Goal: Task Accomplishment & Management: Complete application form

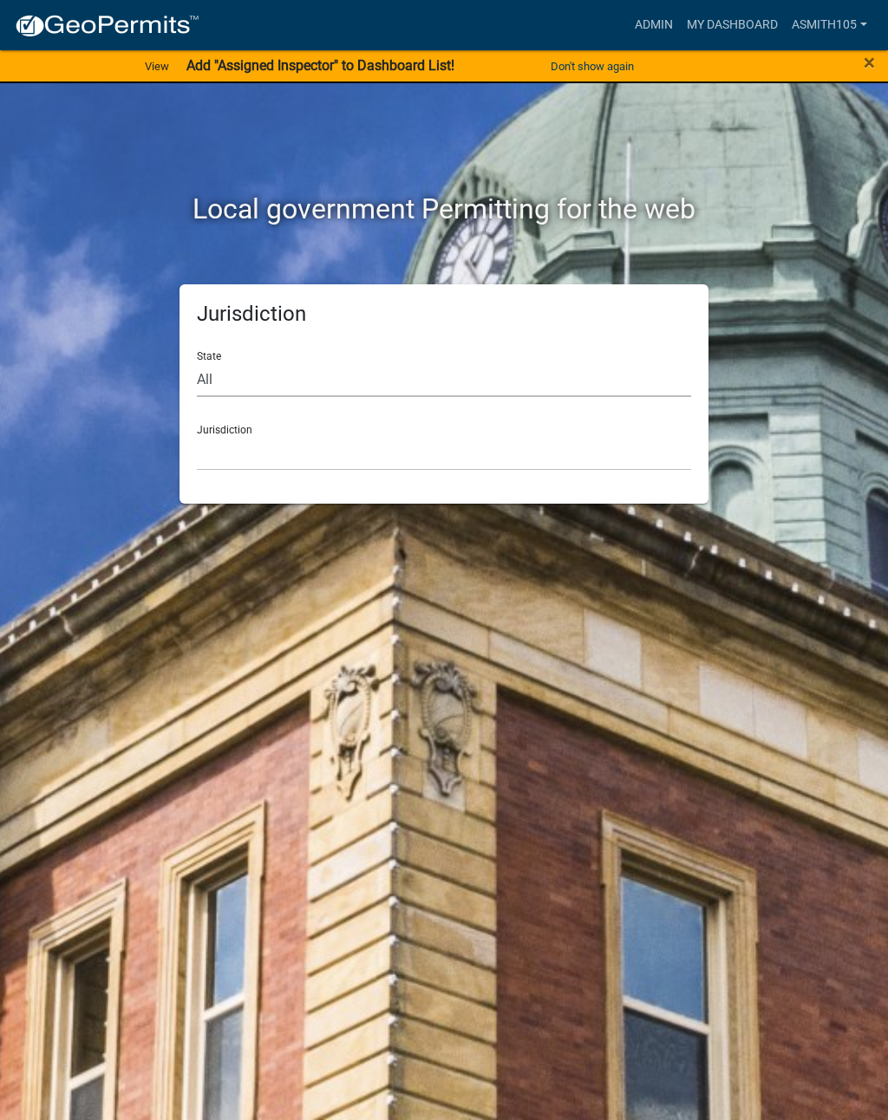
click at [309, 382] on select "All [US_STATE] [US_STATE] [US_STATE] [US_STATE] [US_STATE] [US_STATE] [US_STATE…" at bounding box center [444, 380] width 494 height 36
select select "[US_STATE]"
click at [362, 441] on select "[GEOGRAPHIC_DATA], [US_STATE][PERSON_NAME][GEOGRAPHIC_DATA], [US_STATE][PERSON_…" at bounding box center [444, 453] width 494 height 36
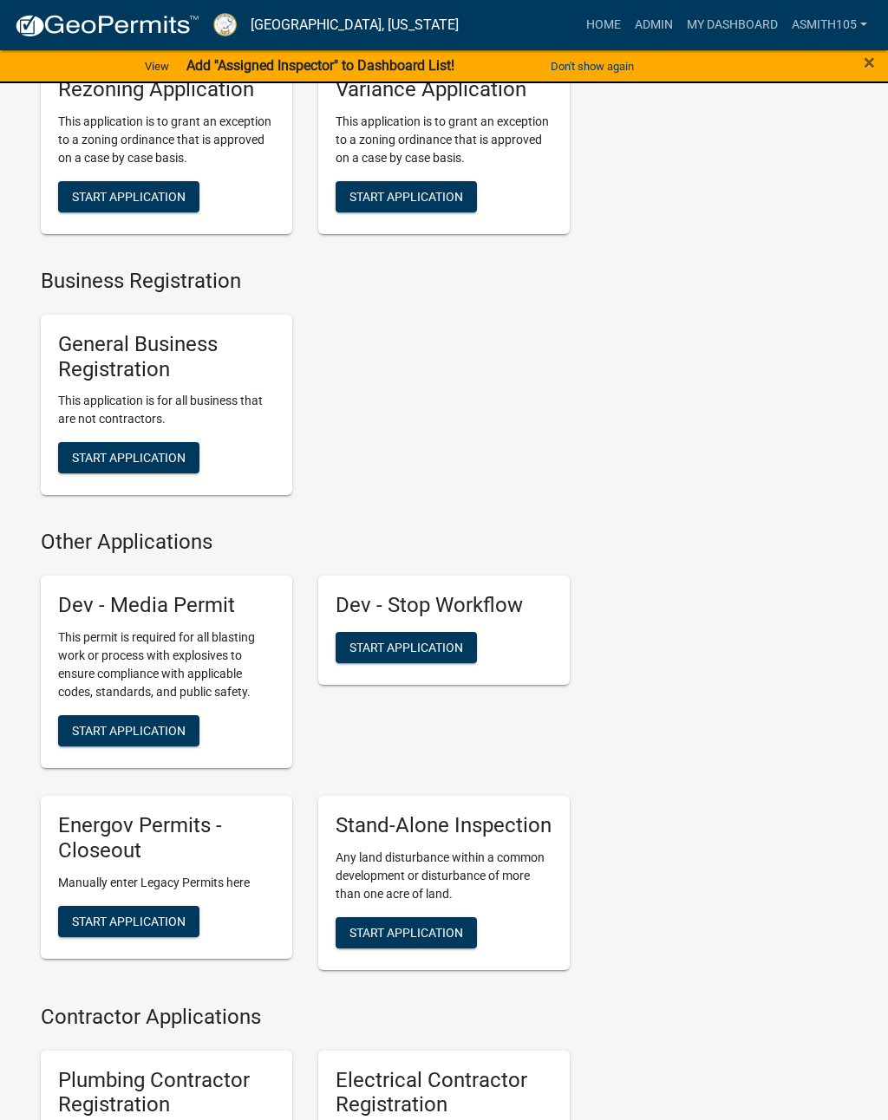
scroll to position [4236, 0]
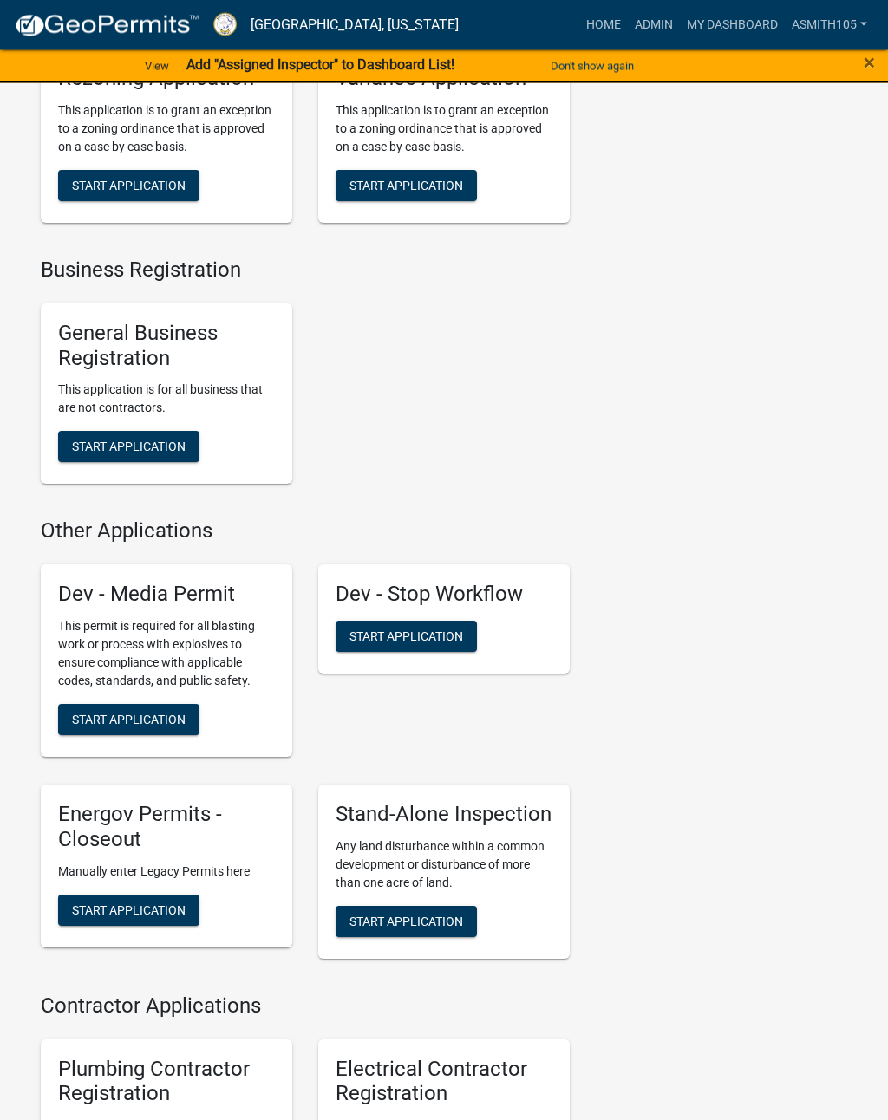
click at [406, 643] on span "Start Application" at bounding box center [406, 637] width 114 height 14
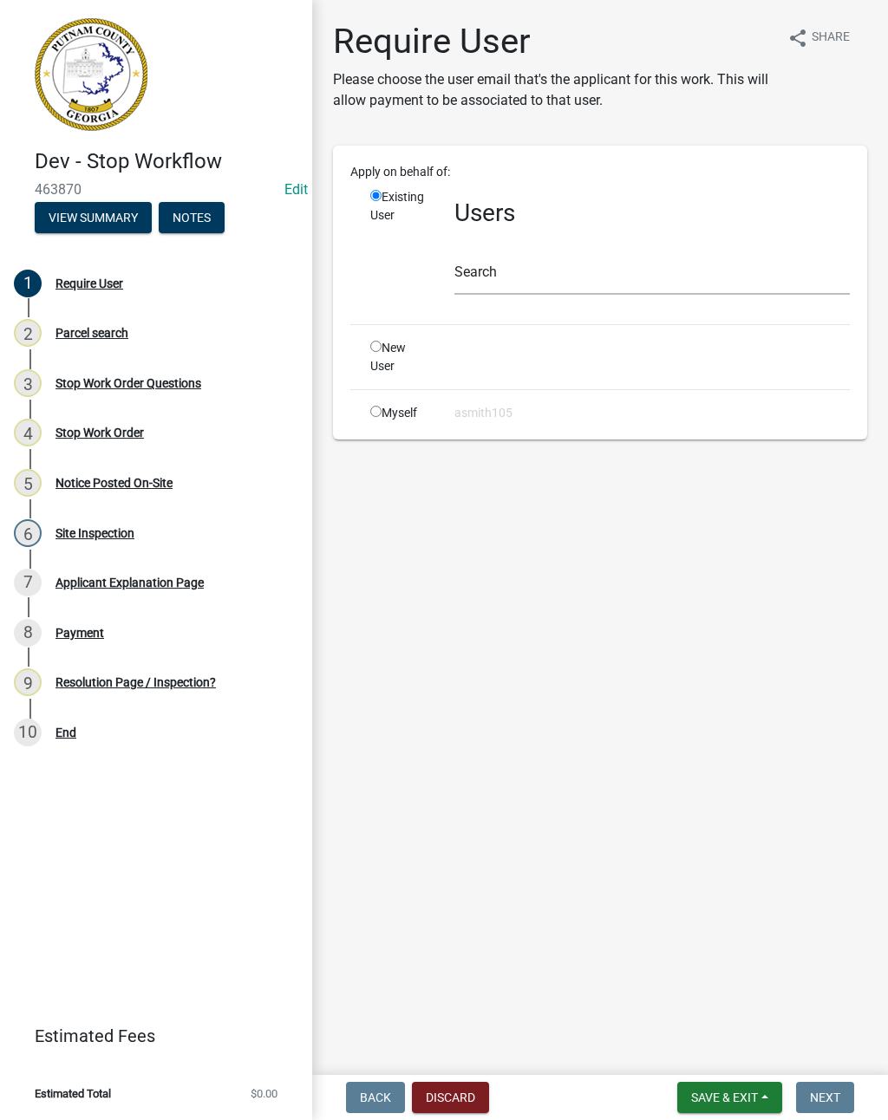
click at [377, 412] on input "radio" at bounding box center [375, 411] width 11 height 11
radio input "true"
radio input "false"
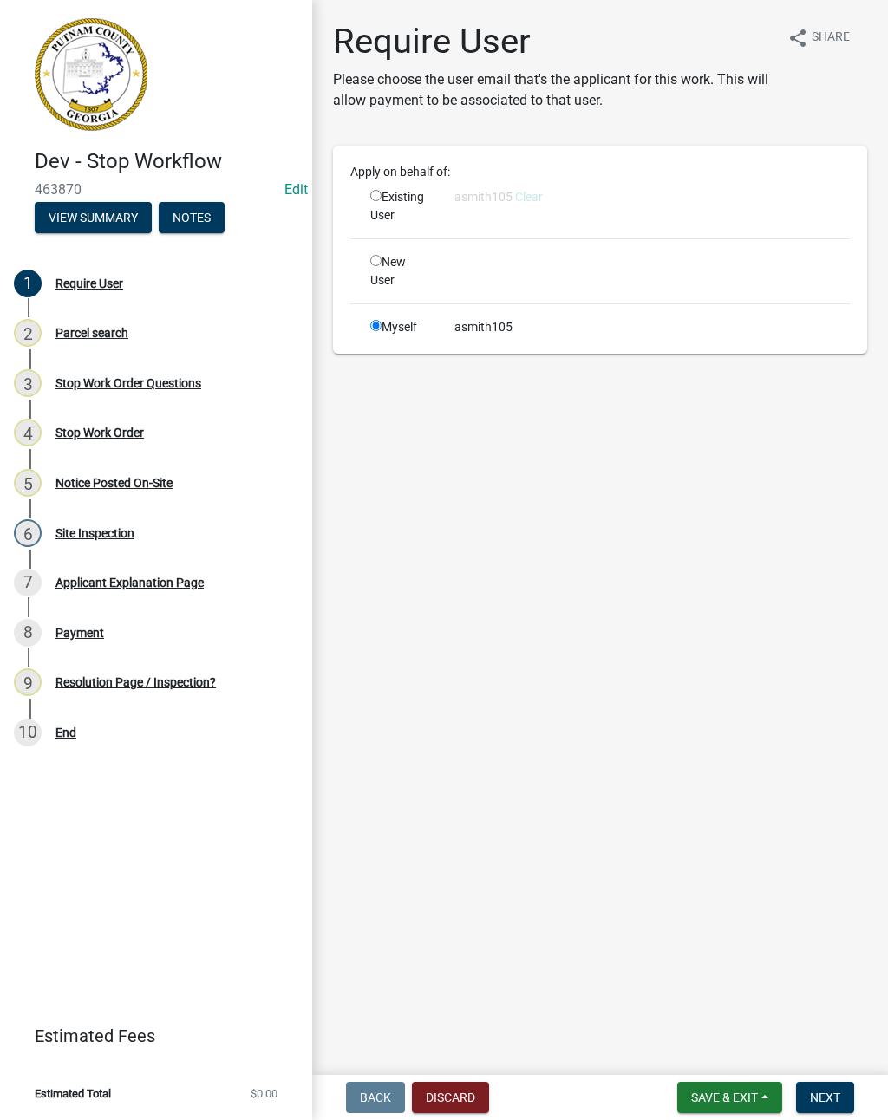
click at [832, 1100] on span "Next" at bounding box center [825, 1098] width 30 height 14
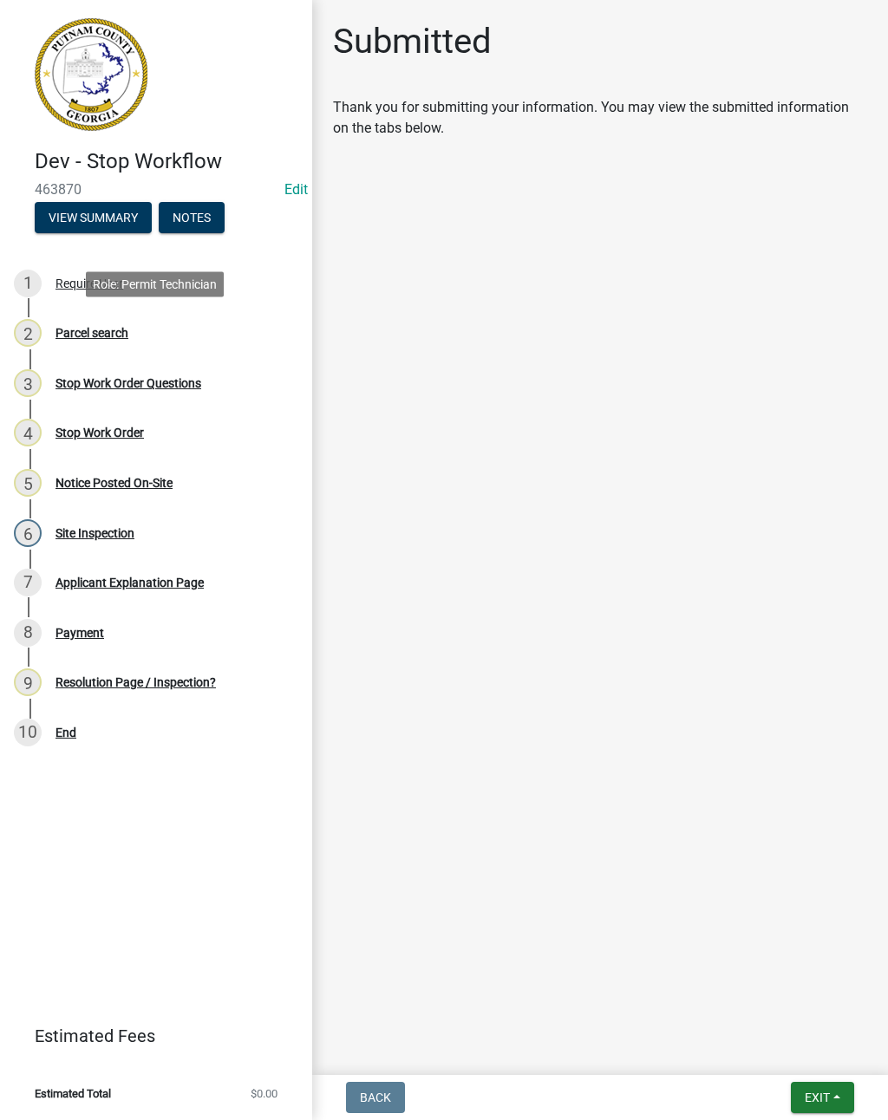
click at [97, 330] on div "Parcel search" at bounding box center [91, 333] width 73 height 12
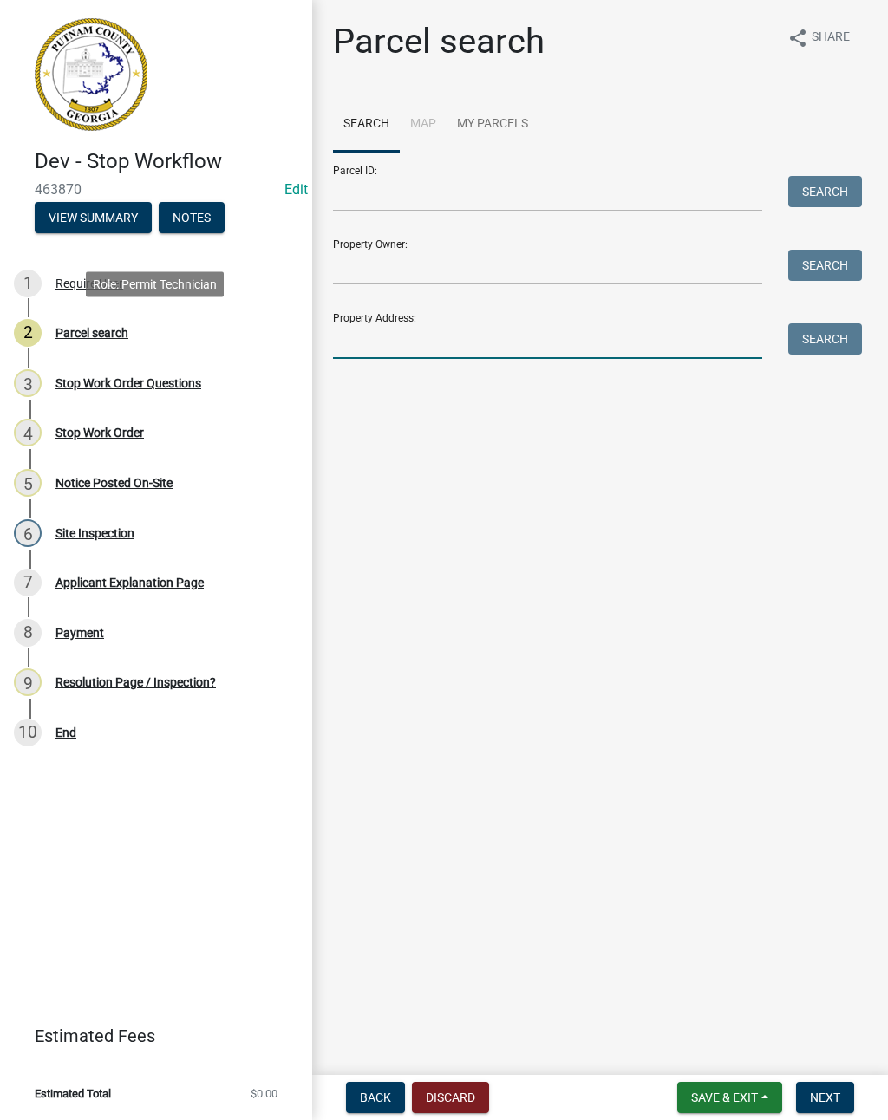
click at [374, 345] on input "Property Address:" at bounding box center [547, 341] width 429 height 36
click at [835, 340] on button "Search" at bounding box center [825, 338] width 74 height 31
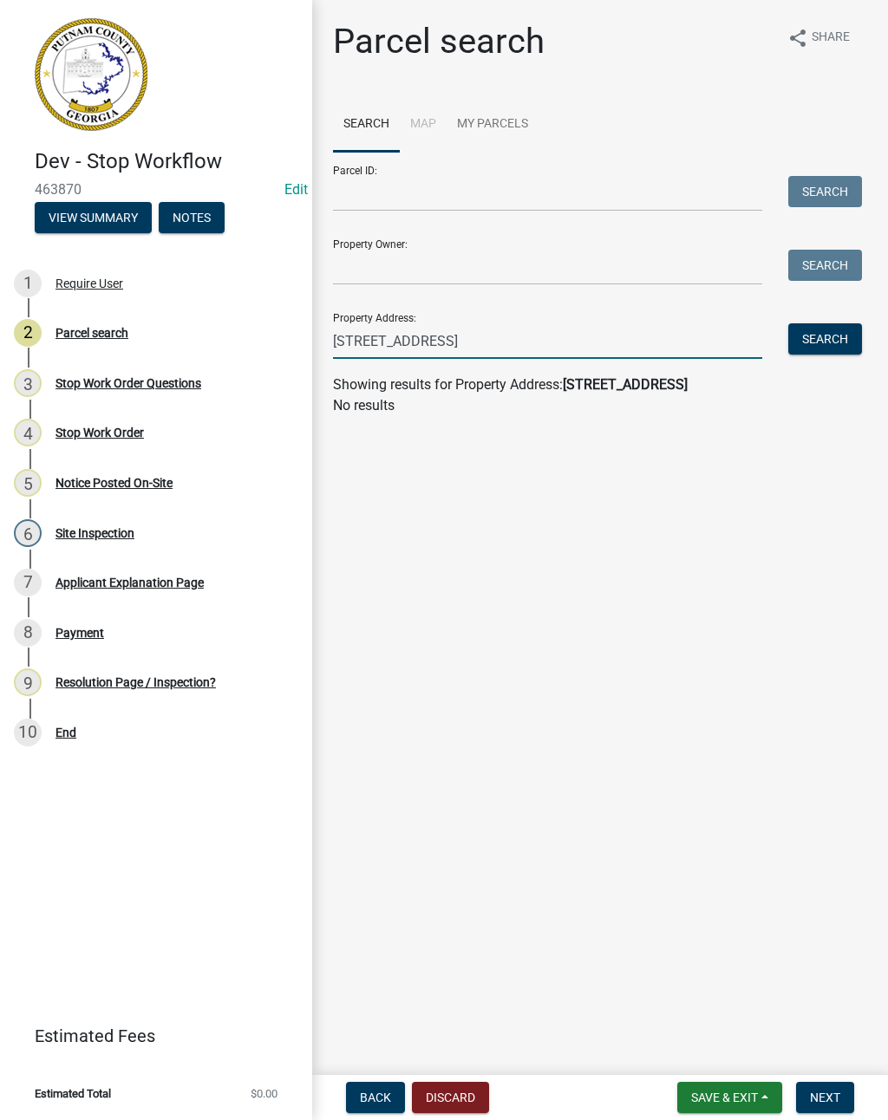
click at [384, 338] on input "306-366 Park rd" at bounding box center [547, 341] width 429 height 36
click at [826, 336] on button "Search" at bounding box center [825, 338] width 74 height 31
click at [430, 336] on input "306 Park rd" at bounding box center [547, 341] width 429 height 36
click at [364, 339] on input "306 Park rd" at bounding box center [547, 341] width 429 height 36
click at [826, 326] on button "Search" at bounding box center [825, 338] width 74 height 31
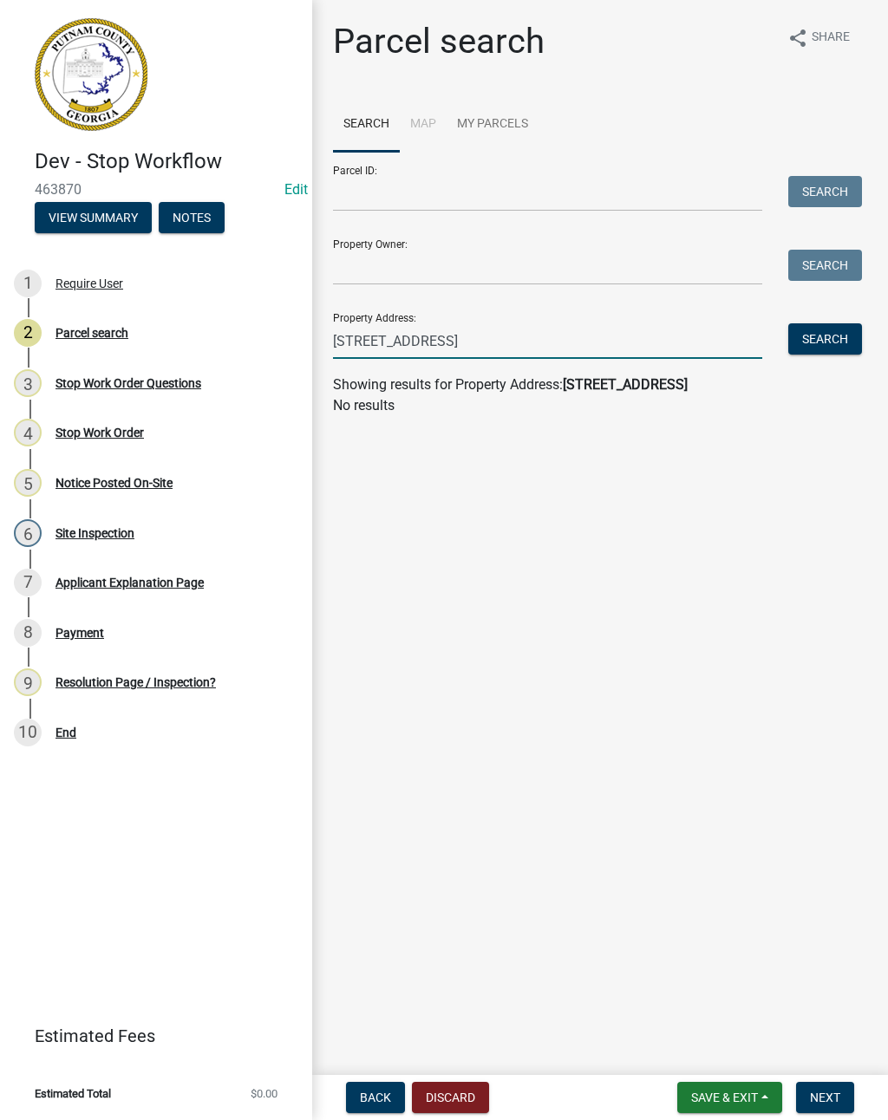
click at [426, 341] on input "366 Park rd" at bounding box center [547, 341] width 429 height 36
click at [357, 336] on input "366 Park rd" at bounding box center [547, 341] width 429 height 36
click at [820, 338] on button "Search" at bounding box center [825, 338] width 74 height 31
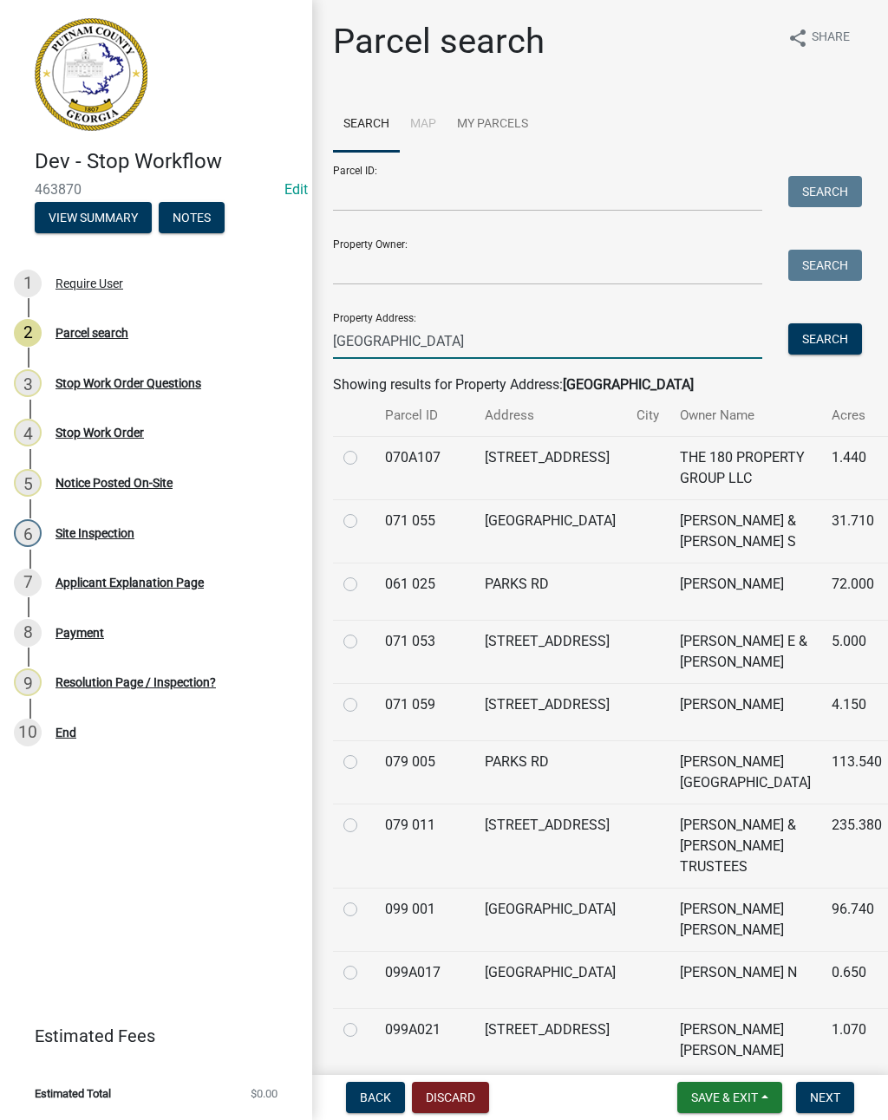
click at [361, 342] on input "Park rd" at bounding box center [547, 341] width 429 height 36
click at [326, 343] on div "Park rd" at bounding box center [547, 341] width 455 height 36
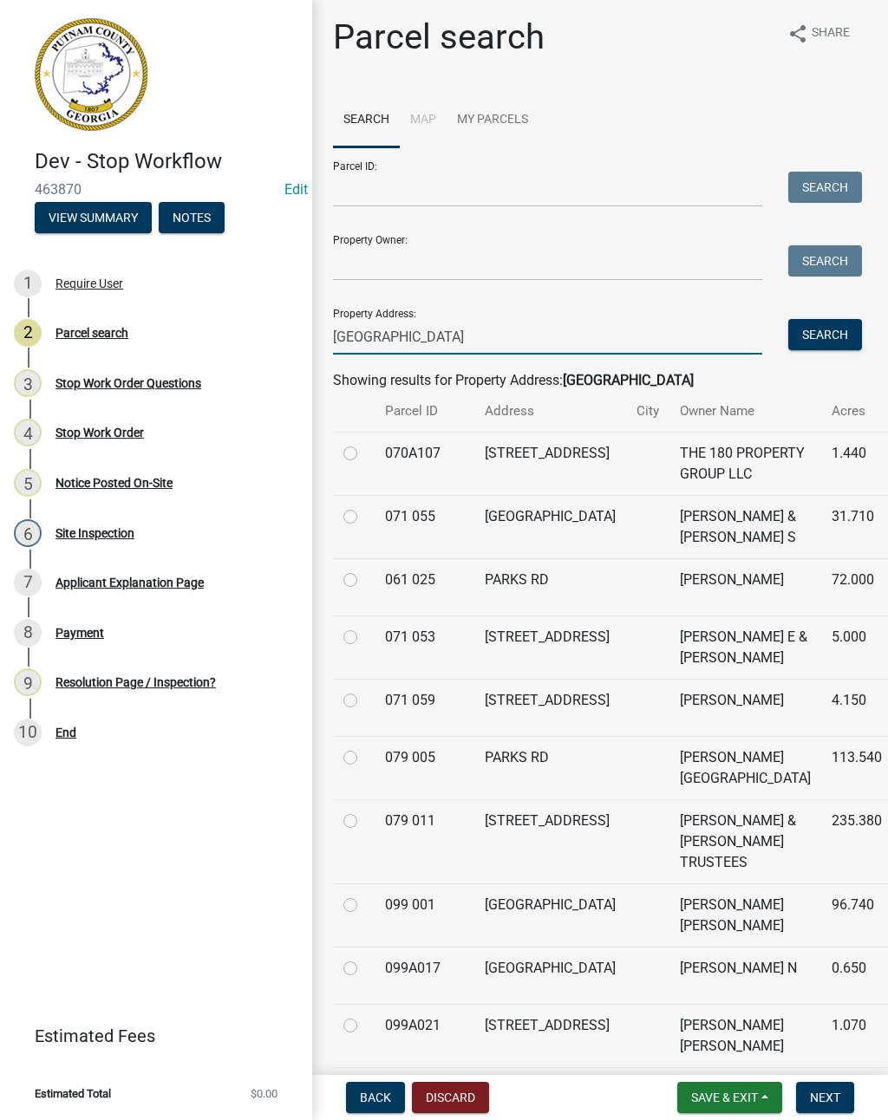
click at [410, 337] on input "Park rd" at bounding box center [547, 337] width 429 height 36
type input "P"
click at [817, 336] on button "Search" at bounding box center [825, 334] width 74 height 31
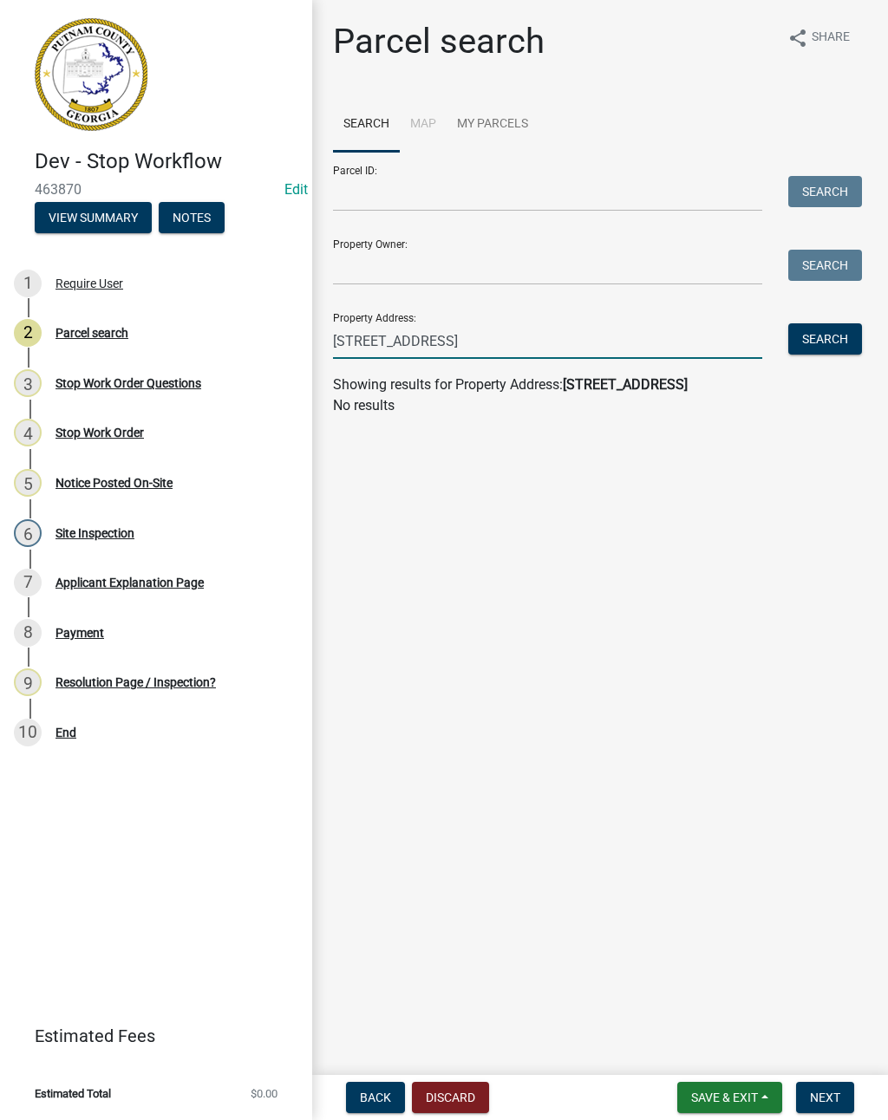
click at [454, 339] on input "306 parks rd" at bounding box center [547, 341] width 429 height 36
type input "3"
type input "Parks rd"
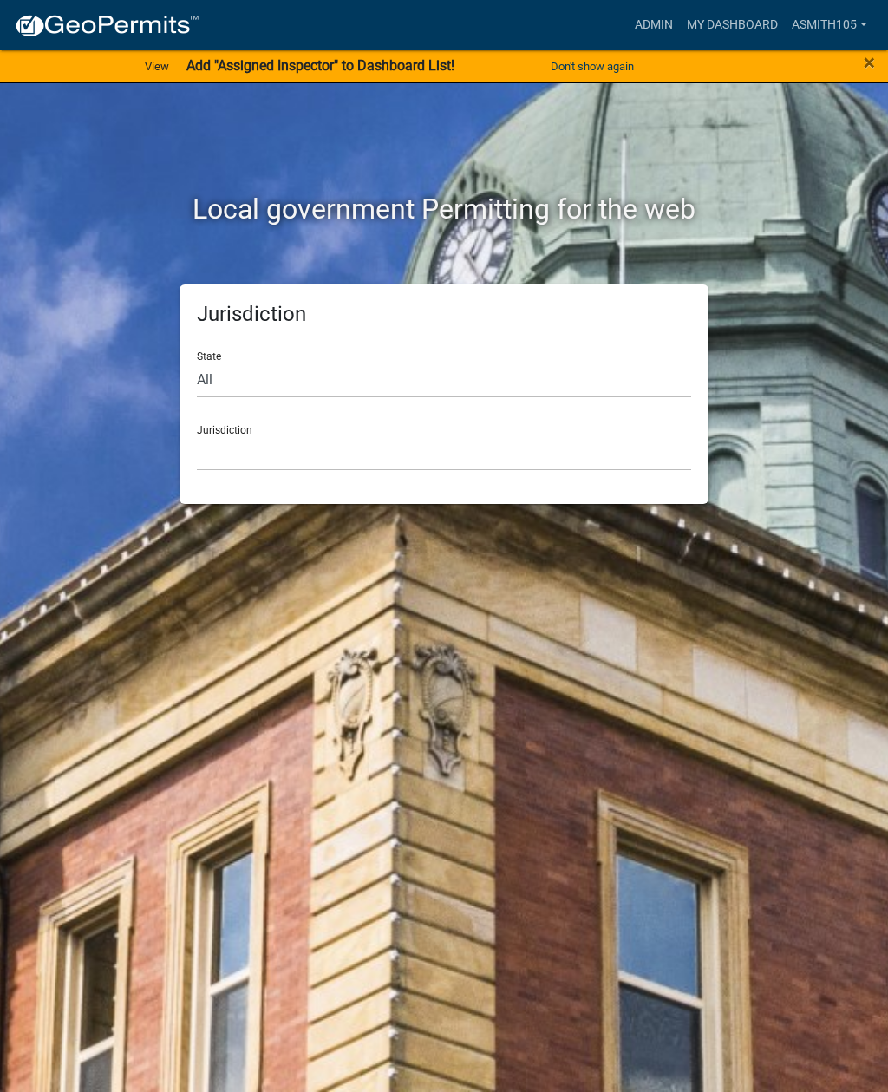
click at [334, 366] on select "All [US_STATE] [US_STATE] [US_STATE] [US_STATE] [US_STATE] [US_STATE] [US_STATE…" at bounding box center [444, 380] width 494 height 36
select select "[US_STATE]"
click at [434, 455] on select "[GEOGRAPHIC_DATA], [US_STATE][PERSON_NAME][GEOGRAPHIC_DATA], [US_STATE][PERSON_…" at bounding box center [444, 453] width 494 height 36
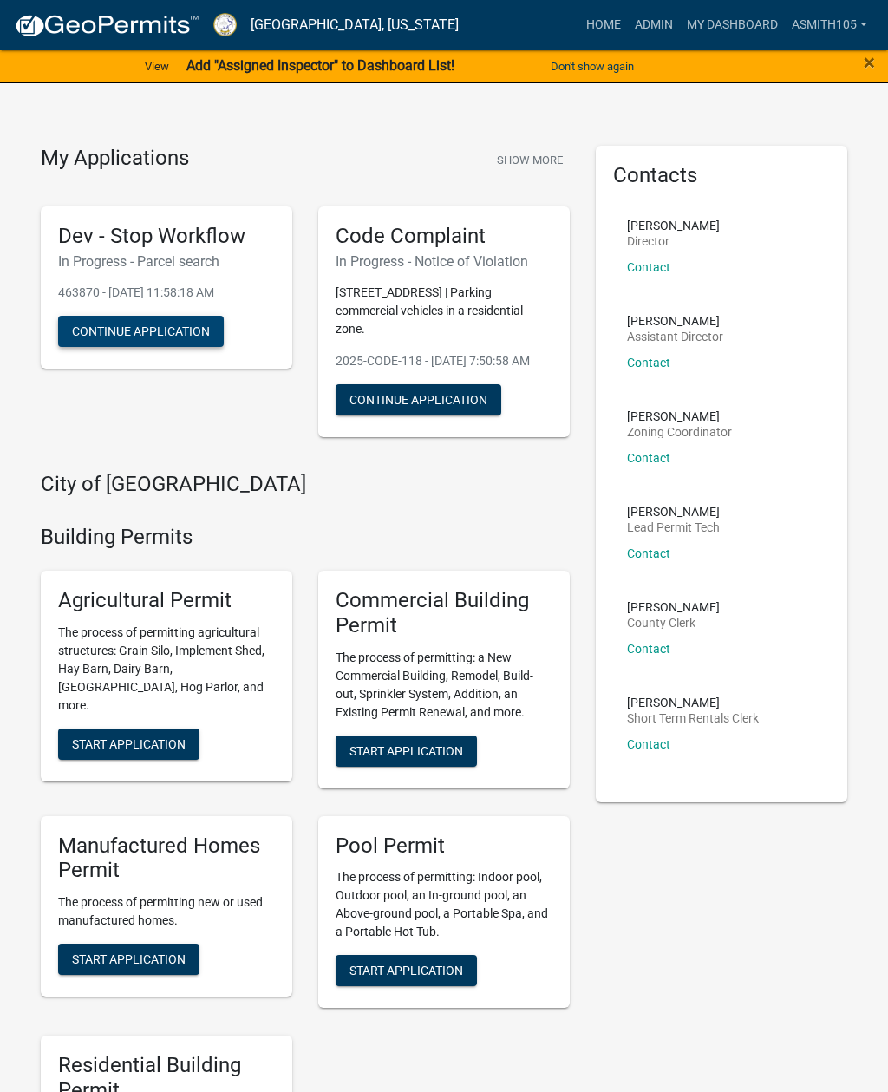
click at [127, 327] on button "Continue Application" at bounding box center [141, 331] width 166 height 31
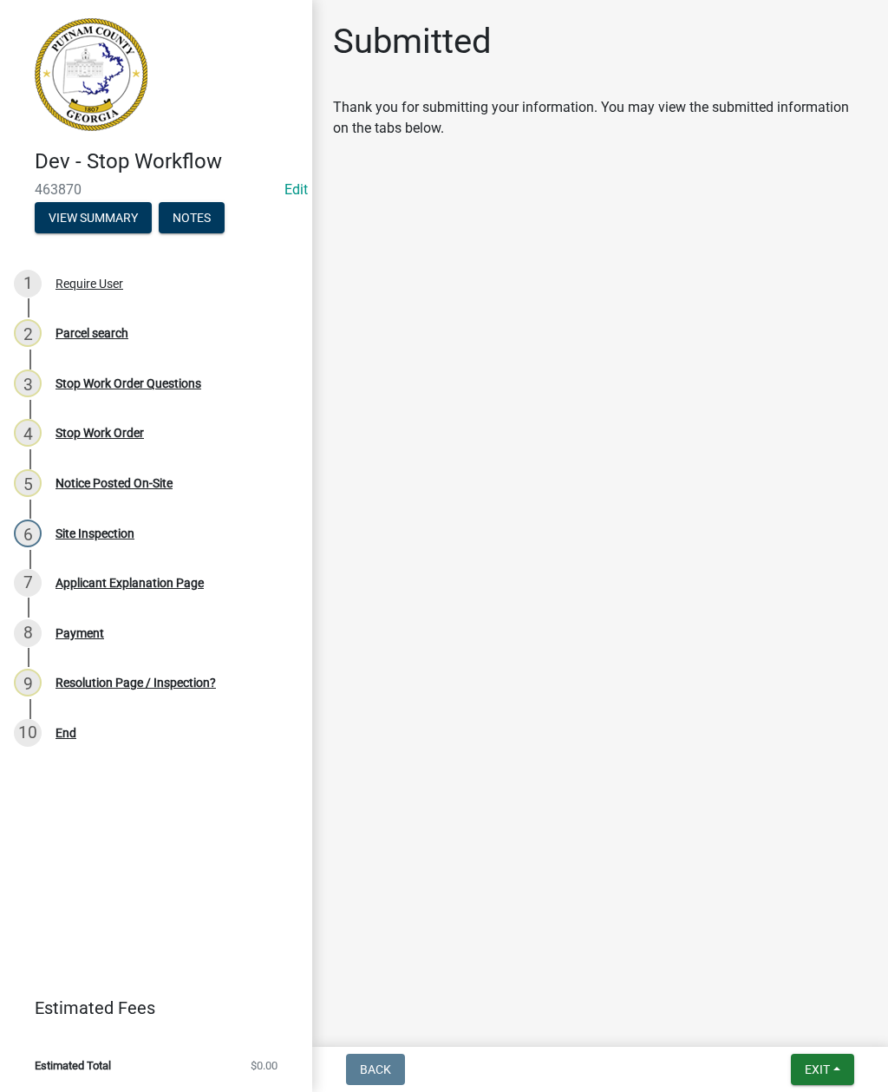
click at [165, 387] on div "Stop Work Order Questions" at bounding box center [128, 383] width 146 height 12
click at [75, 331] on div "Parcel search" at bounding box center [91, 333] width 73 height 12
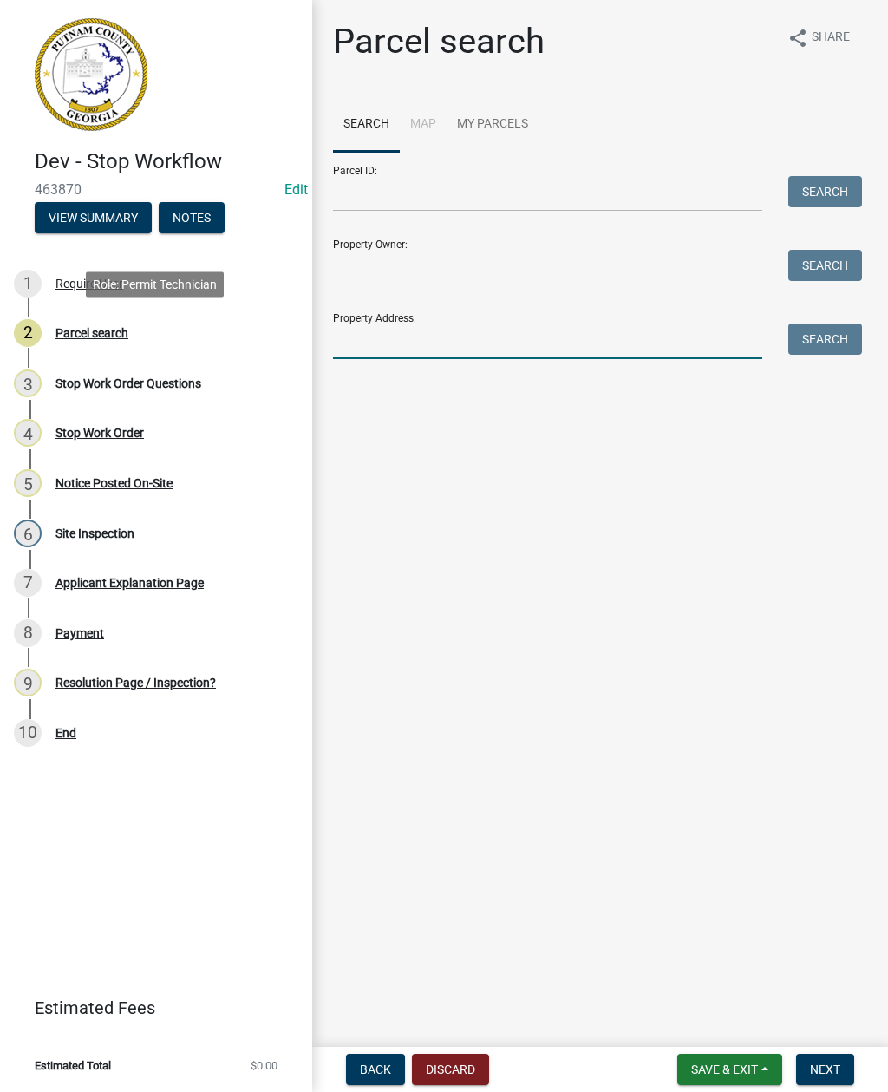
click at [404, 337] on input "Property Address:" at bounding box center [547, 341] width 429 height 36
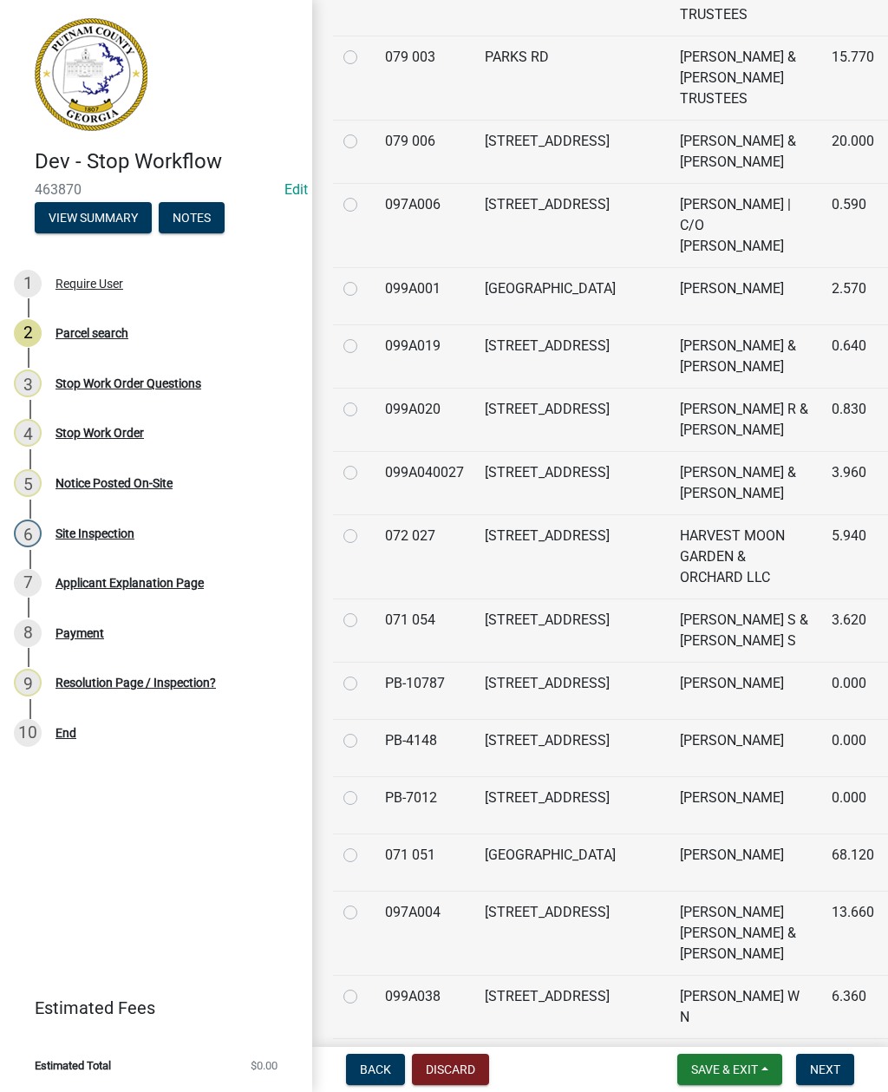
scroll to position [1696, 0]
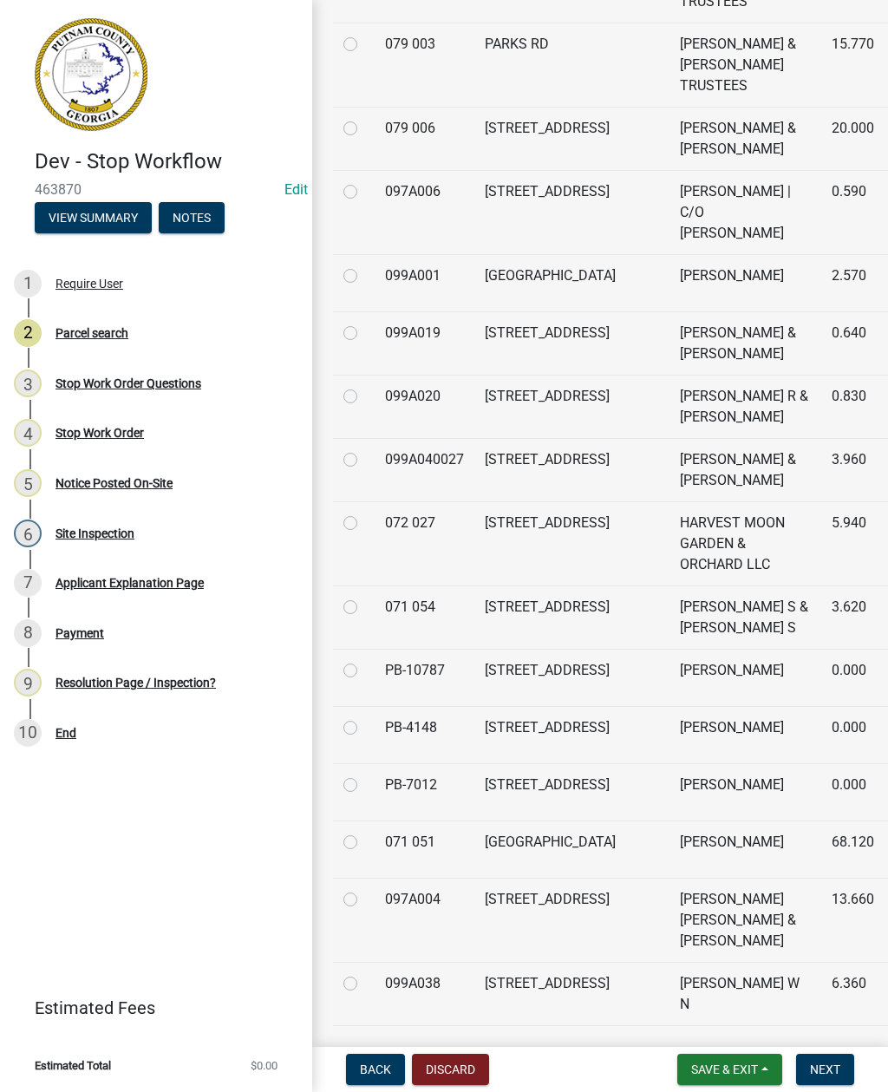
type input "Parks rd"
radio 001001 "true"
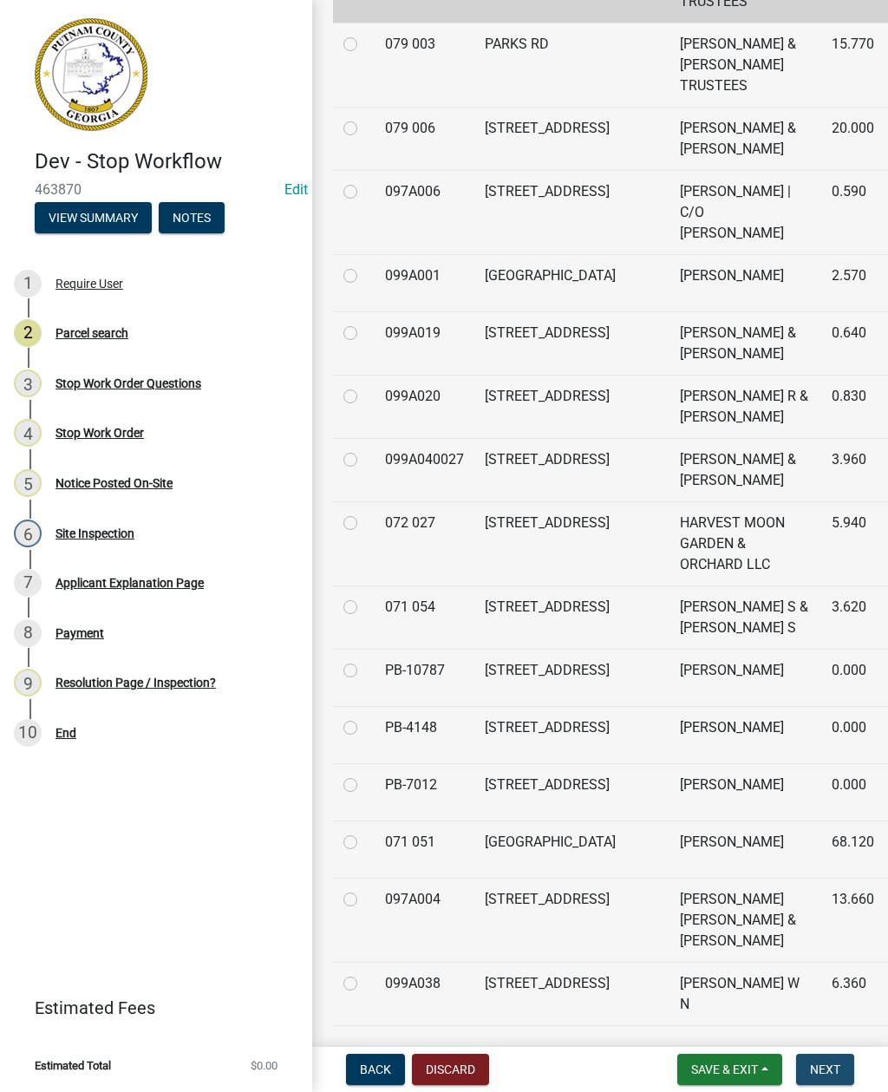
click at [827, 1067] on span "Next" at bounding box center [825, 1069] width 30 height 14
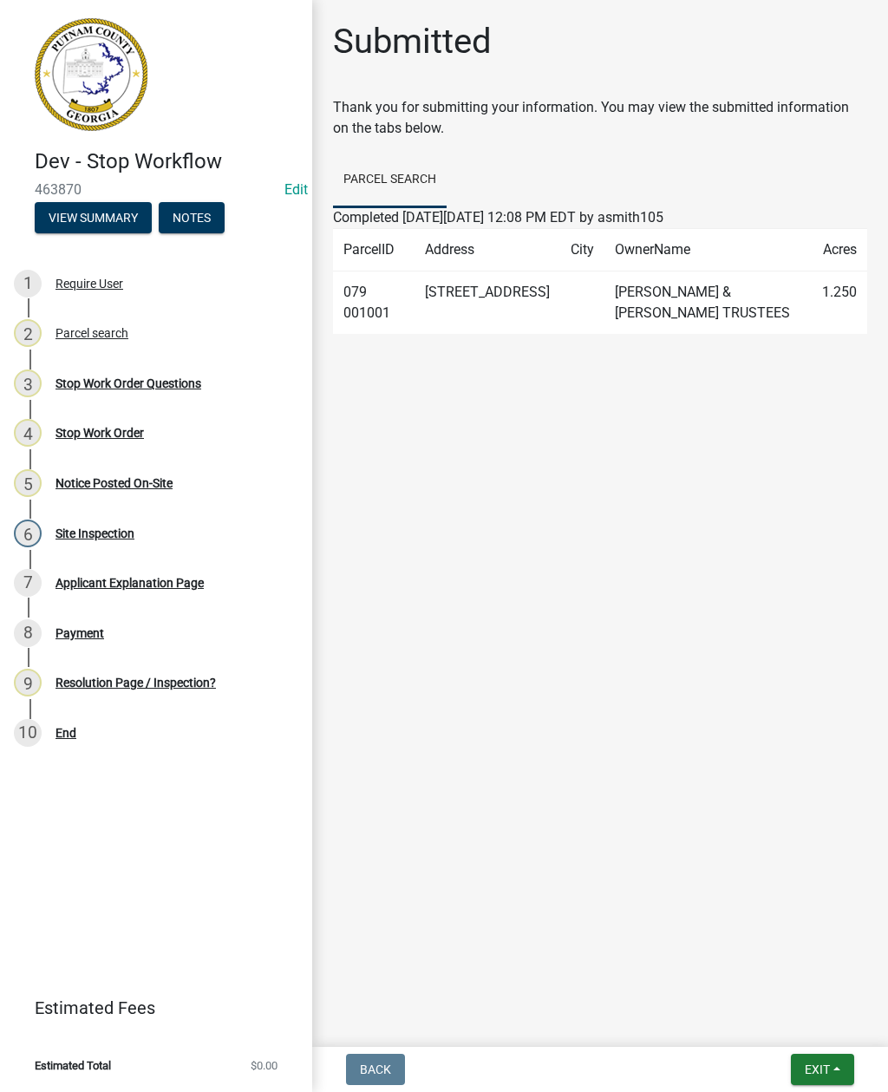
click at [89, 380] on div "Stop Work Order Questions" at bounding box center [128, 383] width 146 height 12
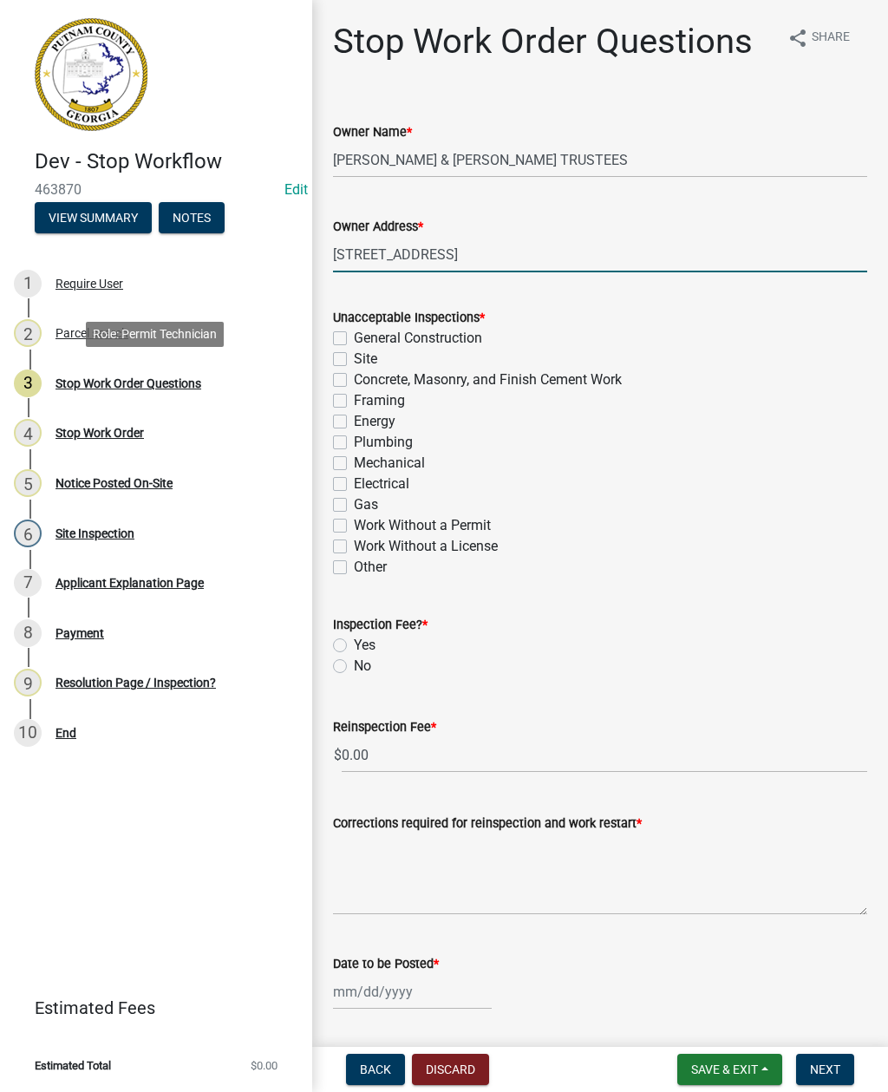
click at [354, 254] on input "235 PARKS RD" at bounding box center [600, 255] width 534 height 36
type input "PARKS RD"
click at [354, 360] on label "Site" at bounding box center [365, 359] width 23 height 21
click at [354, 360] on input "Site" at bounding box center [359, 354] width 11 height 11
checkbox input "true"
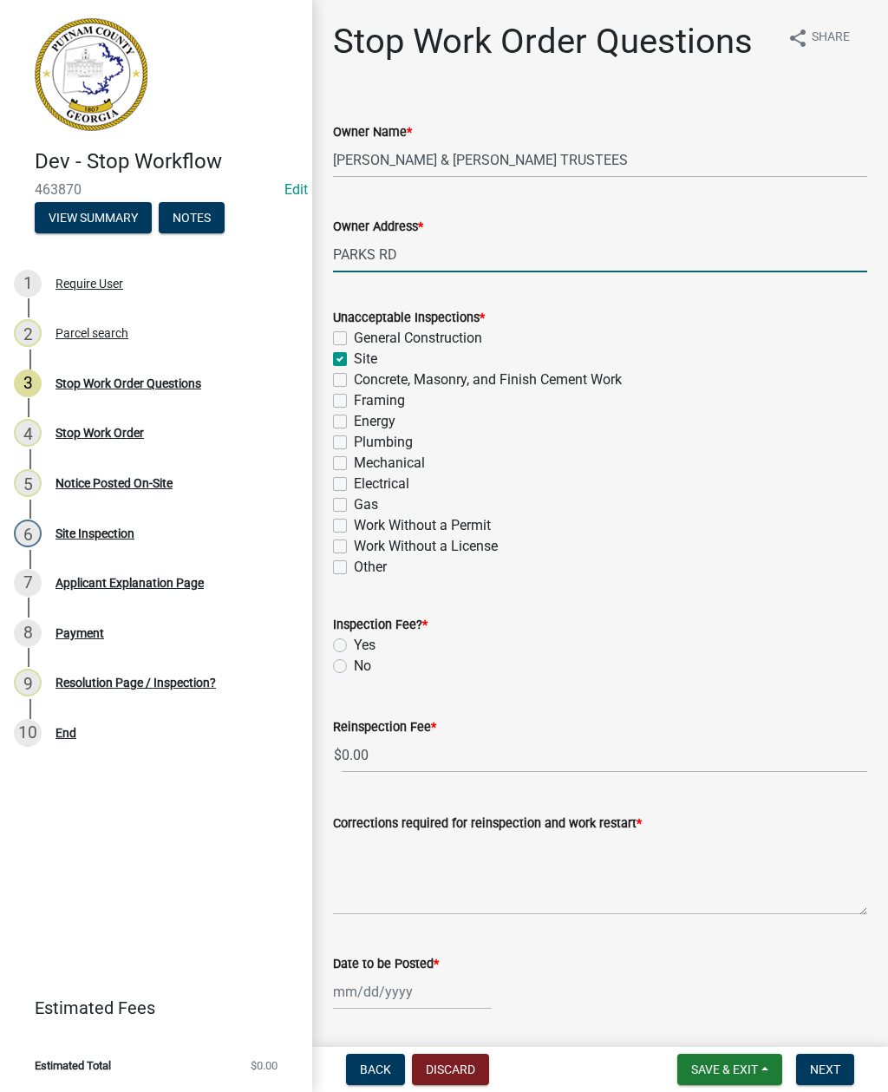
checkbox input "false"
checkbox input "true"
checkbox input "false"
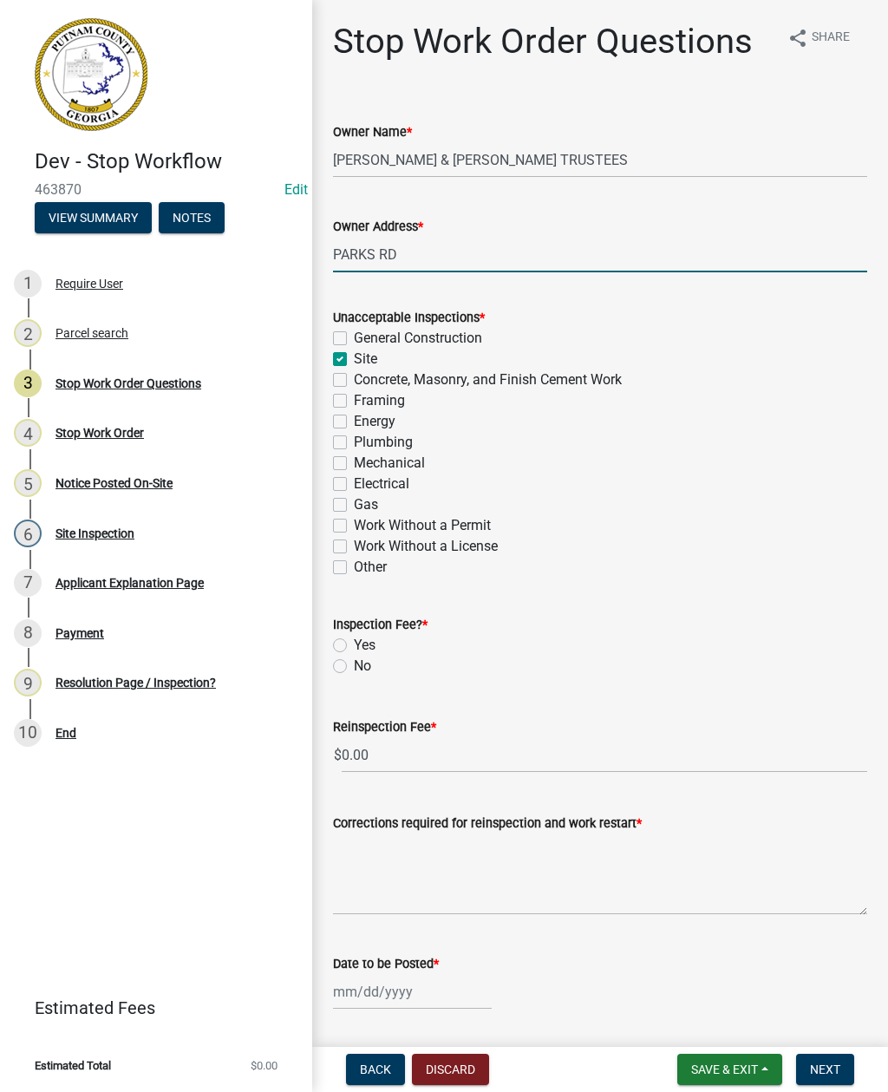
checkbox input "false"
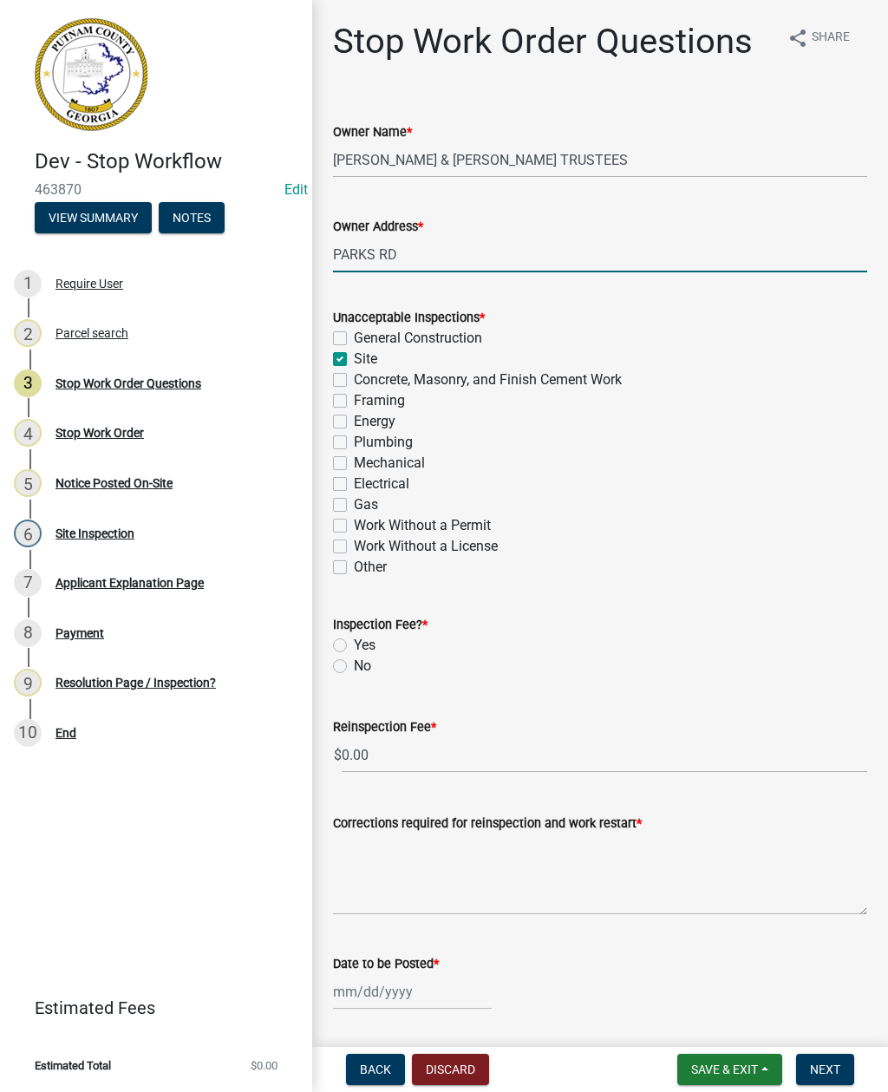
checkbox input "false"
click at [354, 571] on label "Other" at bounding box center [370, 567] width 33 height 21
click at [354, 568] on input "Other" at bounding box center [359, 562] width 11 height 11
checkbox input "true"
checkbox input "false"
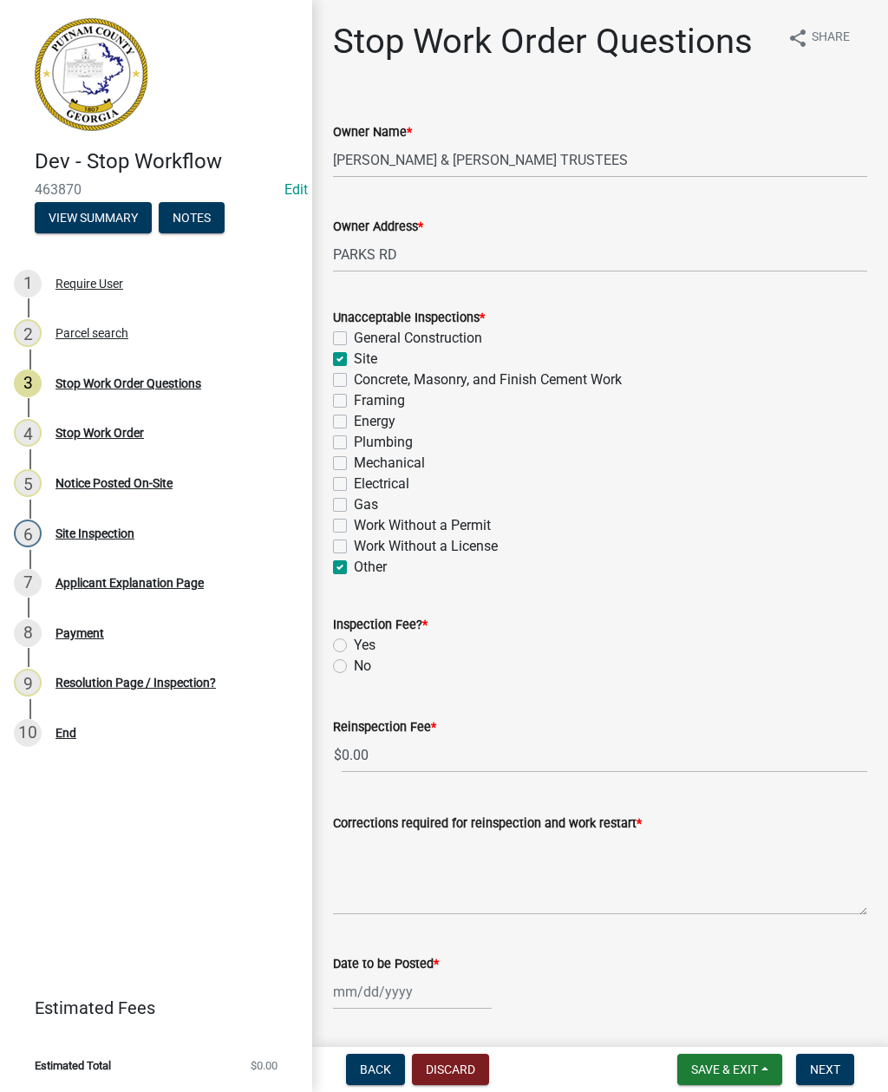
checkbox input "true"
checkbox input "false"
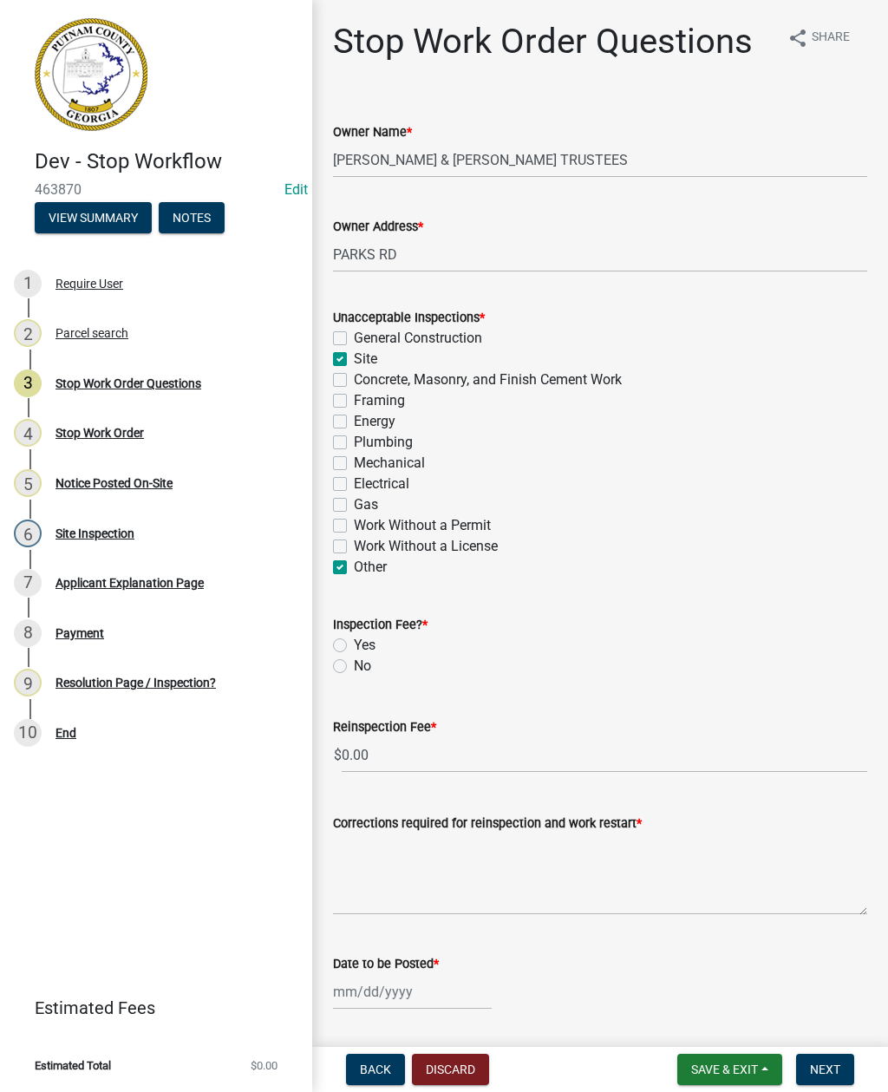
checkbox input "false"
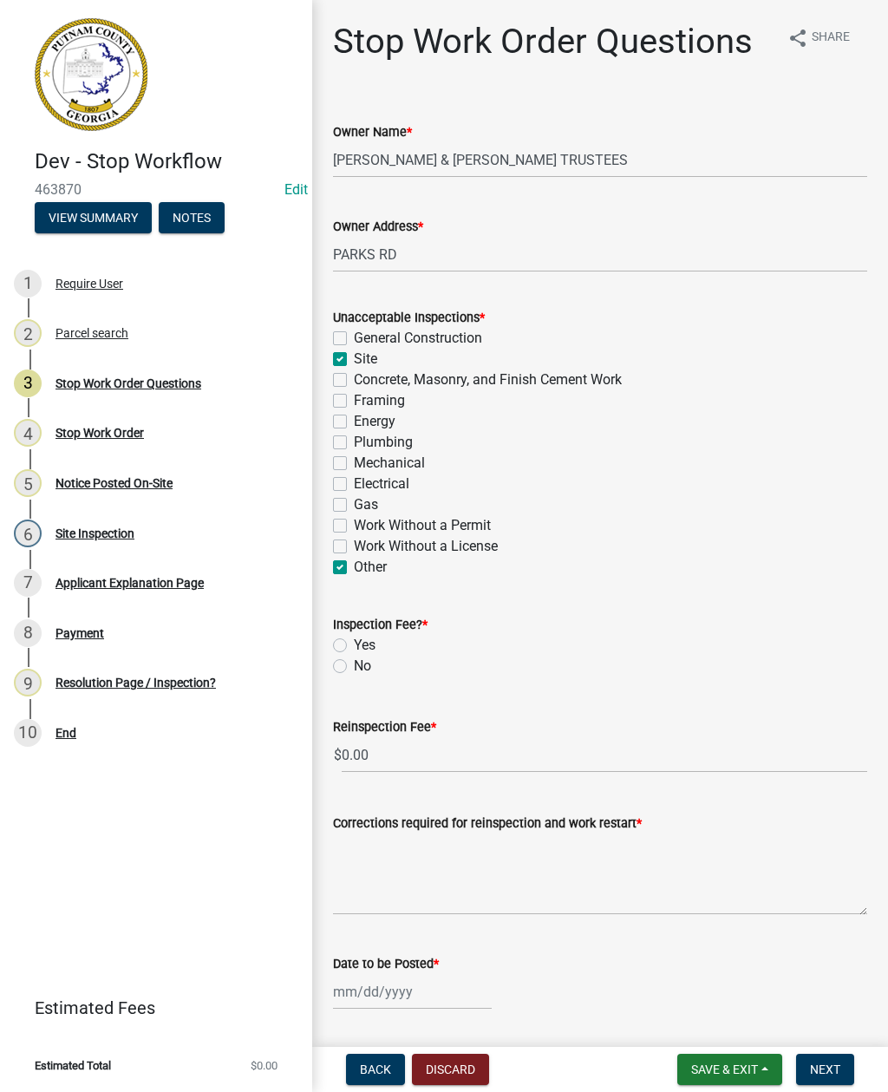
checkbox input "true"
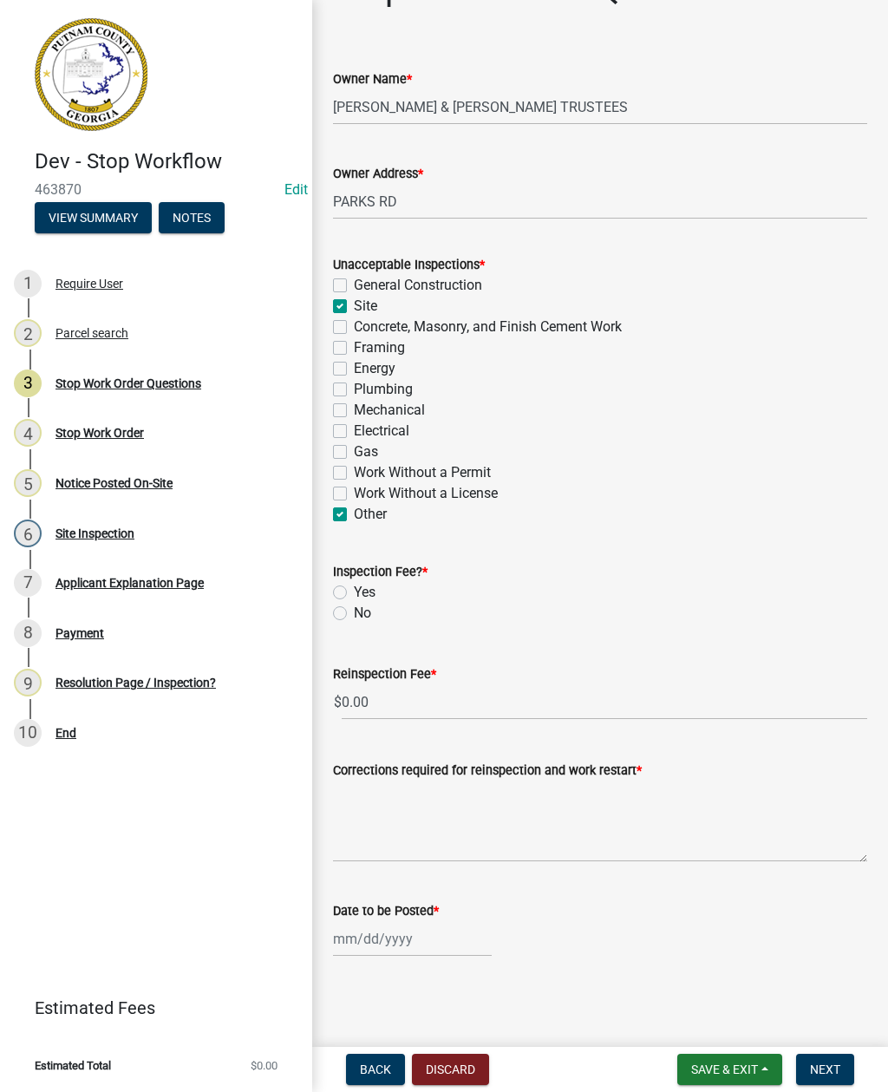
scroll to position [9, 0]
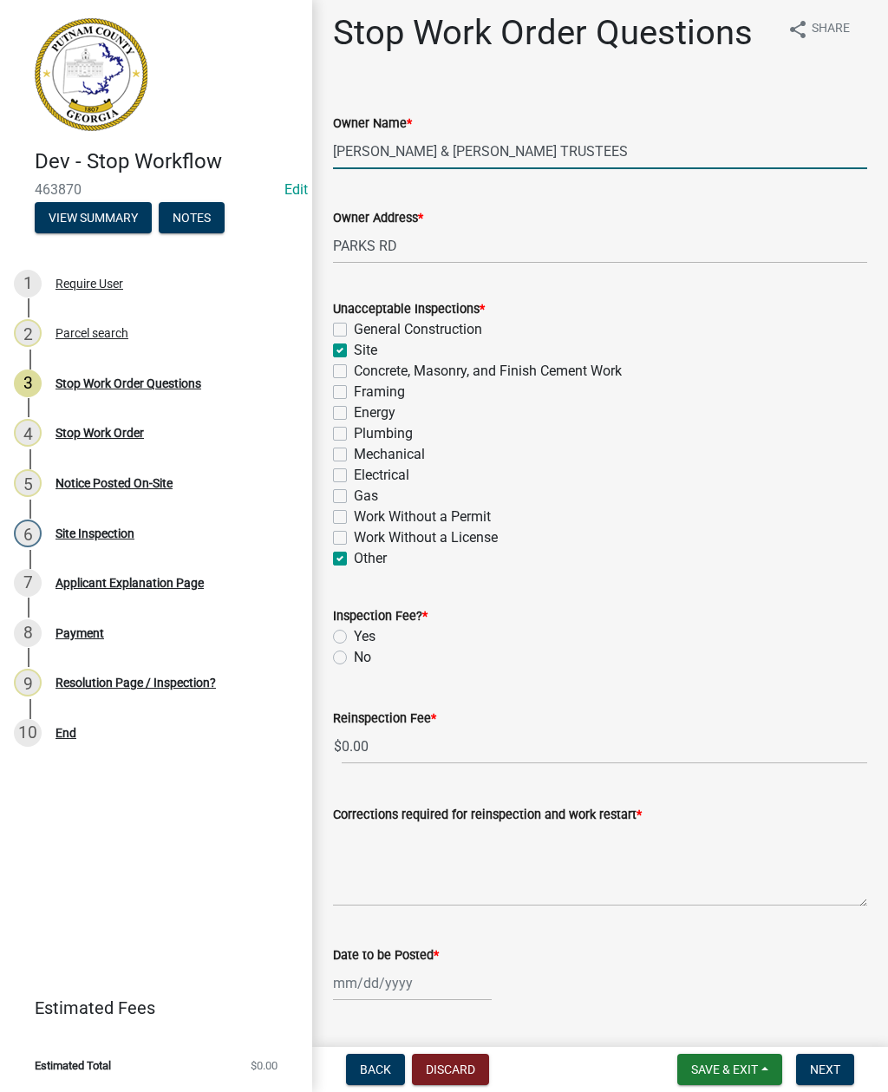
click at [620, 153] on input "PARHAM RONNIE D & HELEN J TRUSTEES" at bounding box center [600, 152] width 534 height 36
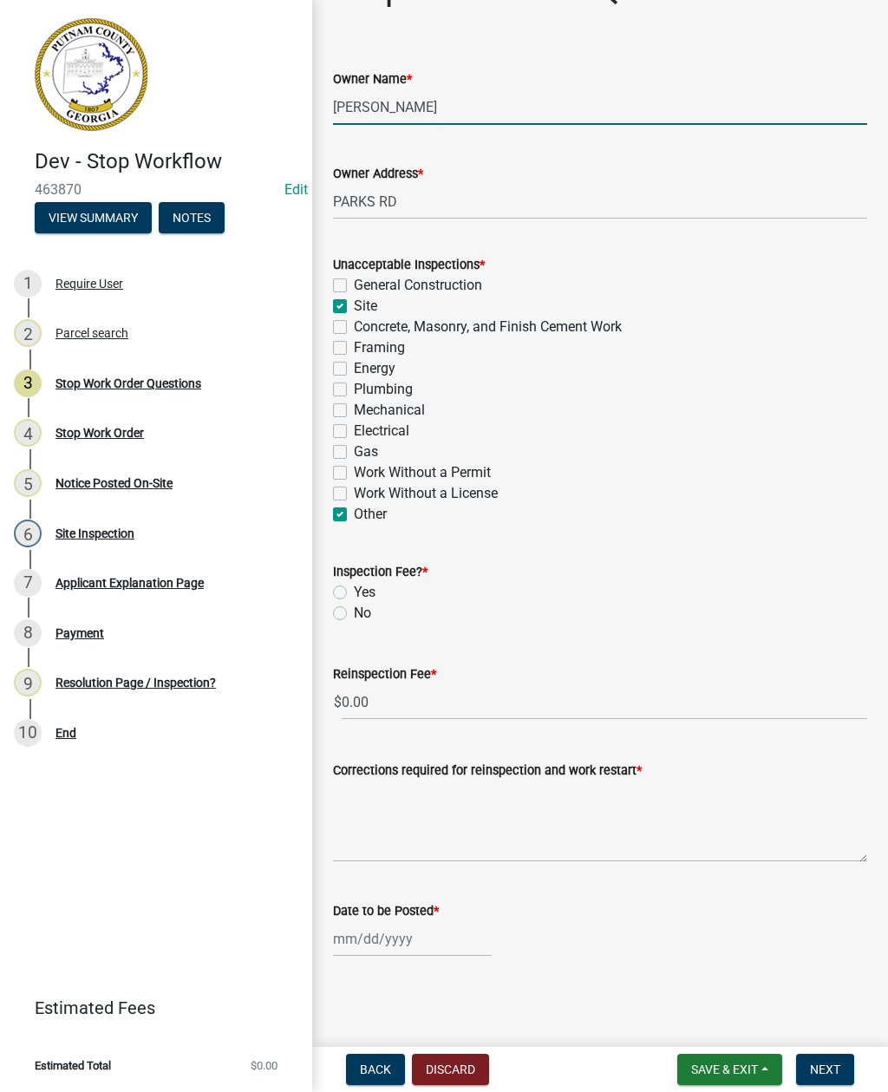
scroll to position [53, 0]
type input "PARHAM"
click at [354, 591] on label "Yes" at bounding box center [365, 592] width 22 height 21
click at [354, 591] on input "Yes" at bounding box center [359, 587] width 11 height 11
radio input "true"
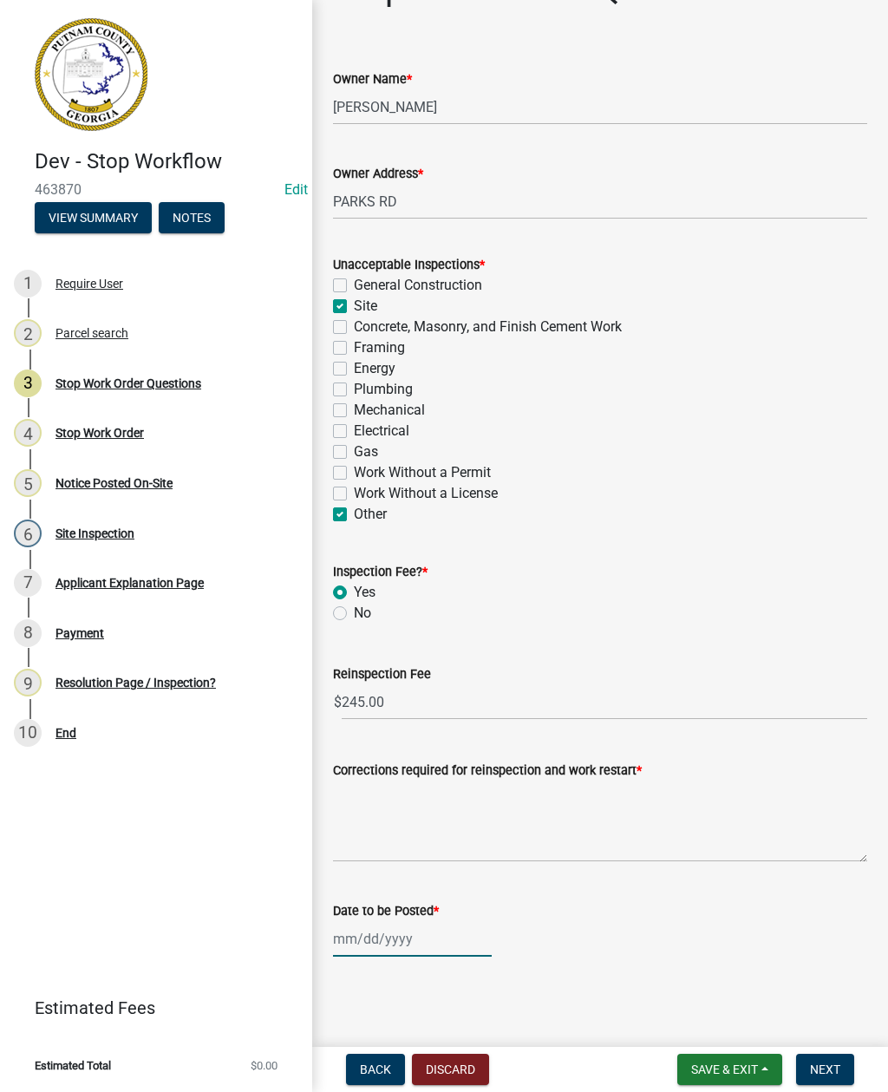
click at [386, 929] on div at bounding box center [412, 939] width 159 height 36
select select "8"
select select "2025"
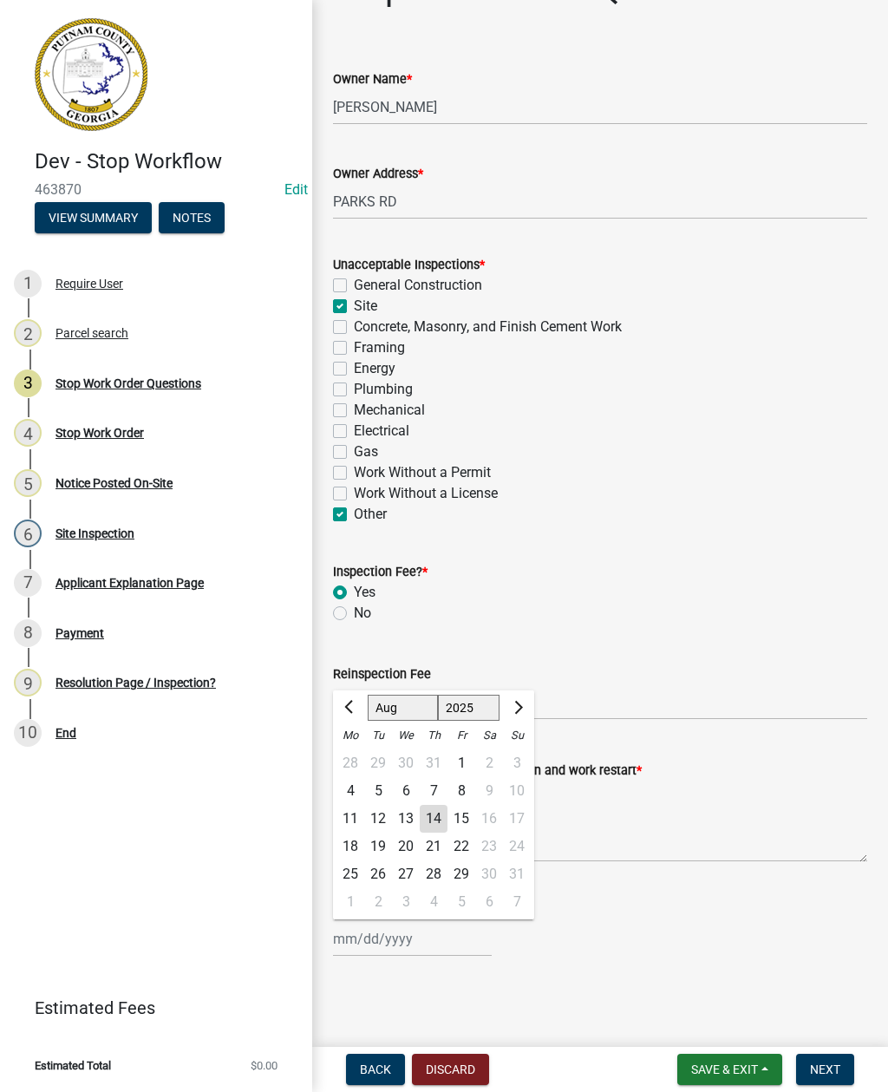
click at [438, 808] on div "14" at bounding box center [434, 819] width 28 height 28
type input "[DATE]"
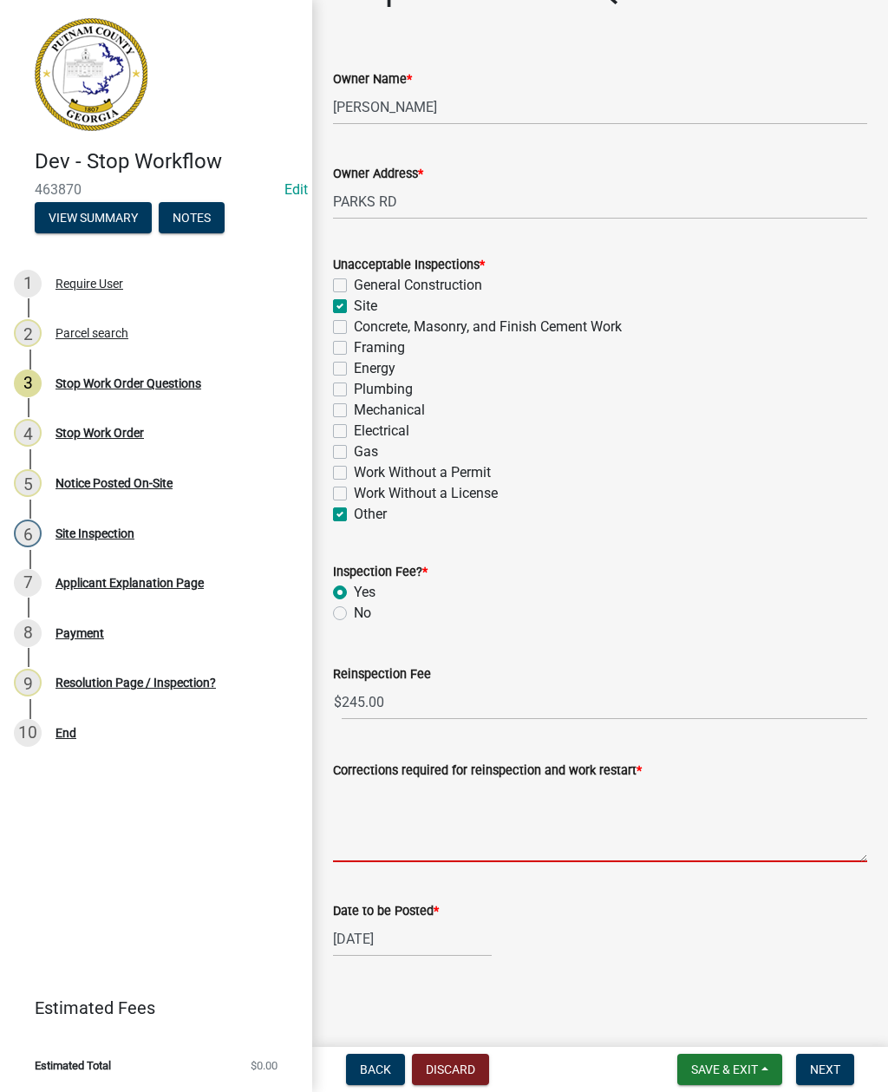
click at [401, 812] on textarea "Corrections required for reinspection and work restart *" at bounding box center [600, 821] width 534 height 82
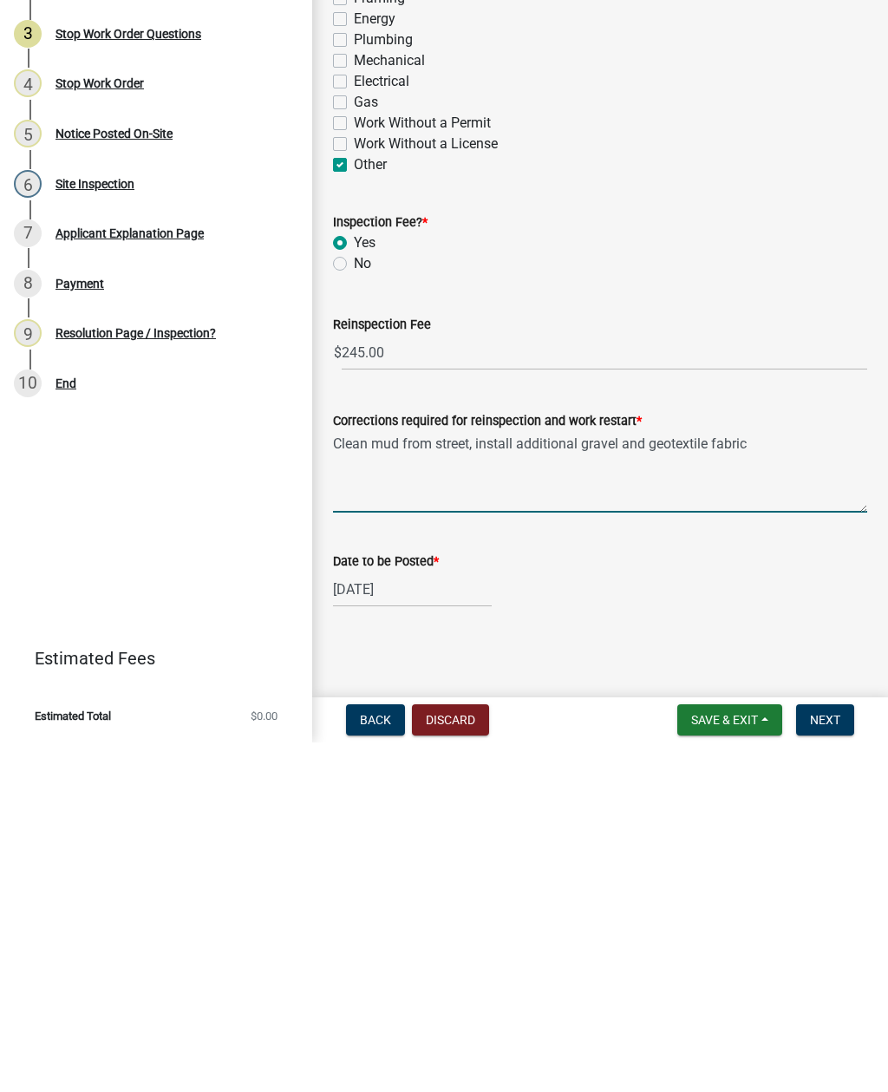
click at [677, 780] on textarea "Clean mud from street, install additional gravel and geotextile fabric" at bounding box center [600, 821] width 534 height 82
click at [786, 780] on textarea "Clean mud from street, install additional gravel and geotextile fabric" at bounding box center [600, 821] width 534 height 82
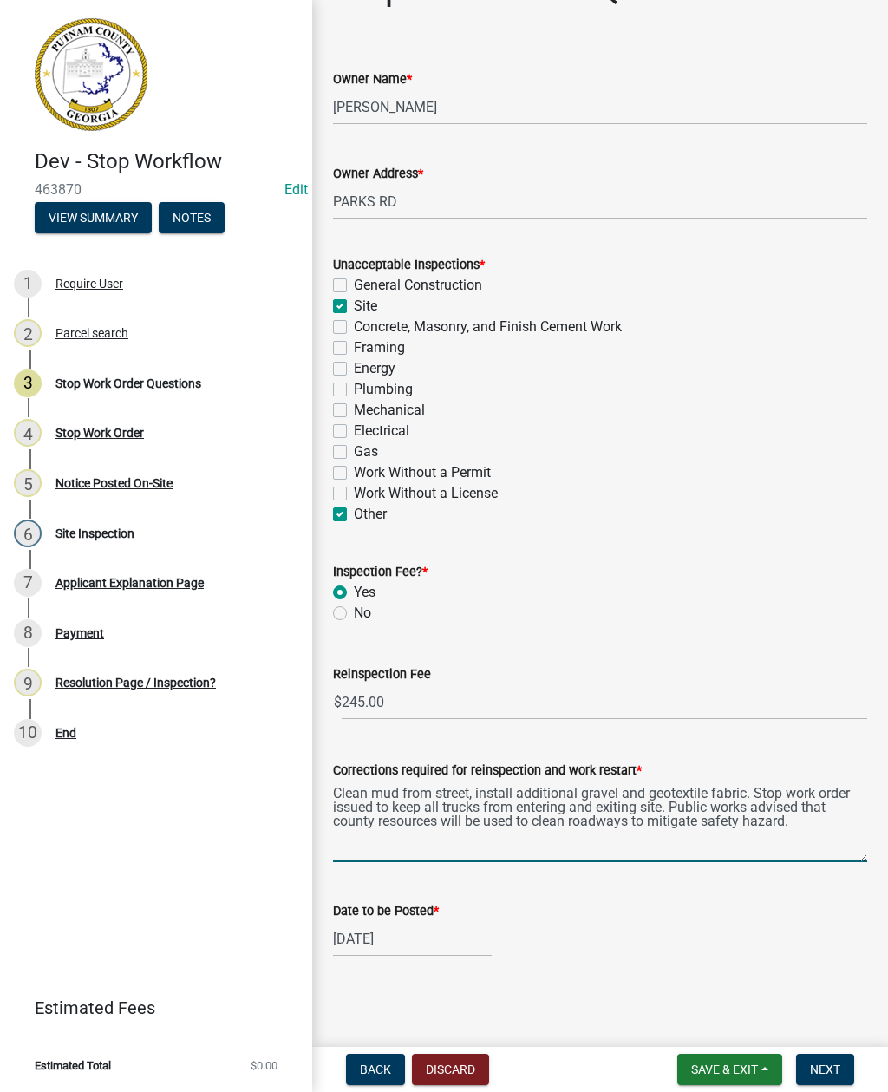
click at [694, 786] on textarea "Clean mud from street, install additional gravel and geotextile fabric. Stop wo…" at bounding box center [600, 821] width 534 height 82
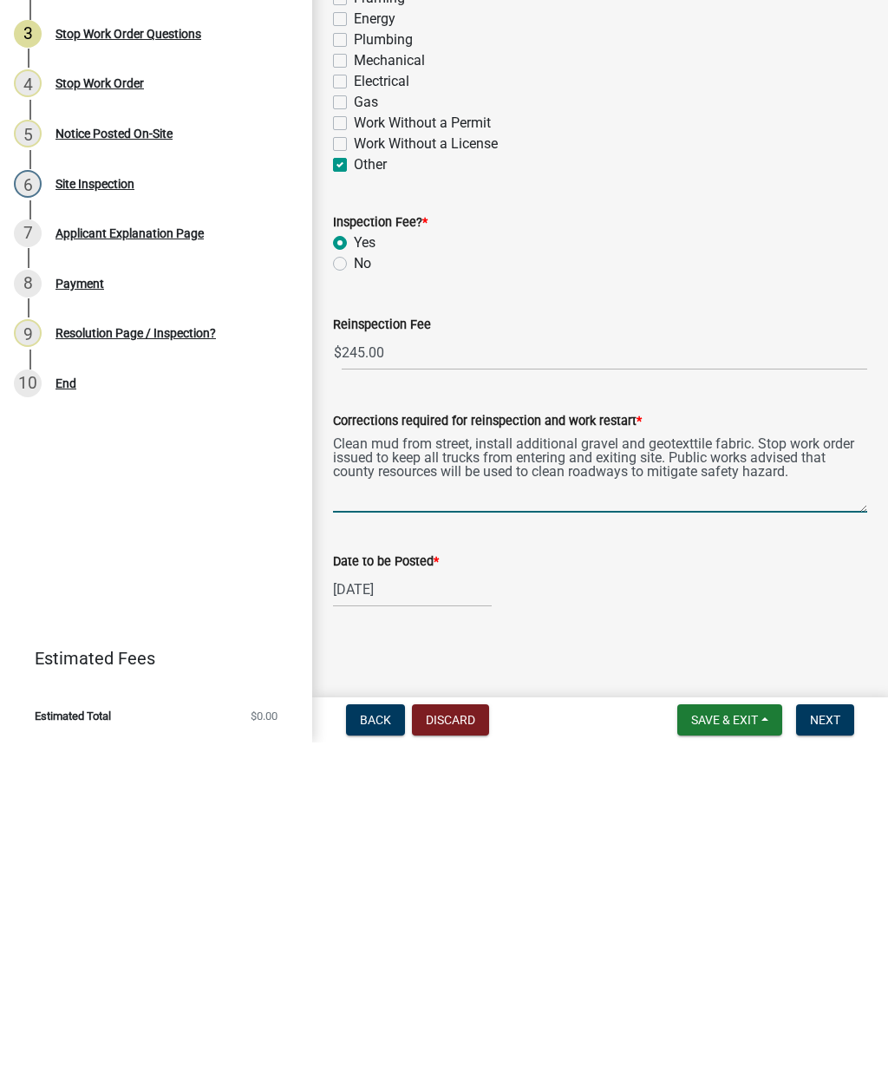
click at [829, 780] on textarea "Clean mud from street, install additional gravel and geotexttile fabric. Stop w…" at bounding box center [600, 821] width 534 height 82
click at [699, 780] on textarea "Clean mud from street, install additional gravel and geotexttile fabric. Stop w…" at bounding box center [600, 821] width 534 height 82
click at [714, 780] on textarea "Clean mud from street, install additional gravel and geotexttile fabric. Stop w…" at bounding box center [600, 821] width 534 height 82
click at [838, 780] on textarea "Clean mud from street, install additional gravel and geotextile fabric. Stop wo…" at bounding box center [600, 821] width 534 height 82
click at [334, 780] on textarea "Clean mud from street, install additional gravel and geotextile fabric. Stop wo…" at bounding box center [600, 821] width 534 height 82
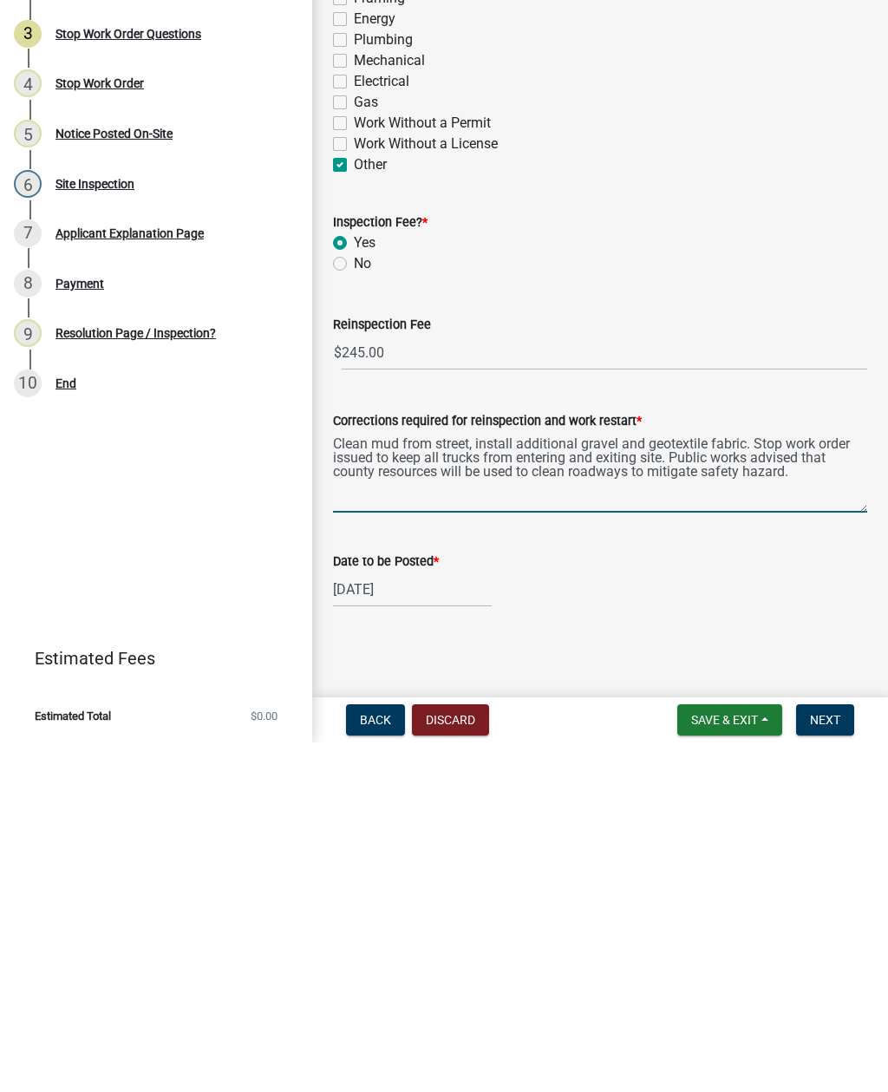
type textarea "Clean mud from street, install additional gravel and geotextile fabric. Stop wo…"
click at [801, 603] on div "No" at bounding box center [600, 613] width 534 height 21
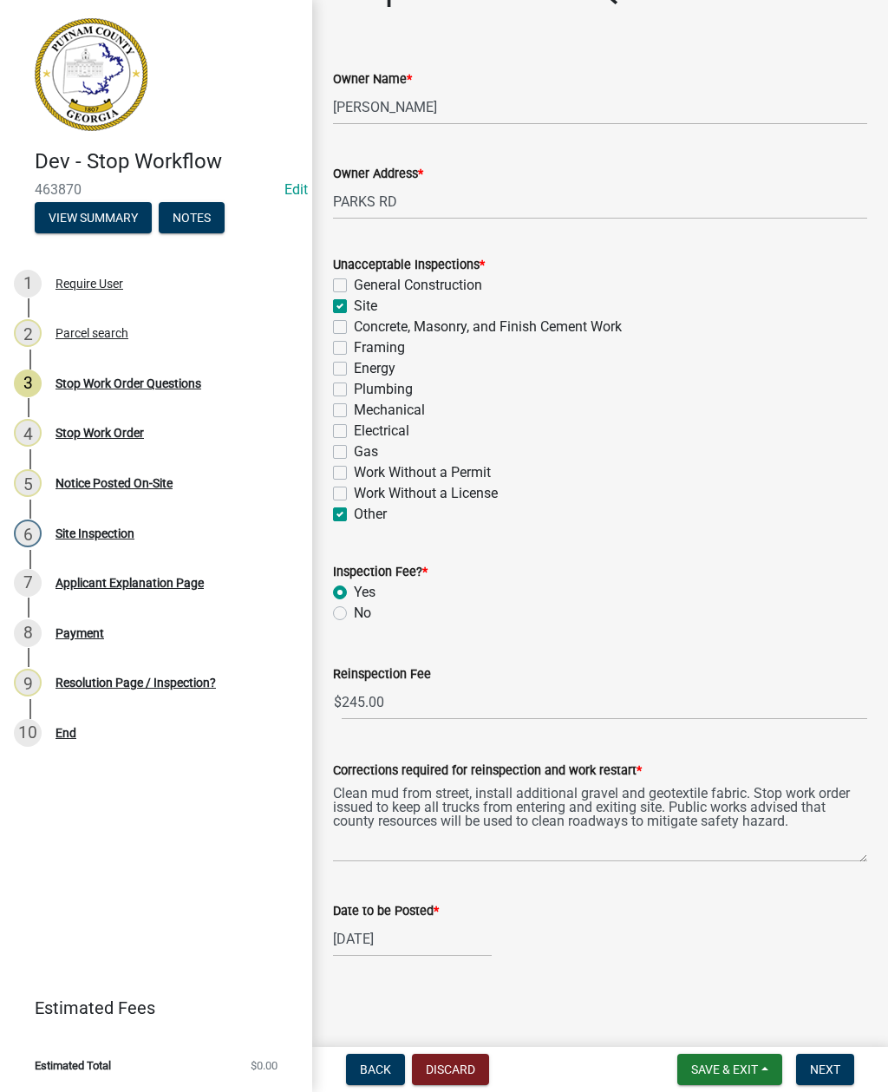
click at [838, 1067] on span "Next" at bounding box center [825, 1069] width 30 height 14
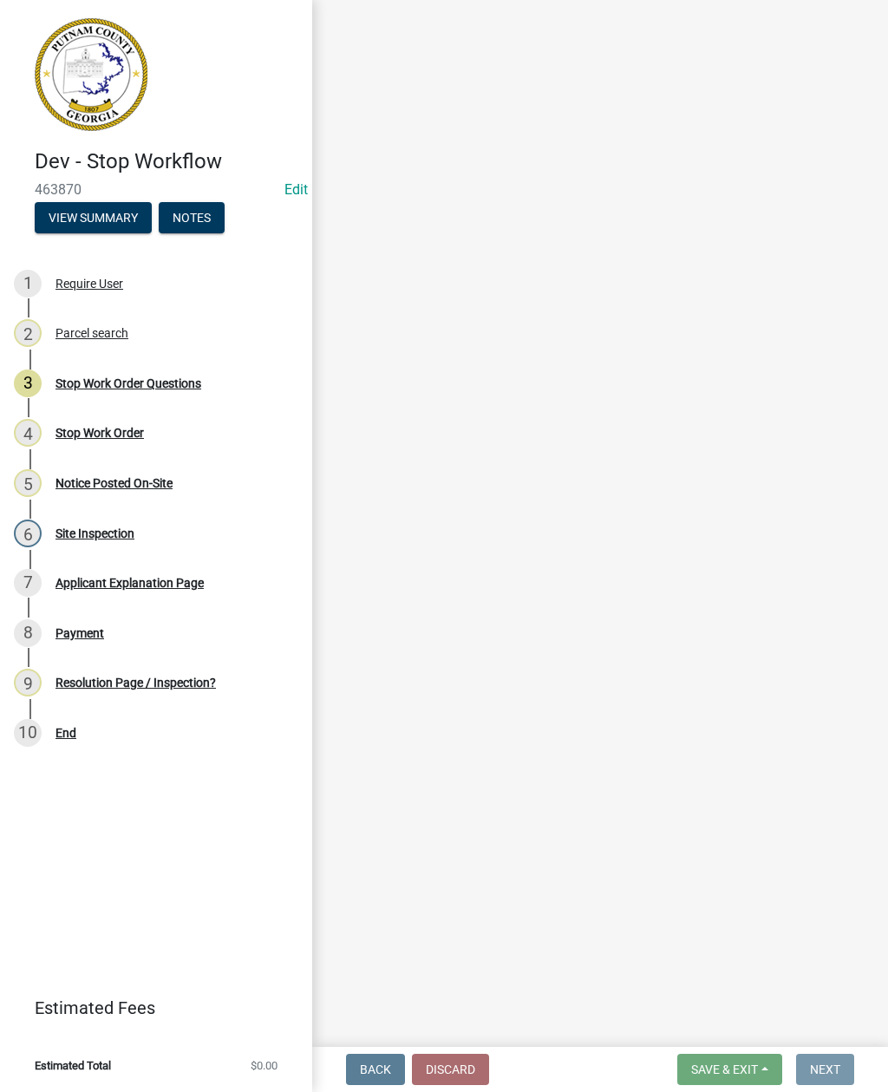
scroll to position [0, 0]
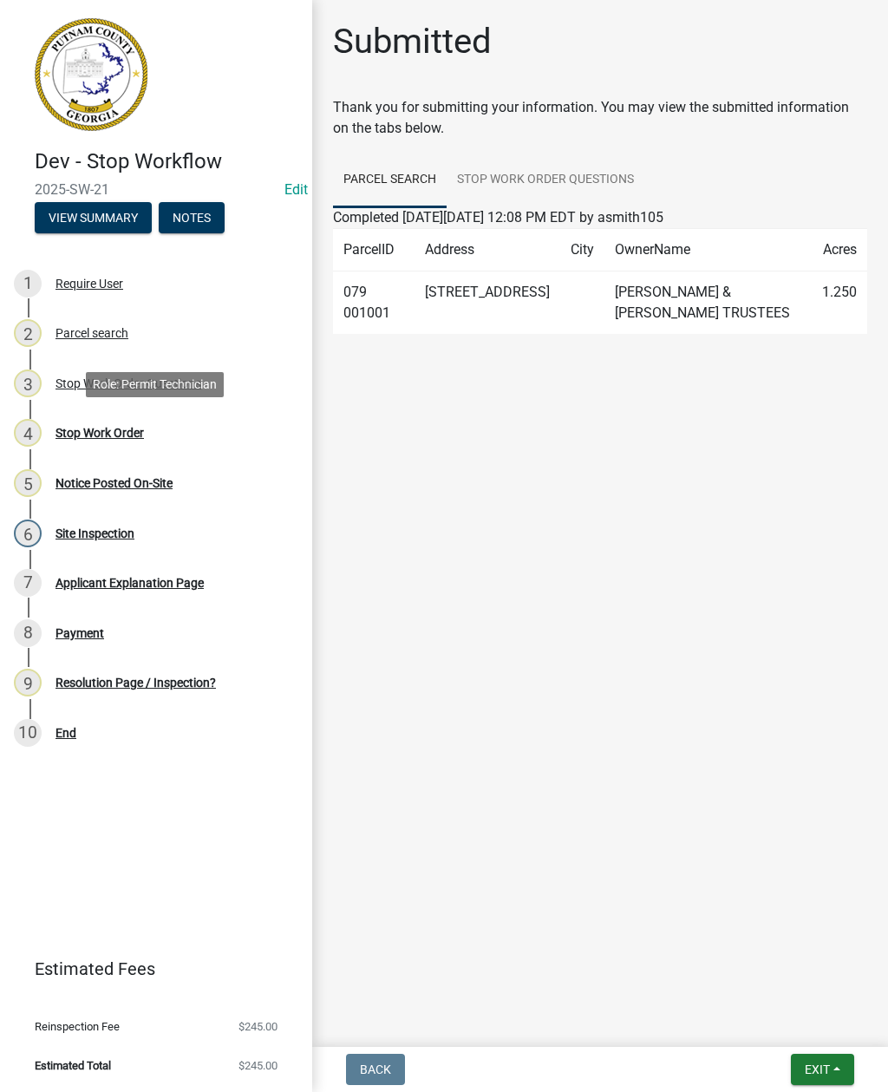
click at [88, 428] on div "Stop Work Order" at bounding box center [99, 433] width 88 height 12
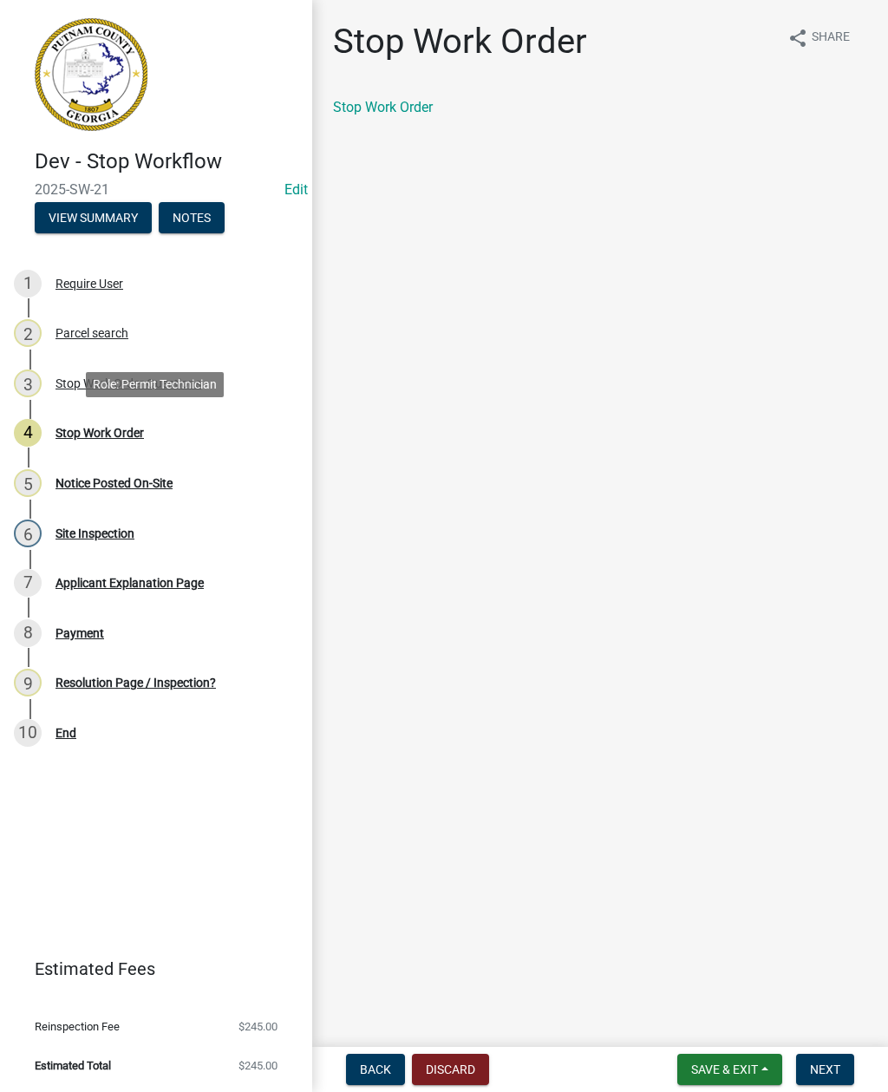
click at [404, 101] on link "Stop Work Order" at bounding box center [383, 107] width 100 height 16
click at [107, 482] on div "Notice Posted On-Site" at bounding box center [113, 483] width 117 height 12
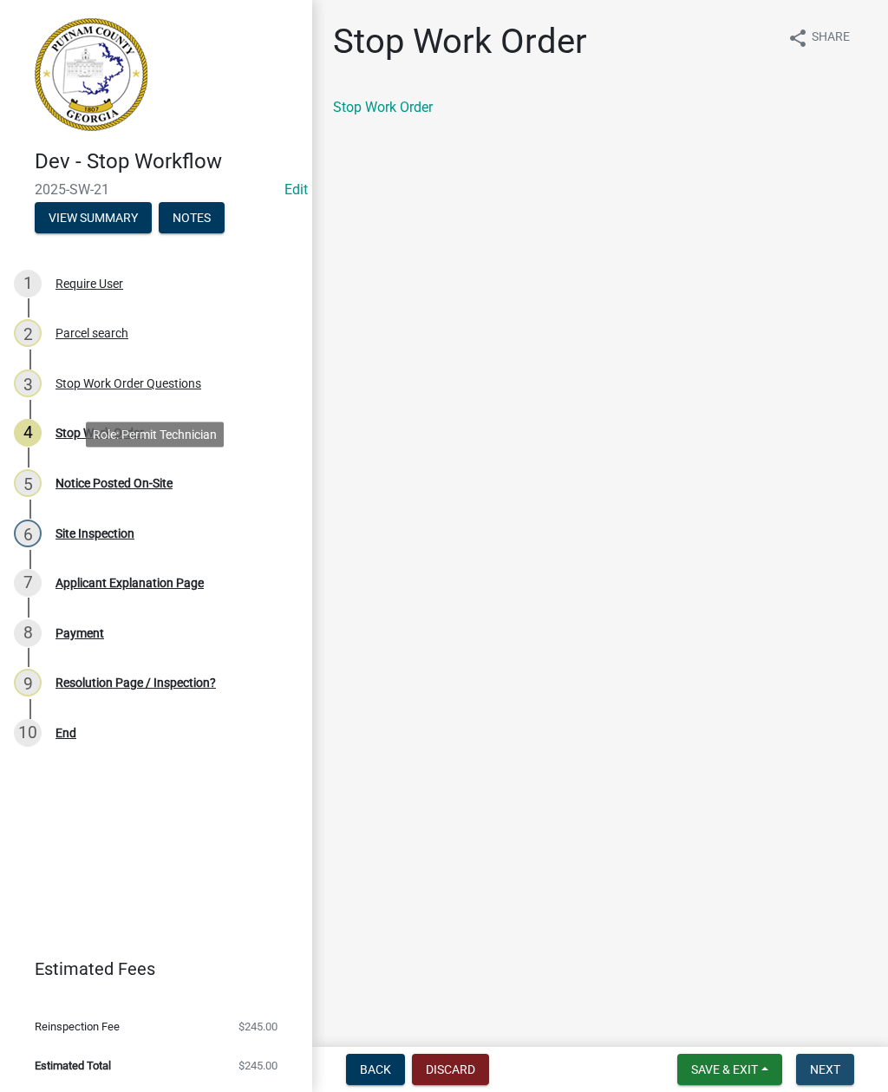
click at [836, 1066] on span "Next" at bounding box center [825, 1069] width 30 height 14
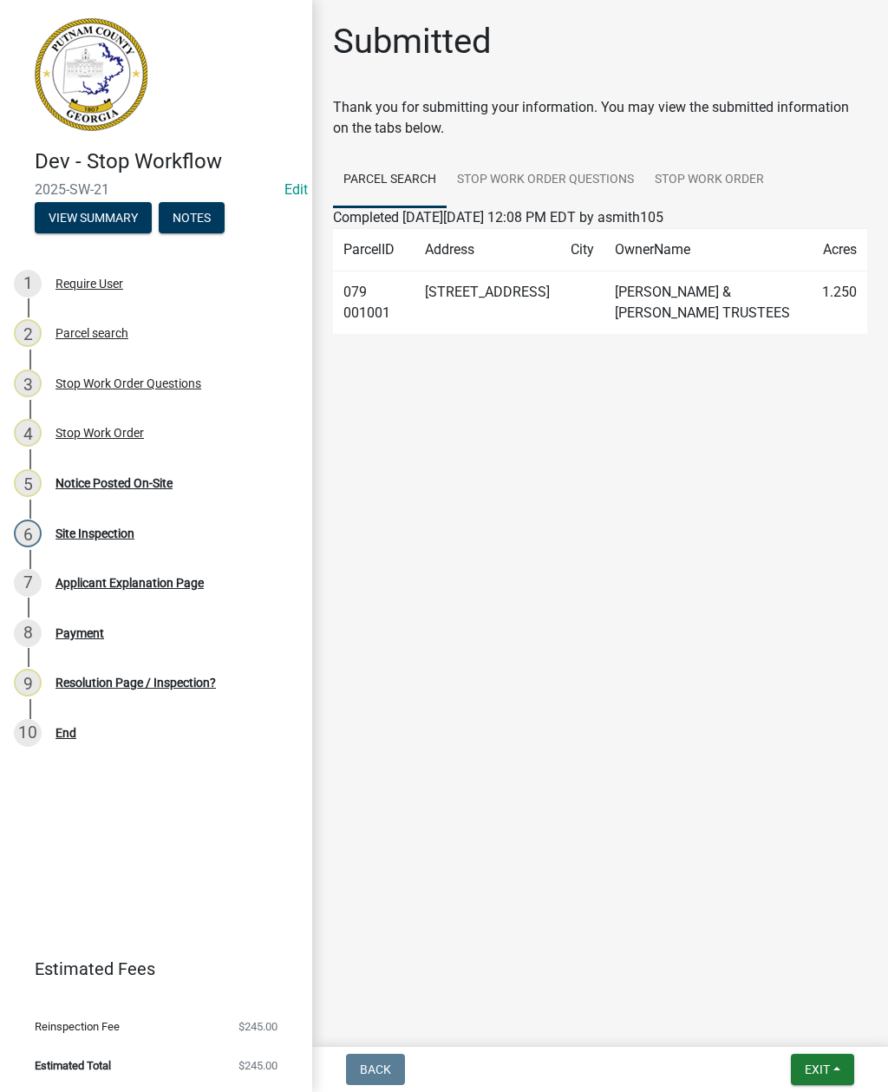
click at [99, 480] on div "Notice Posted On-Site" at bounding box center [113, 483] width 117 height 12
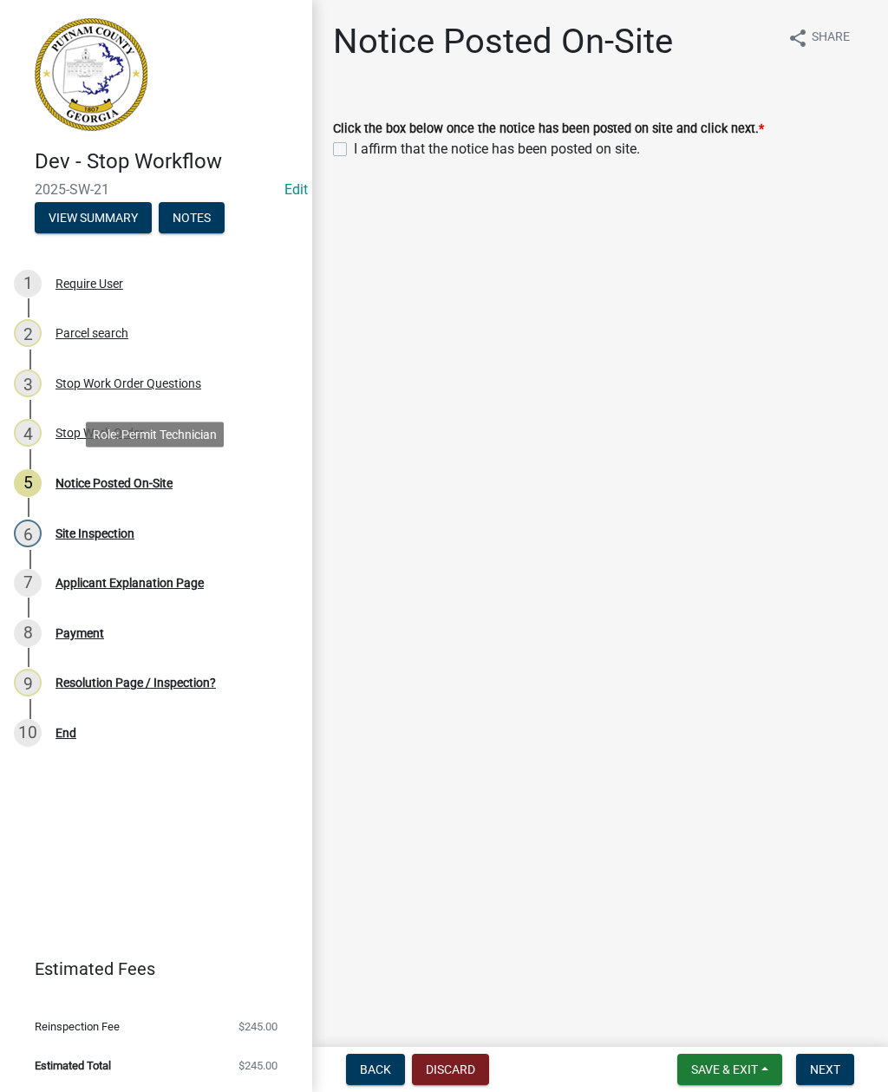
click at [349, 140] on div "I affirm that the notice has been posted on site." at bounding box center [600, 149] width 534 height 21
click at [350, 146] on div "I affirm that the notice has been posted on site." at bounding box center [600, 149] width 534 height 21
click at [354, 144] on label "I affirm that the notice has been posted on site." at bounding box center [497, 149] width 286 height 21
click at [354, 144] on input "I affirm that the notice has been posted on site." at bounding box center [359, 144] width 11 height 11
checkbox input "true"
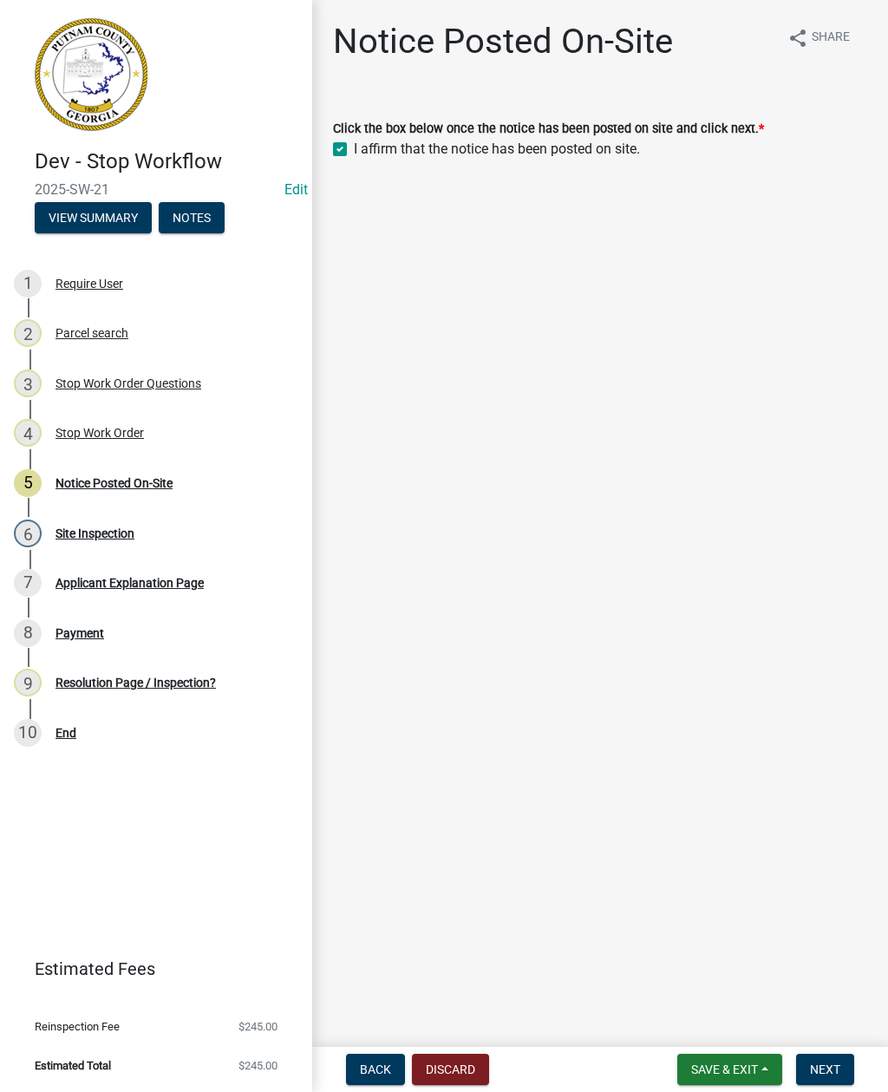
click at [844, 1064] on button "Next" at bounding box center [825, 1069] width 58 height 31
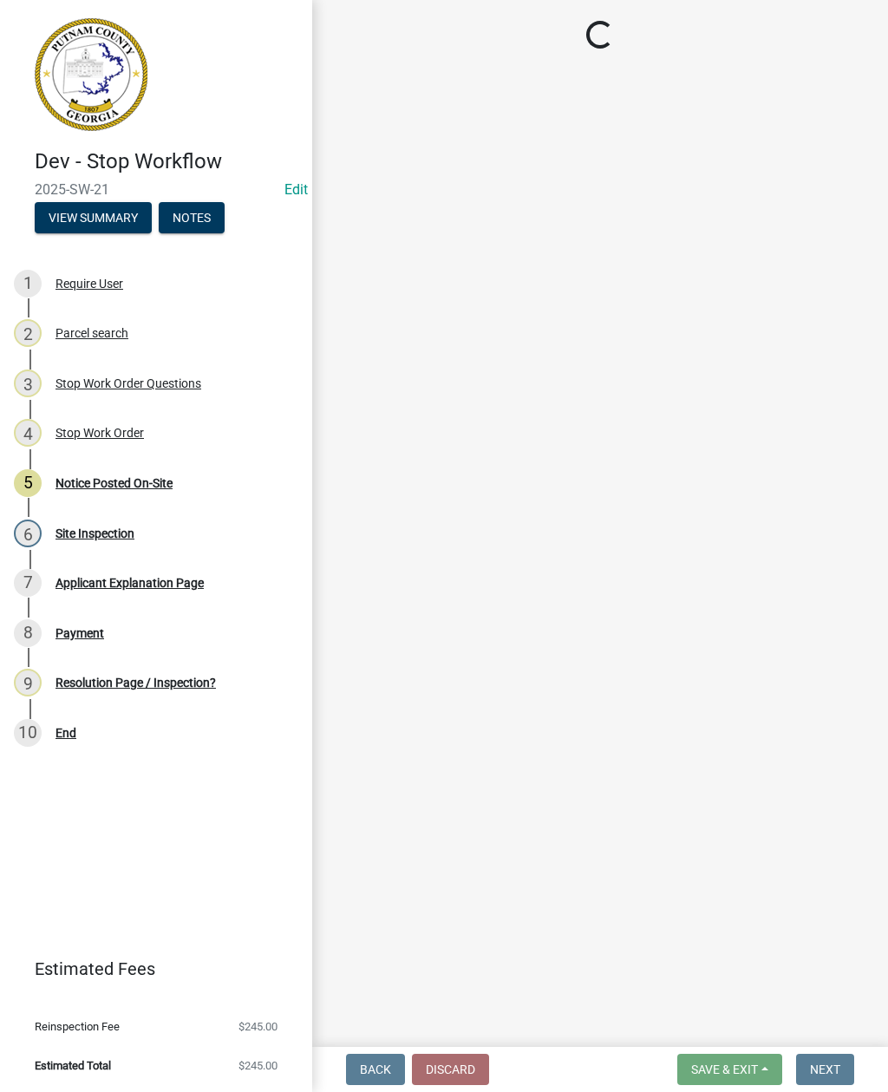
select select "af3c6edf-34d7-49be-824e-99d5d0a3954f"
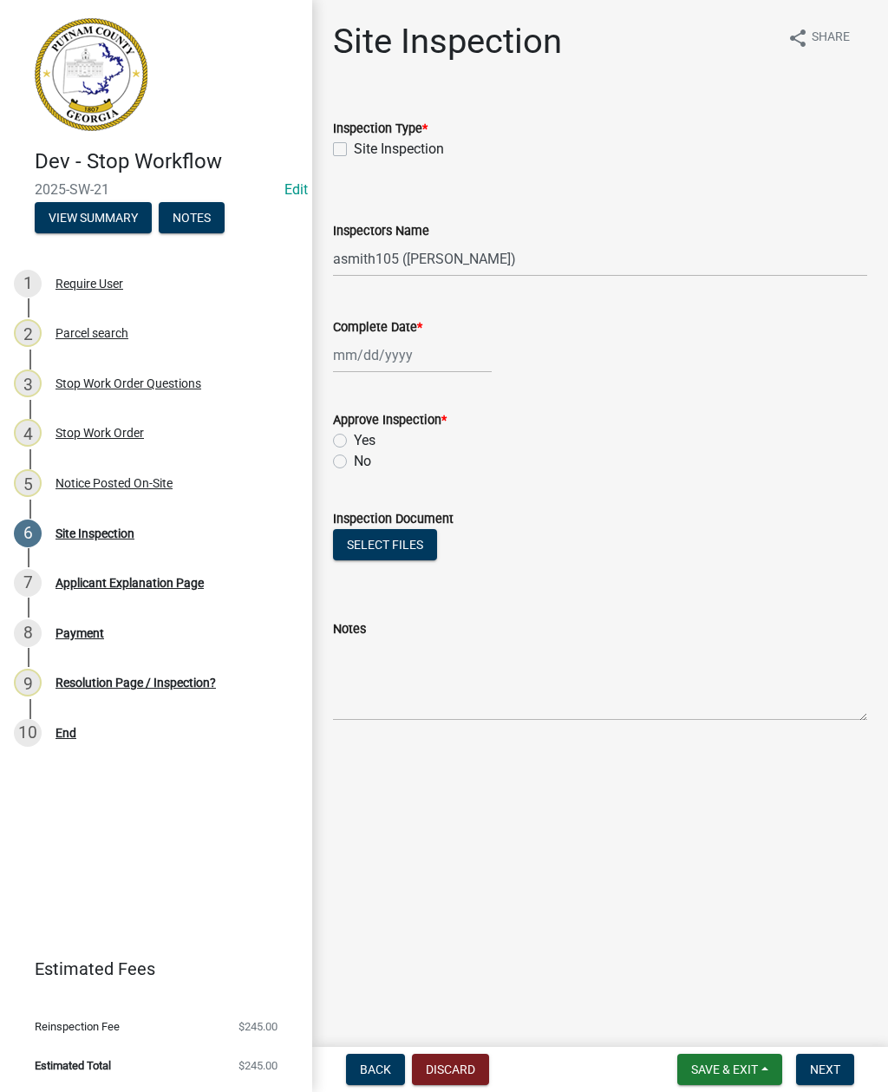
click at [354, 146] on label "Site Inspection" at bounding box center [399, 149] width 90 height 21
click at [354, 146] on input "Site Inspection" at bounding box center [359, 144] width 11 height 11
checkbox input "true"
click at [387, 349] on div at bounding box center [412, 355] width 159 height 36
select select "8"
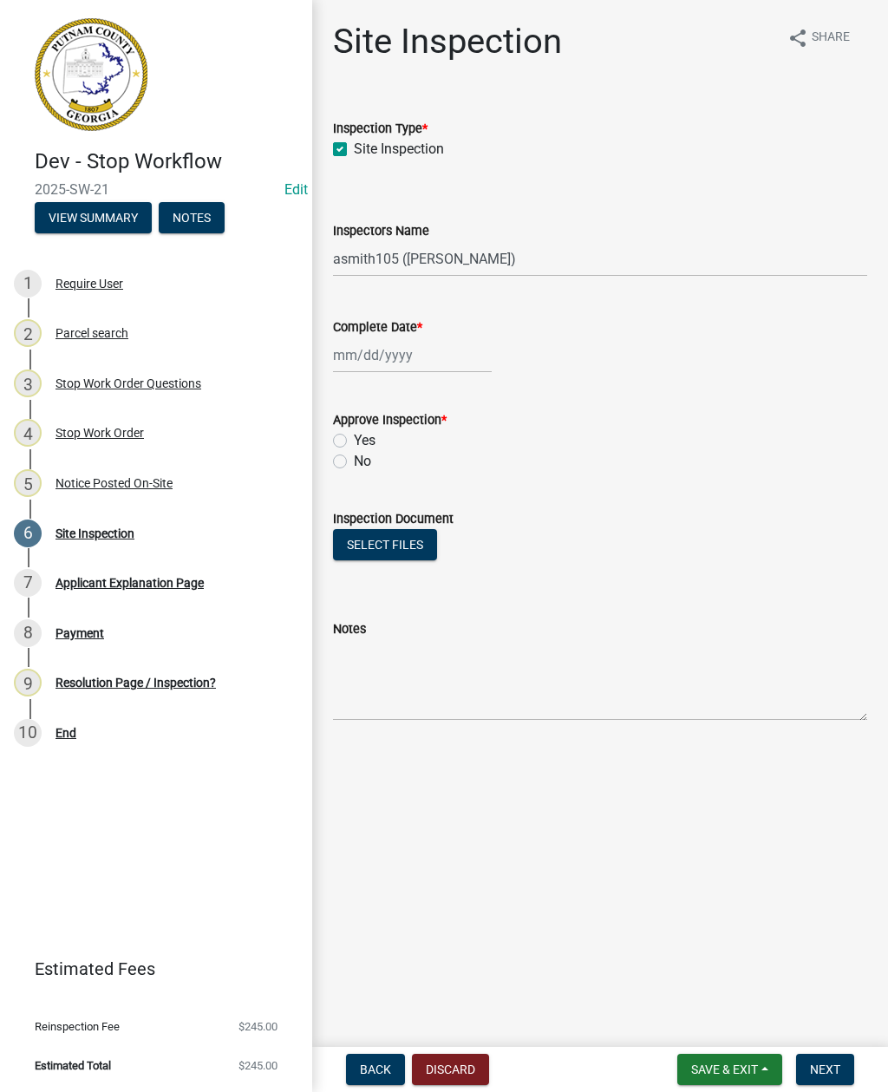
select select "2025"
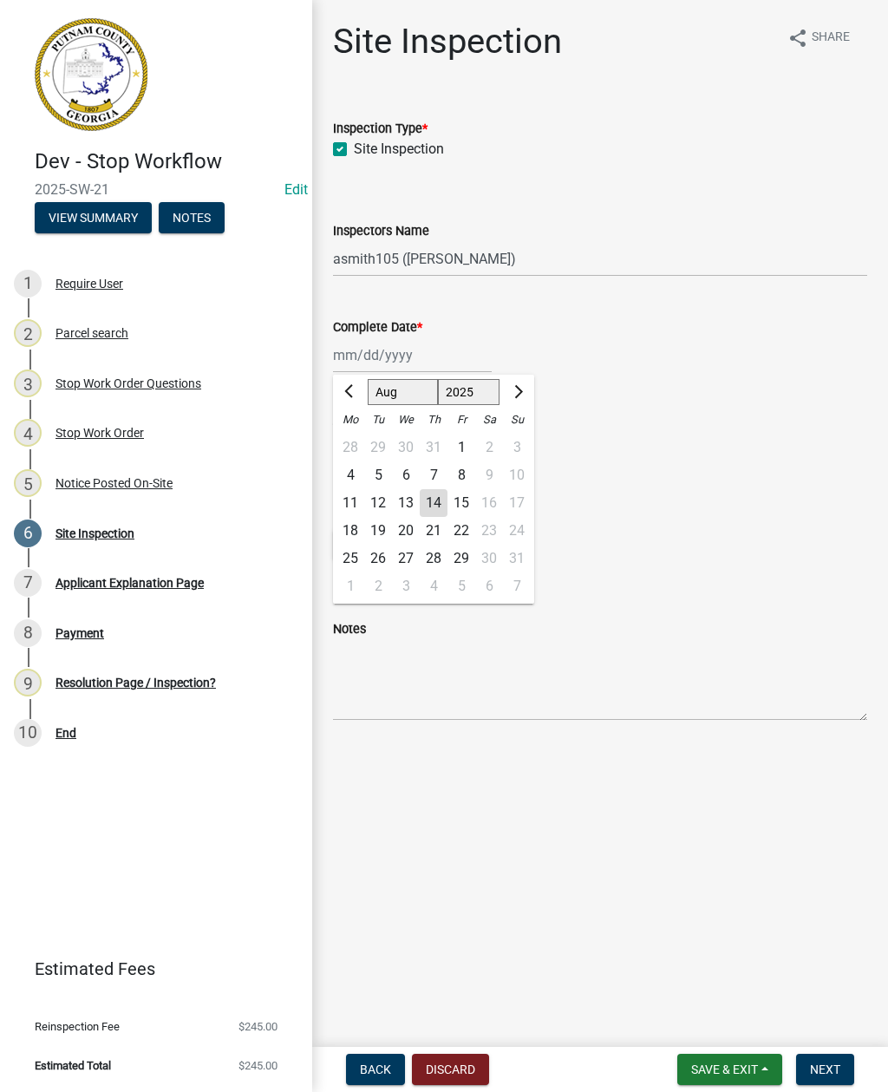
click at [434, 498] on div "14" at bounding box center [434, 503] width 28 height 28
type input "[DATE]"
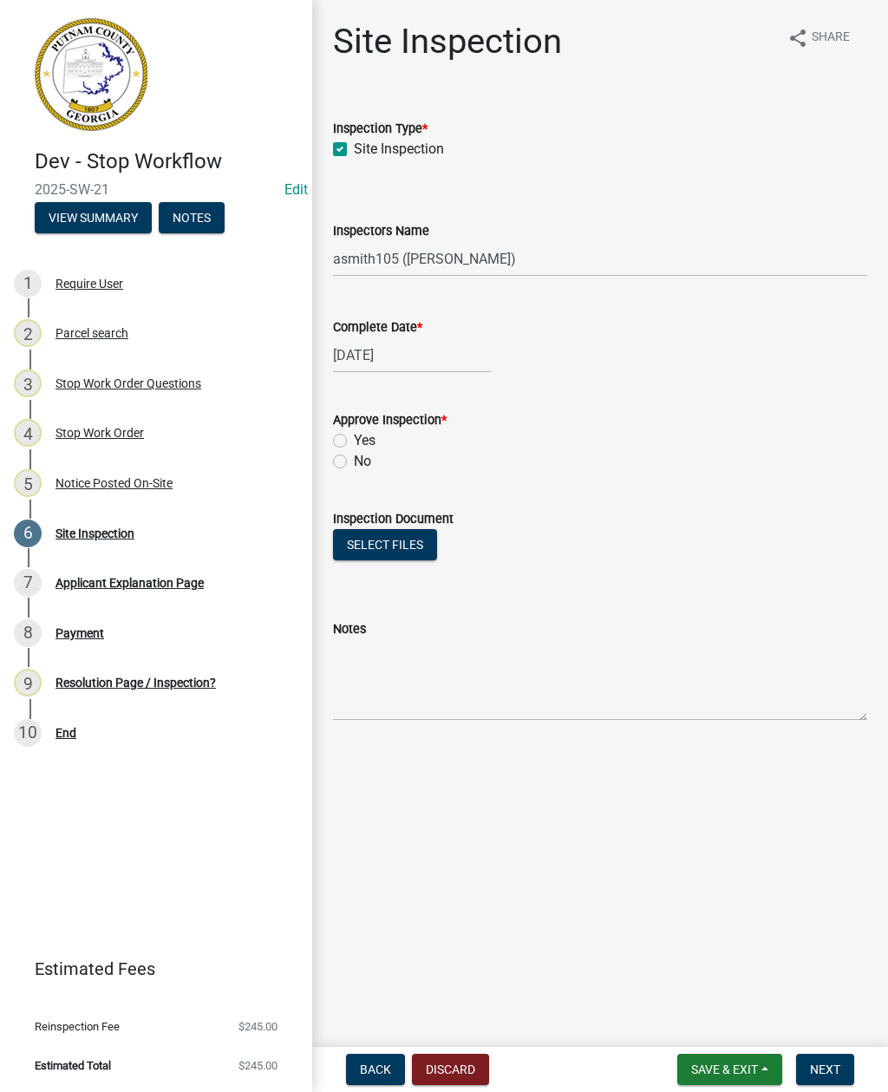
click at [354, 461] on label "No" at bounding box center [362, 461] width 17 height 21
click at [354, 461] on input "No" at bounding box center [359, 456] width 11 height 11
radio input "true"
click at [386, 541] on button "Select files" at bounding box center [385, 544] width 104 height 31
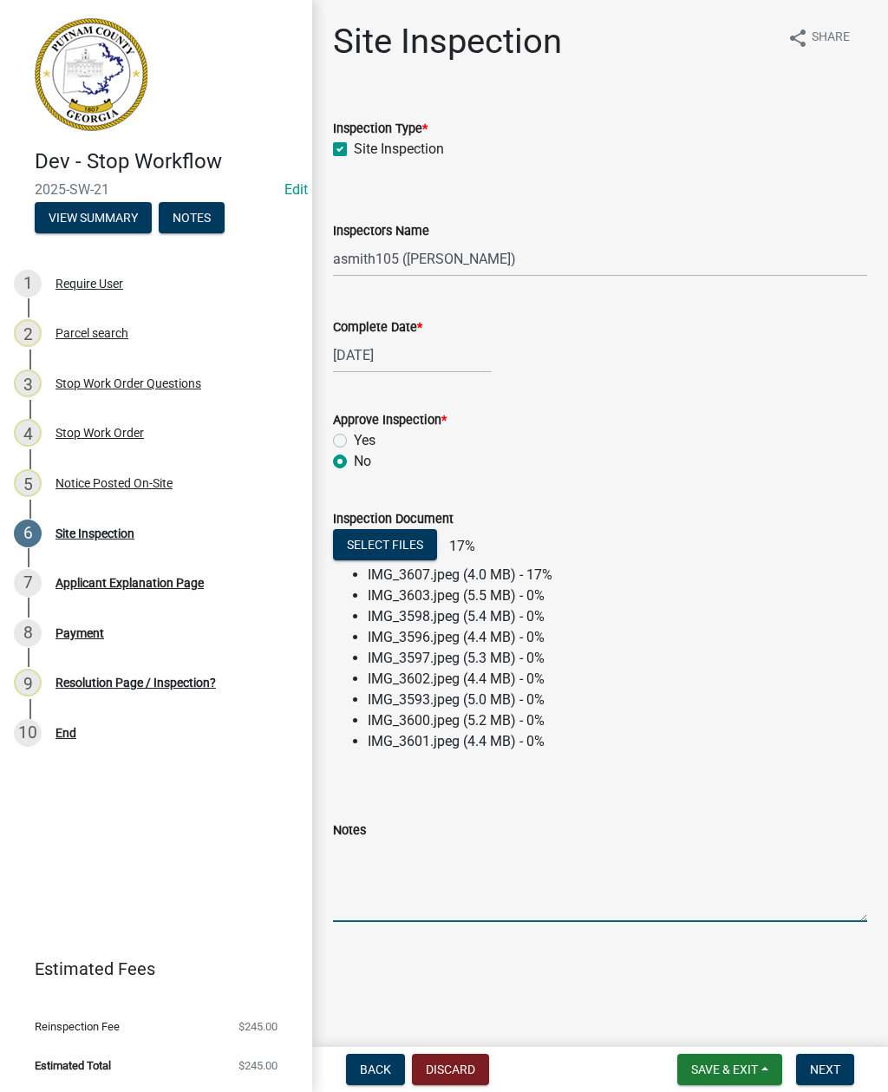
click at [395, 881] on textarea "Notes" at bounding box center [600, 881] width 534 height 82
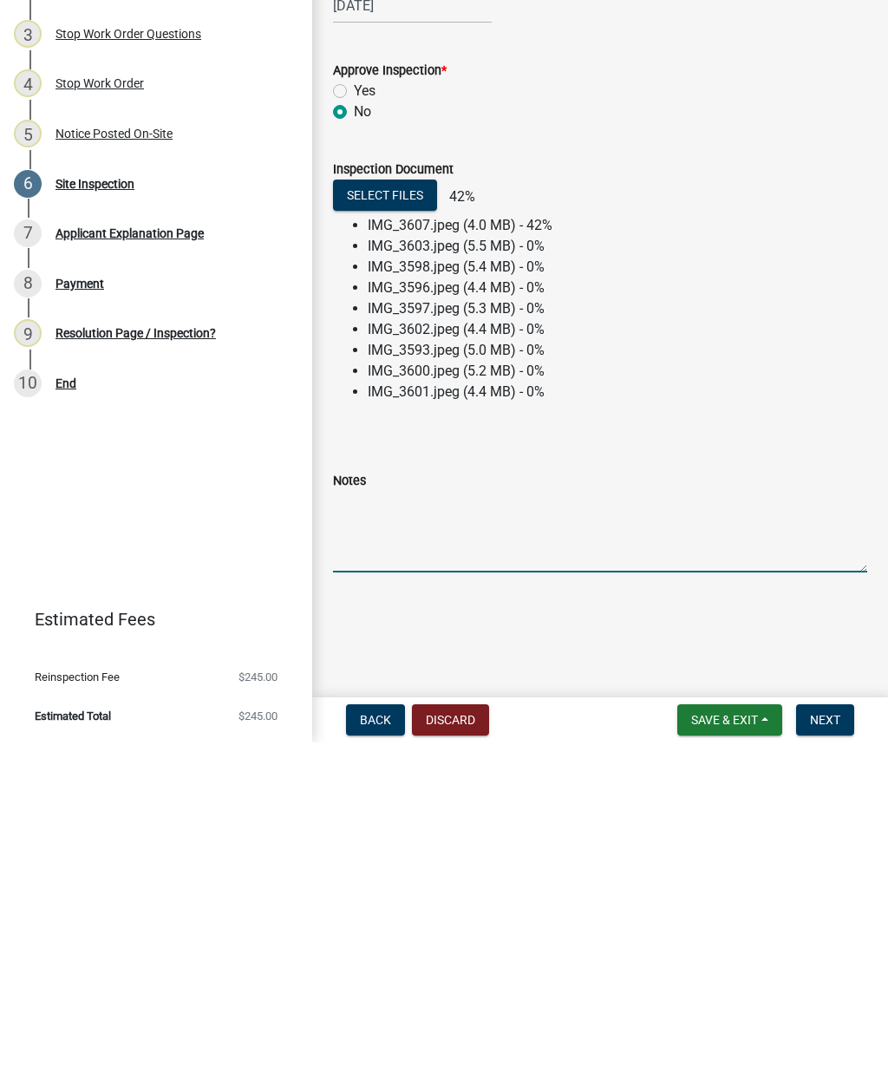
paste textarea "Clean mud from street, install additional gravel and geotextile fabric. Stop wo…"
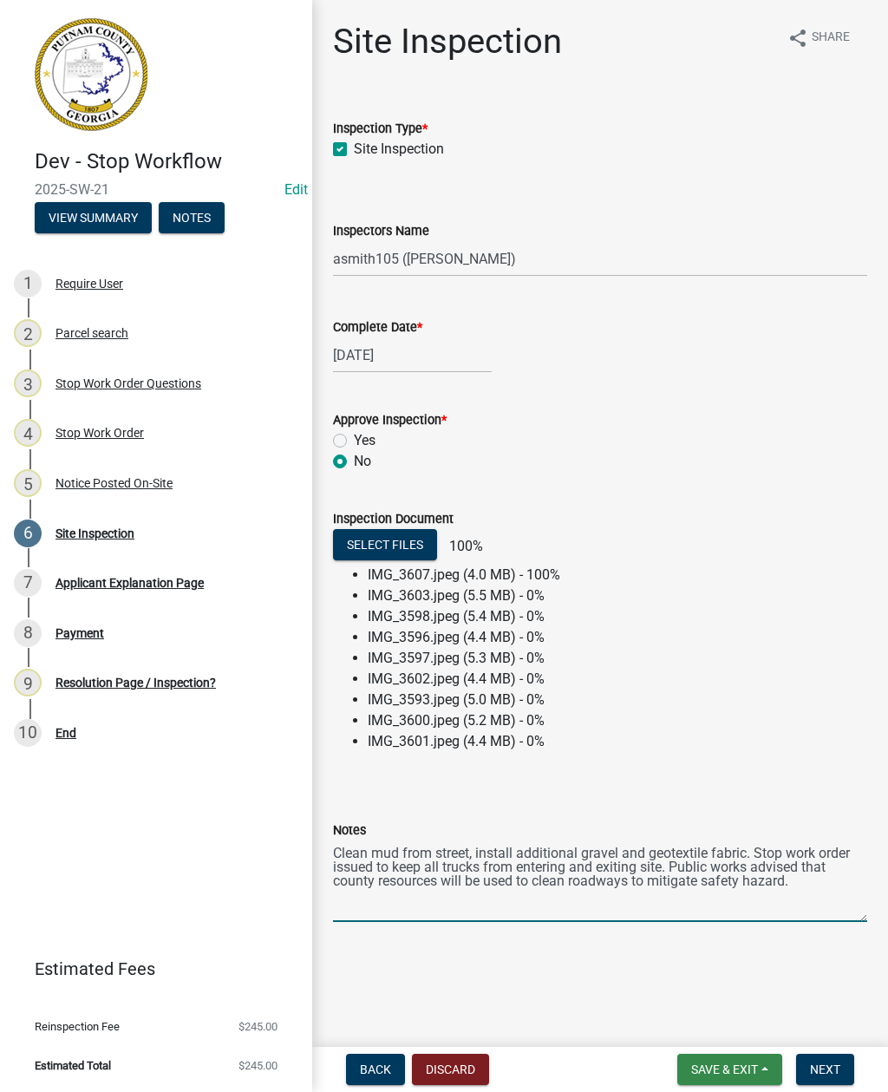
type textarea "Clean mud from street, install additional gravel and geotextile fabric. Stop wo…"
click at [708, 1067] on span "Save & Exit" at bounding box center [724, 1069] width 67 height 14
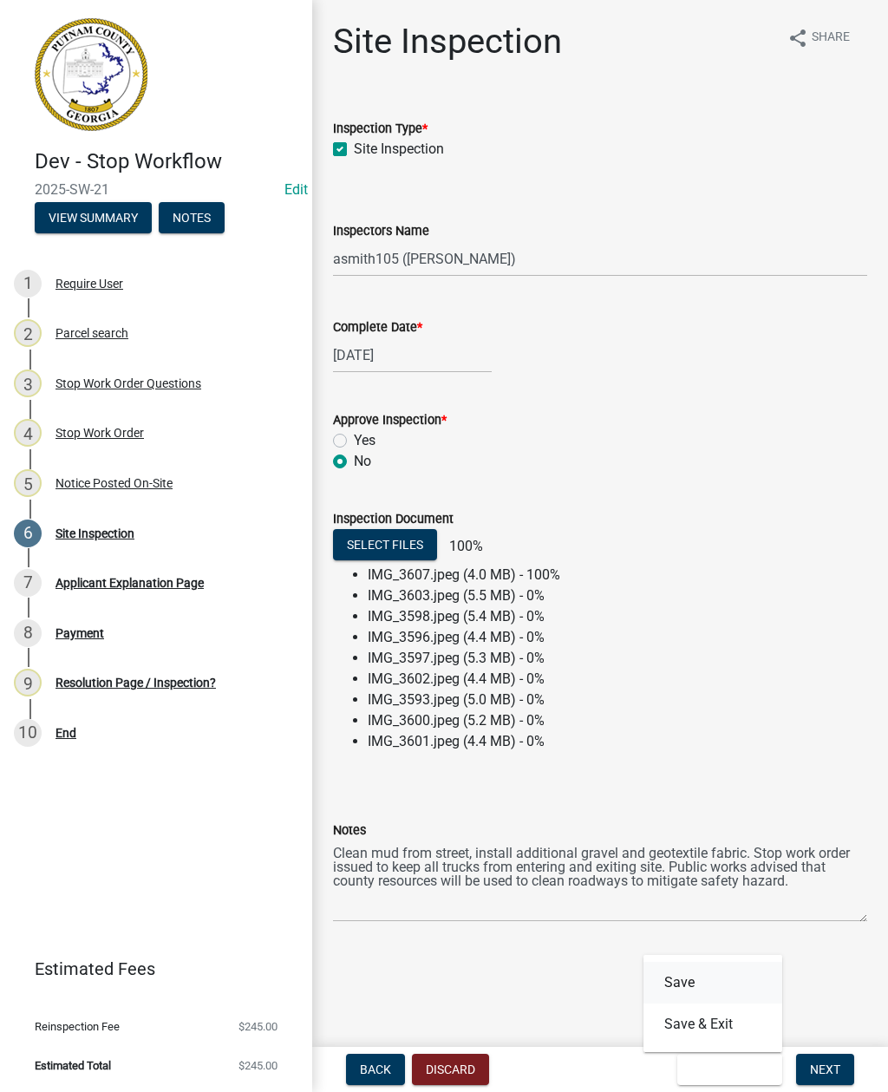
click at [680, 978] on button "Save" at bounding box center [712, 983] width 139 height 42
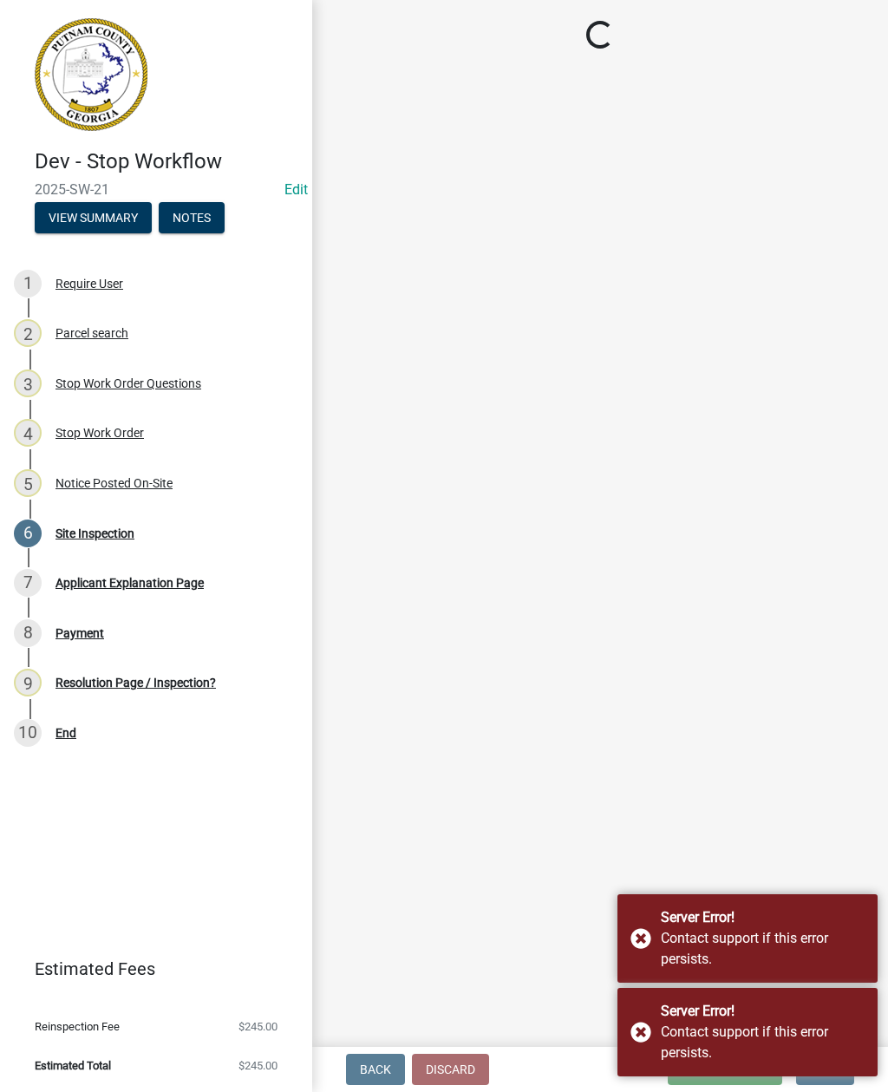
click at [630, 944] on div "Server Error! Contact support if this error persists." at bounding box center [747, 938] width 260 height 88
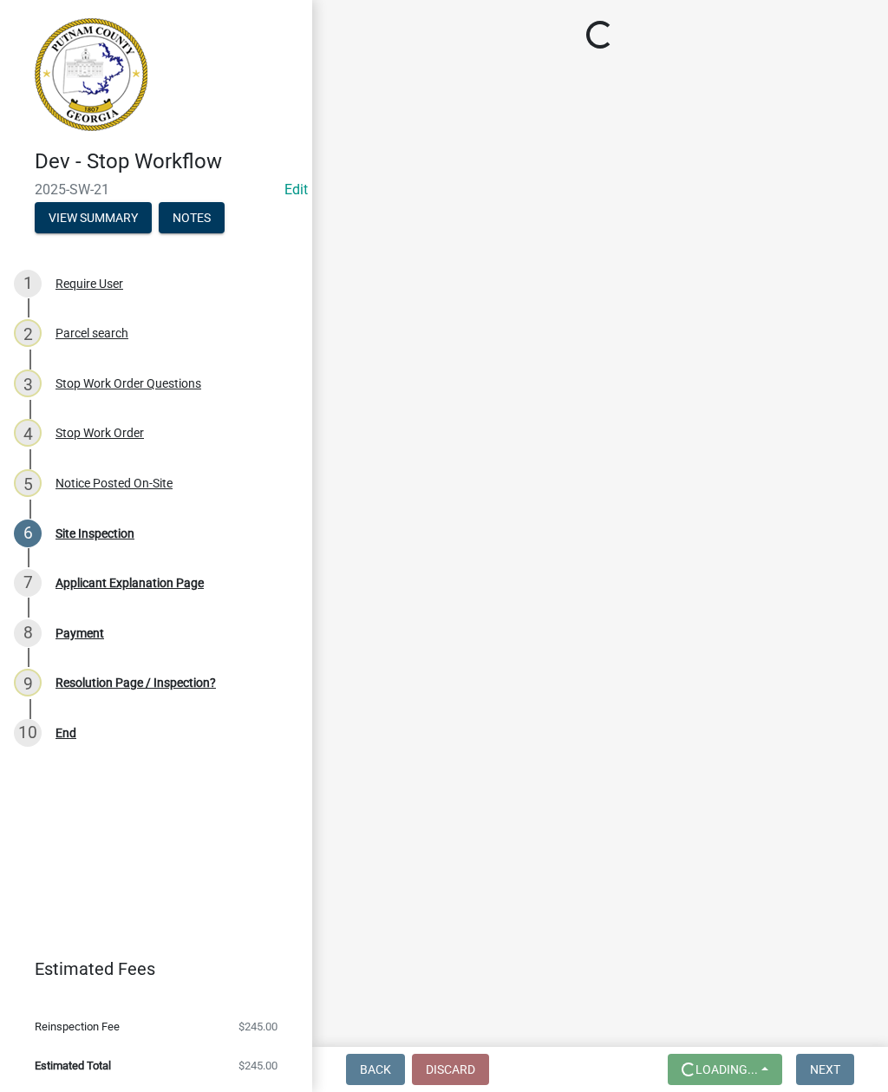
click at [640, 1030] on main "Loading..." at bounding box center [600, 520] width 576 height 1040
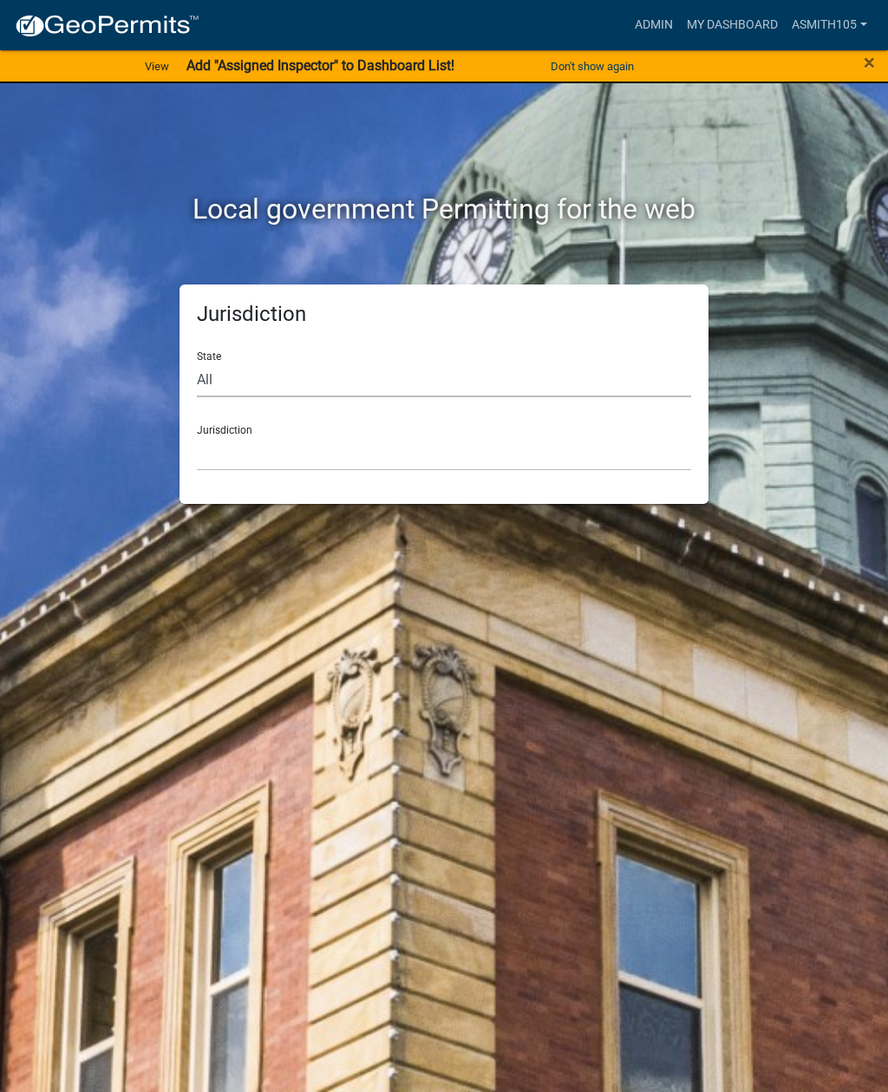
click at [332, 369] on select "All [US_STATE] [US_STATE] [US_STATE] [US_STATE] [US_STATE] [US_STATE] [US_STATE…" at bounding box center [444, 380] width 494 height 36
select select "[US_STATE]"
click at [397, 451] on select "[GEOGRAPHIC_DATA], [US_STATE][PERSON_NAME][GEOGRAPHIC_DATA], [US_STATE][PERSON_…" at bounding box center [444, 453] width 494 height 36
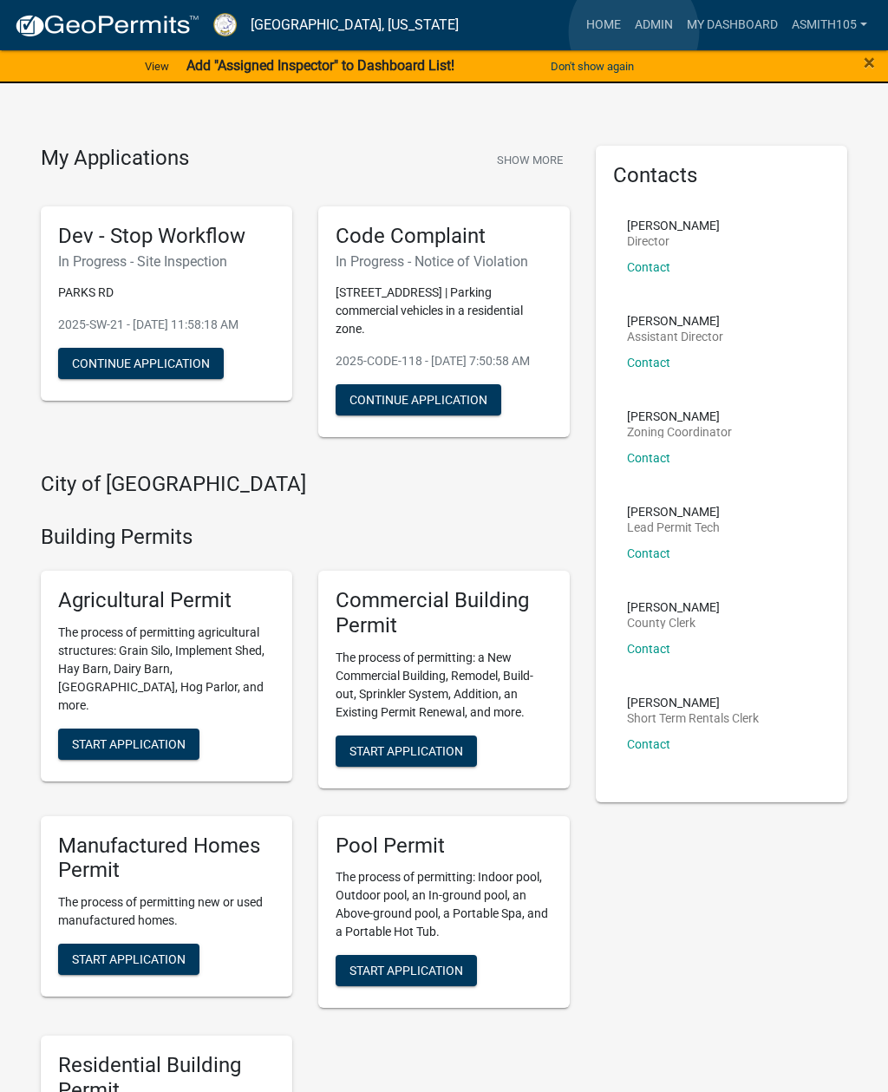
click at [634, 33] on link "Admin" at bounding box center [654, 25] width 52 height 33
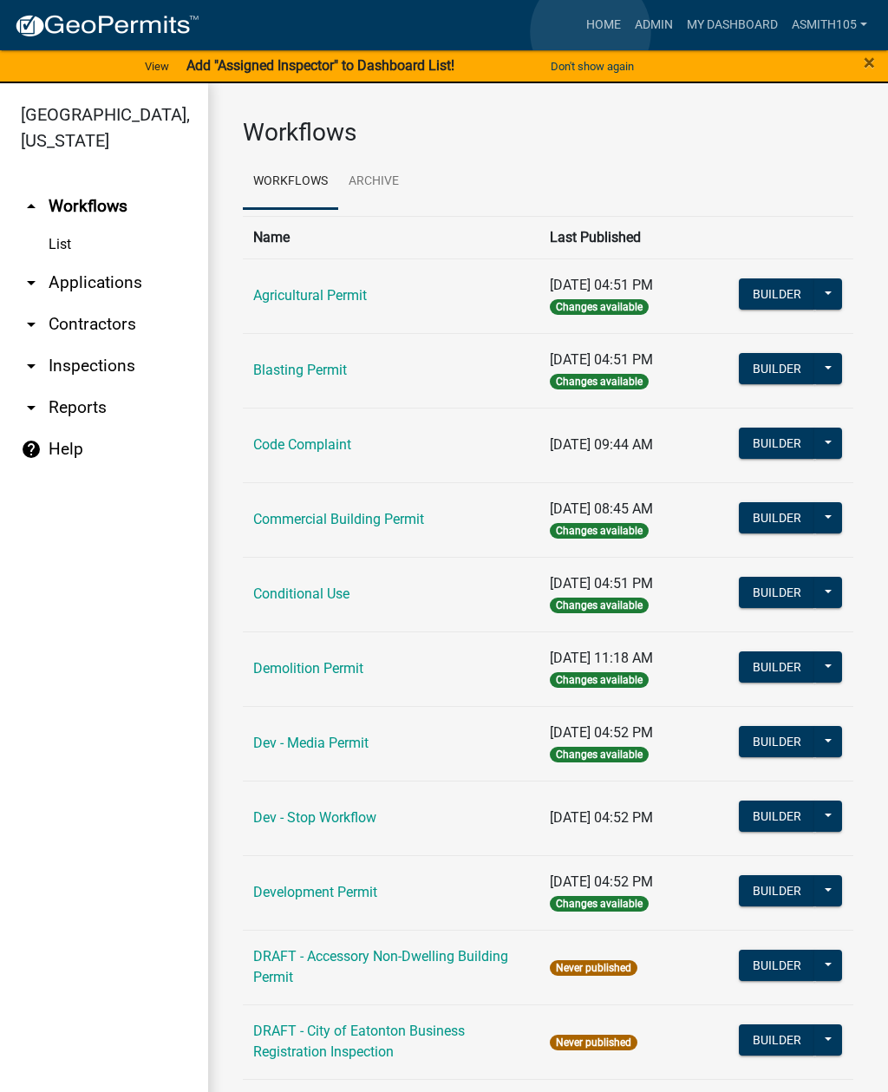
click at [591, 32] on link "Home" at bounding box center [603, 25] width 49 height 33
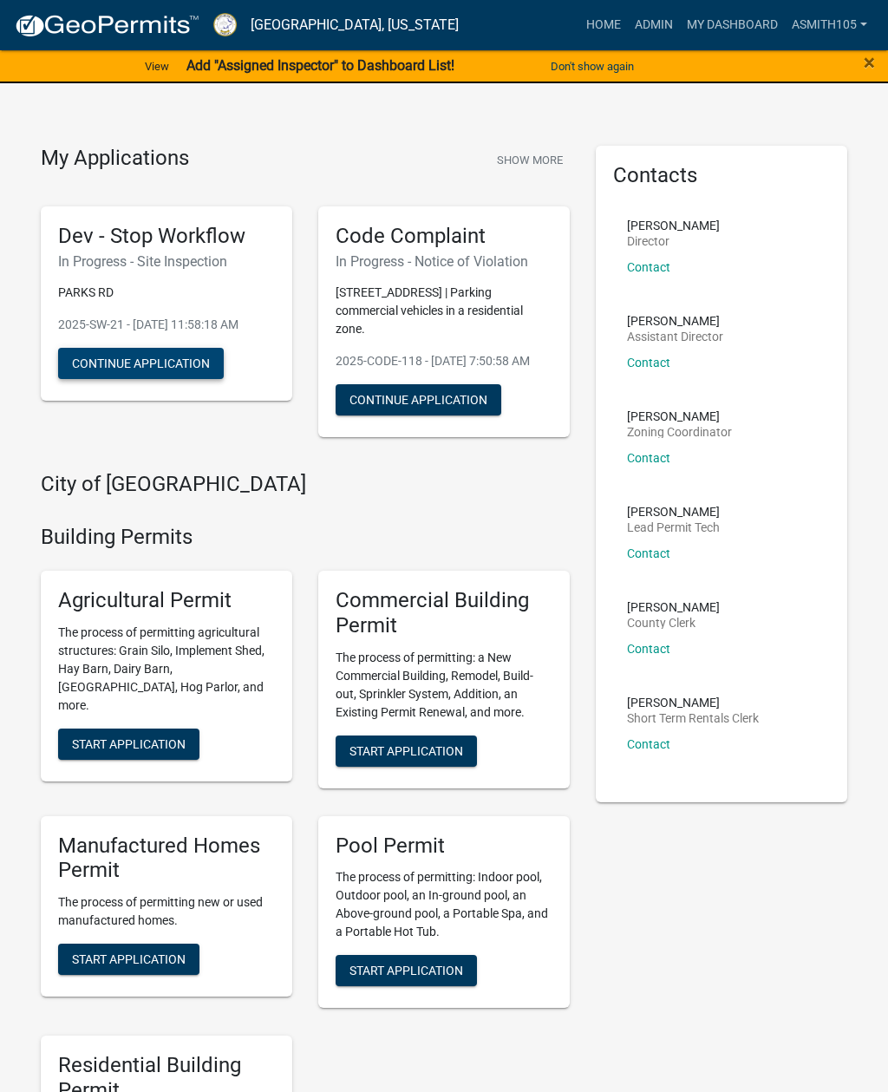
click at [121, 379] on button "Continue Application" at bounding box center [141, 363] width 166 height 31
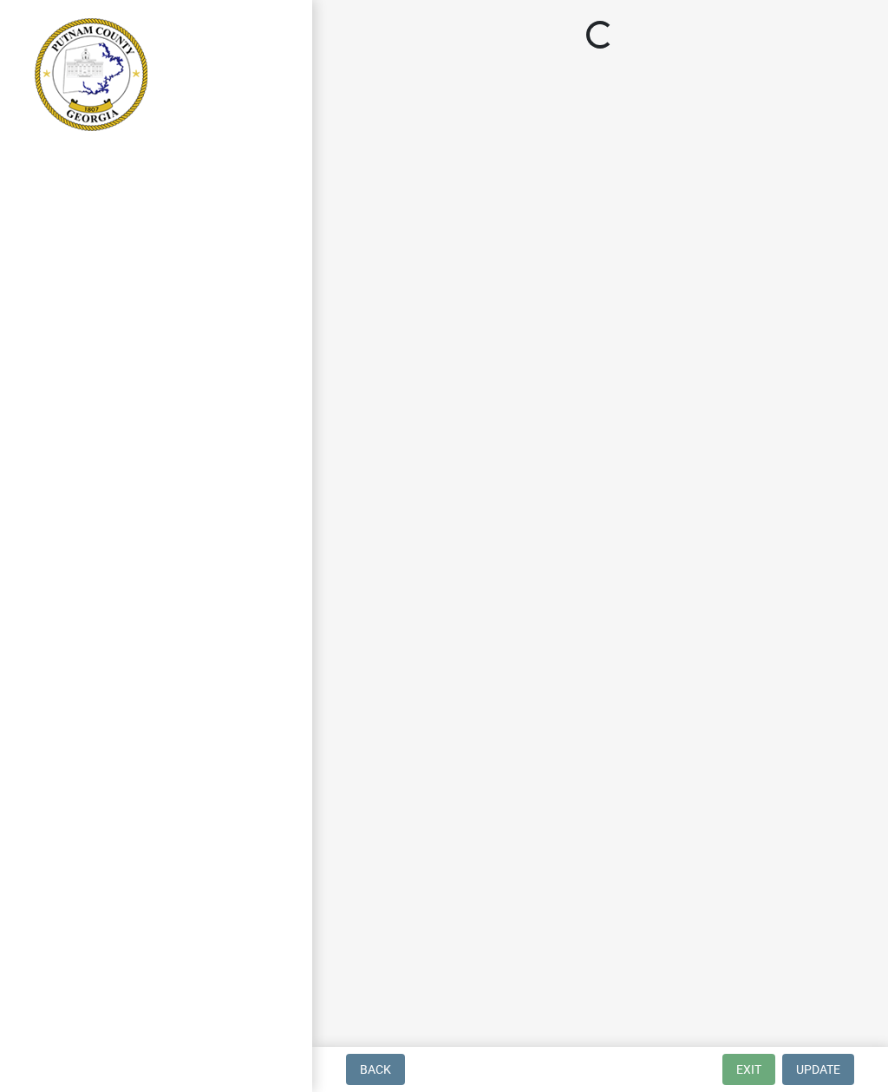
select select "af3c6edf-34d7-49be-824e-99d5d0a3954f"
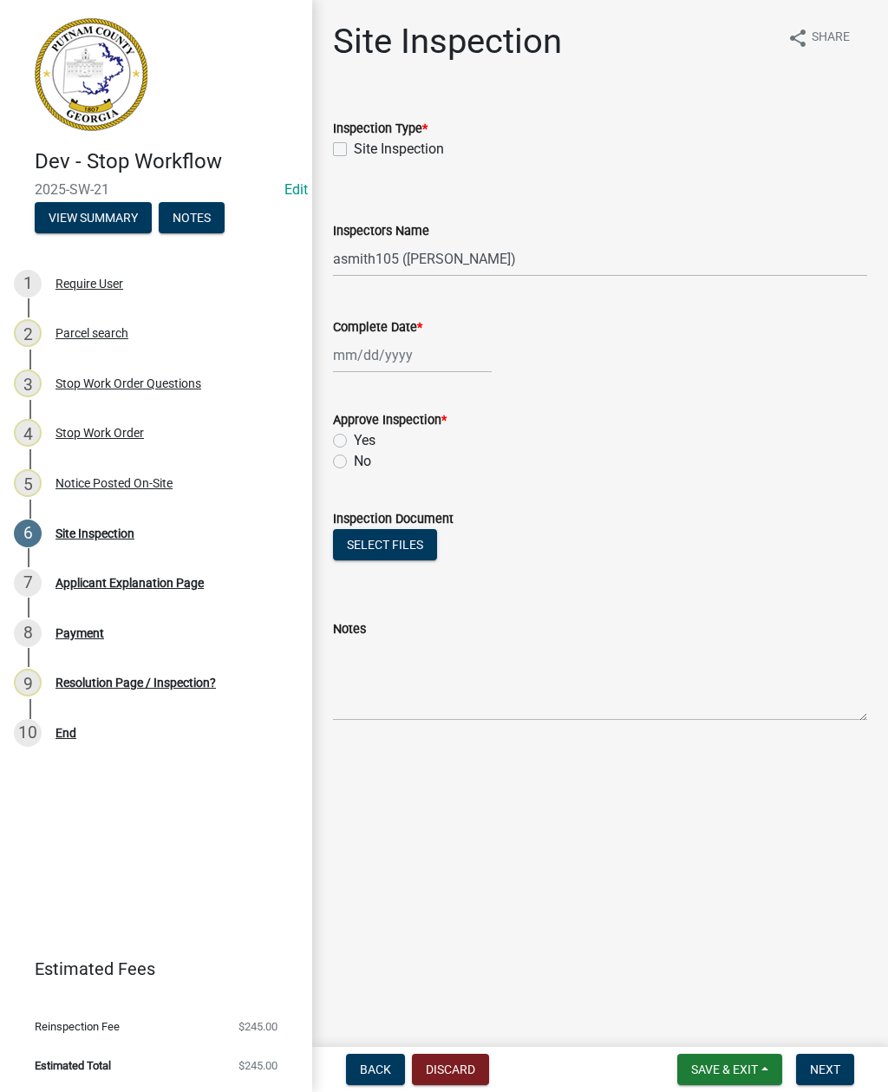
click at [349, 140] on div "Site Inspection" at bounding box center [600, 149] width 534 height 21
click at [354, 151] on label "Site Inspection" at bounding box center [399, 149] width 90 height 21
click at [354, 150] on input "Site Inspection" at bounding box center [359, 144] width 11 height 11
checkbox input "true"
click at [365, 674] on textarea "Notes" at bounding box center [600, 680] width 534 height 82
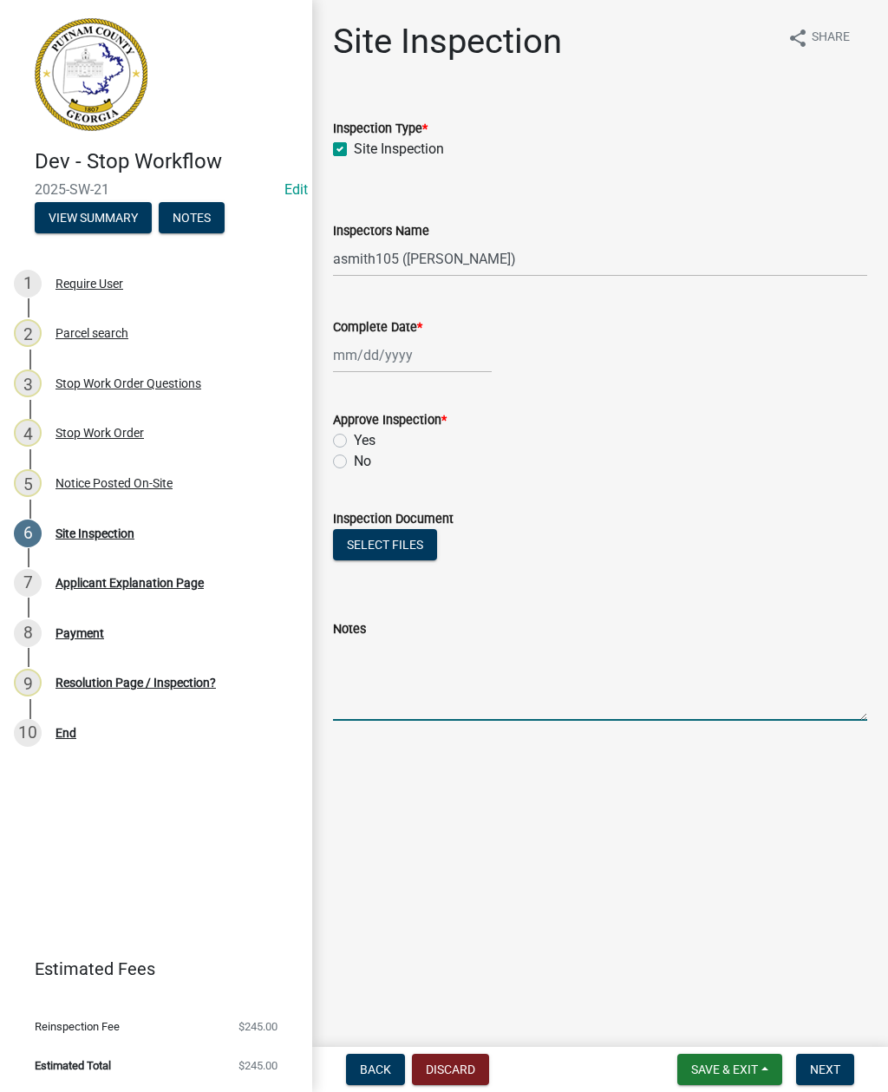
paste textarea "Clean mud from street, install additional gravel and geotextile fabric. Stop wo…"
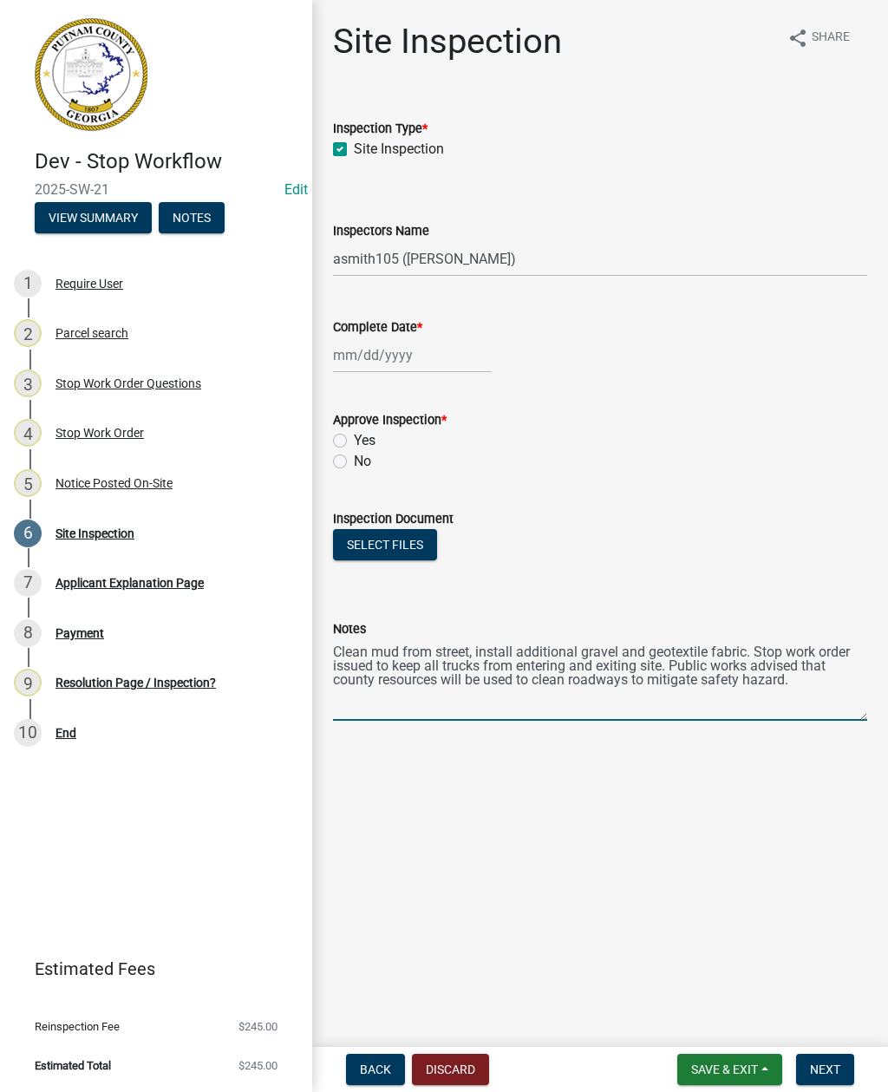
type textarea "Clean mud from street, install additional gravel and geotextile fabric. Stop wo…"
click at [354, 462] on label "No" at bounding box center [362, 461] width 17 height 21
click at [354, 462] on input "No" at bounding box center [359, 456] width 11 height 11
radio input "true"
click at [384, 351] on div at bounding box center [412, 355] width 159 height 36
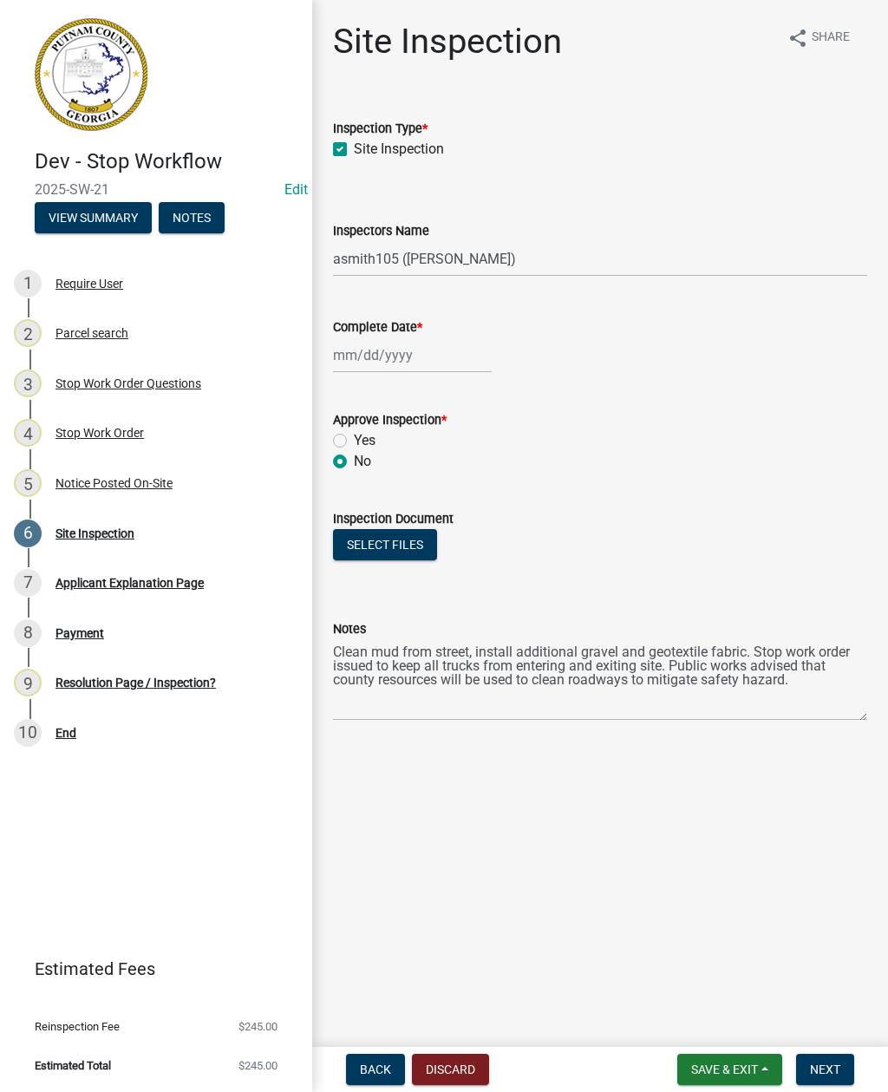
select select "8"
select select "2025"
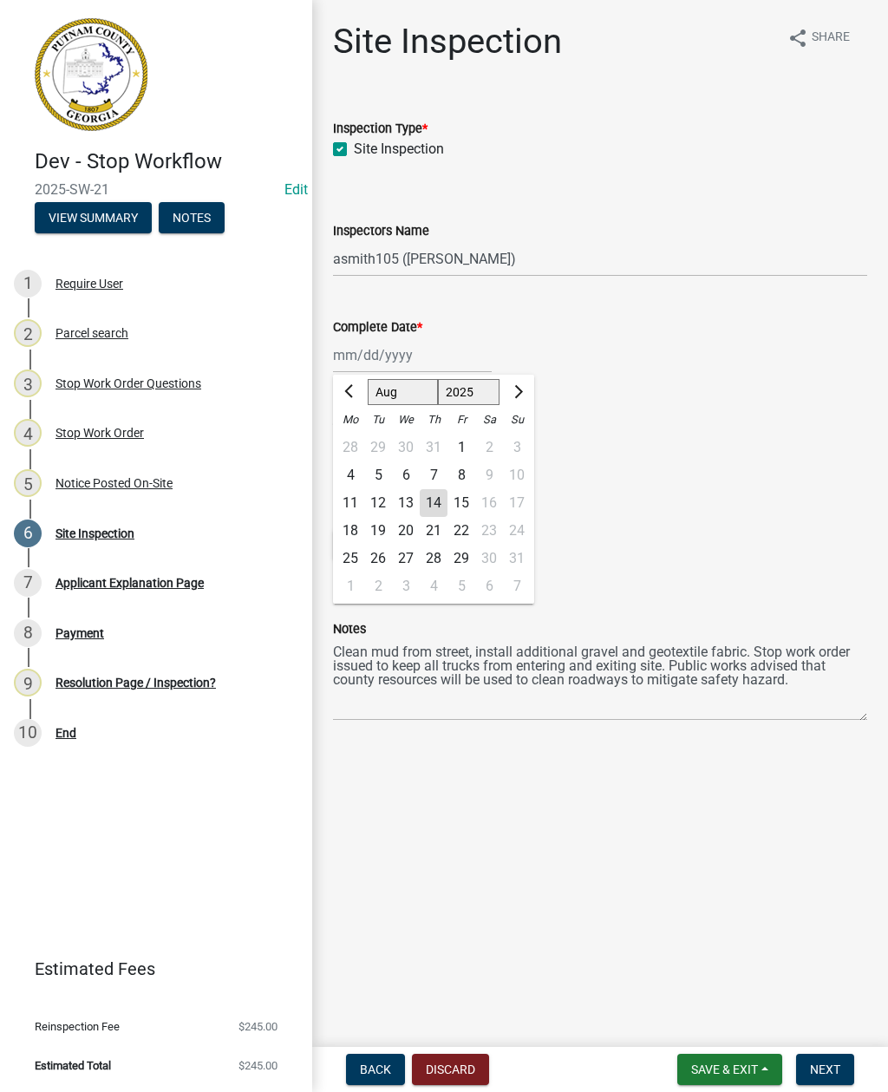
click at [441, 498] on div "14" at bounding box center [434, 503] width 28 height 28
type input "[DATE]"
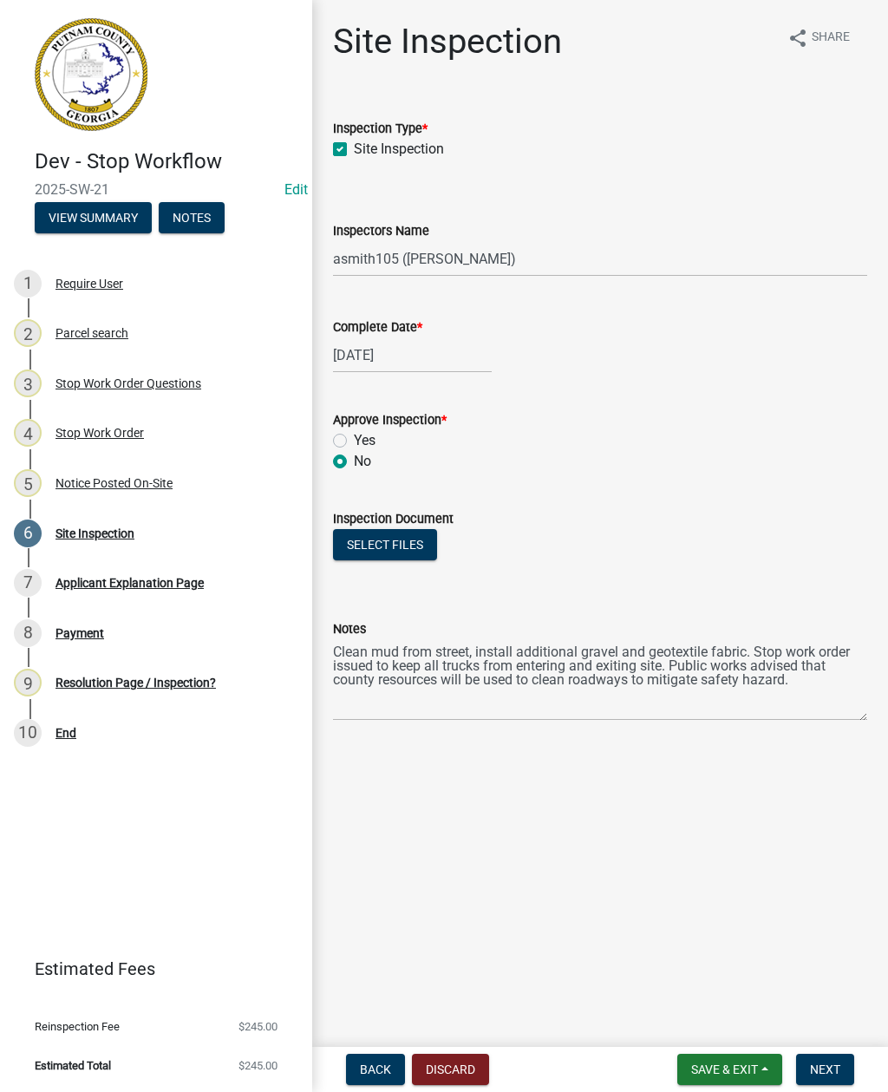
click at [388, 536] on button "Select files" at bounding box center [385, 544] width 104 height 31
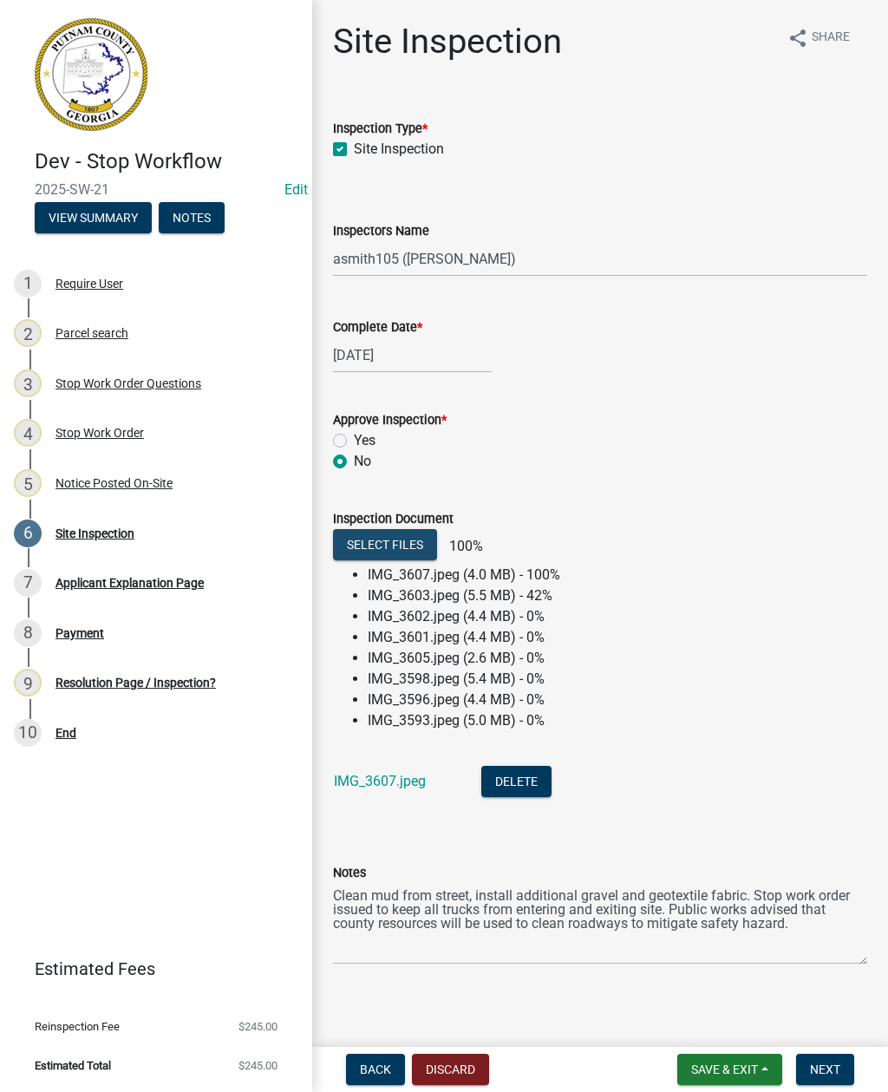
click at [356, 536] on button "Select files" at bounding box center [385, 544] width 104 height 31
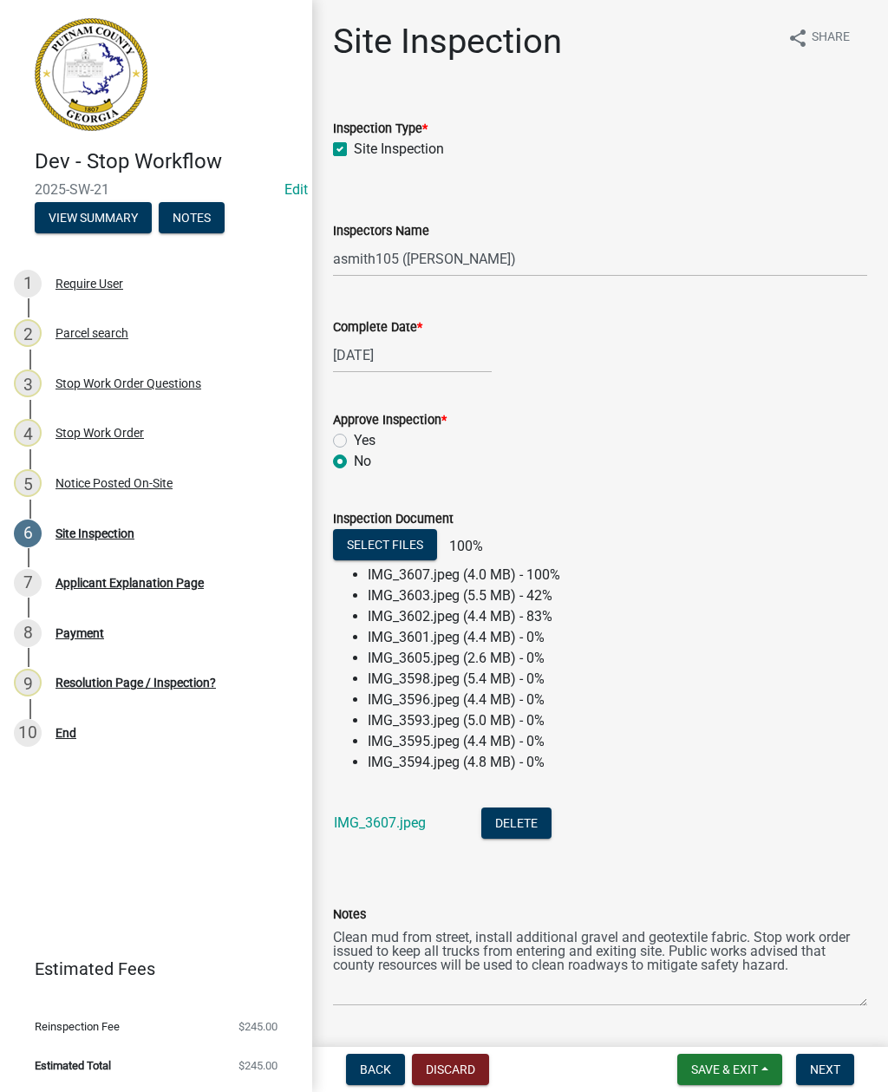
click at [634, 1027] on div "Site Inspection share Share Inspection Type * Site Inspection Inspectors Name S…" at bounding box center [600, 528] width 560 height 1015
click at [720, 1065] on span "Save & Exit" at bounding box center [724, 1069] width 67 height 14
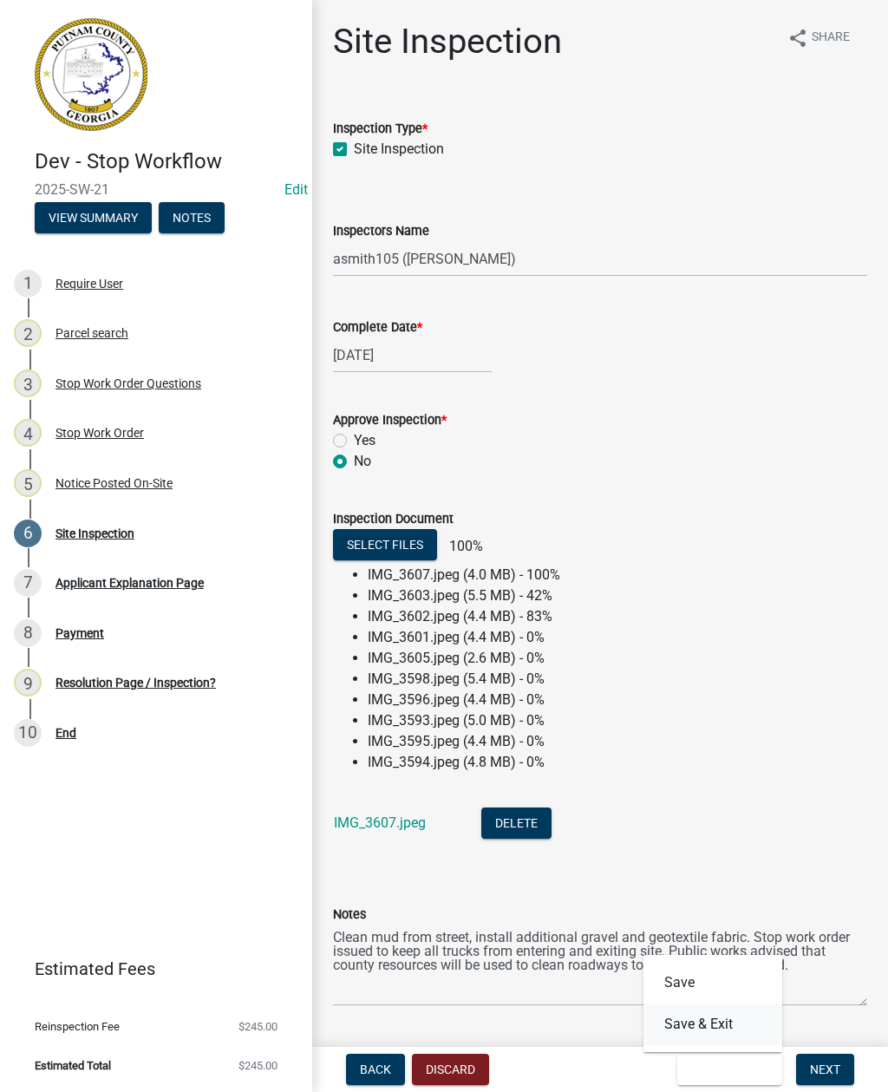
click at [690, 1020] on button "Save & Exit" at bounding box center [712, 1024] width 139 height 42
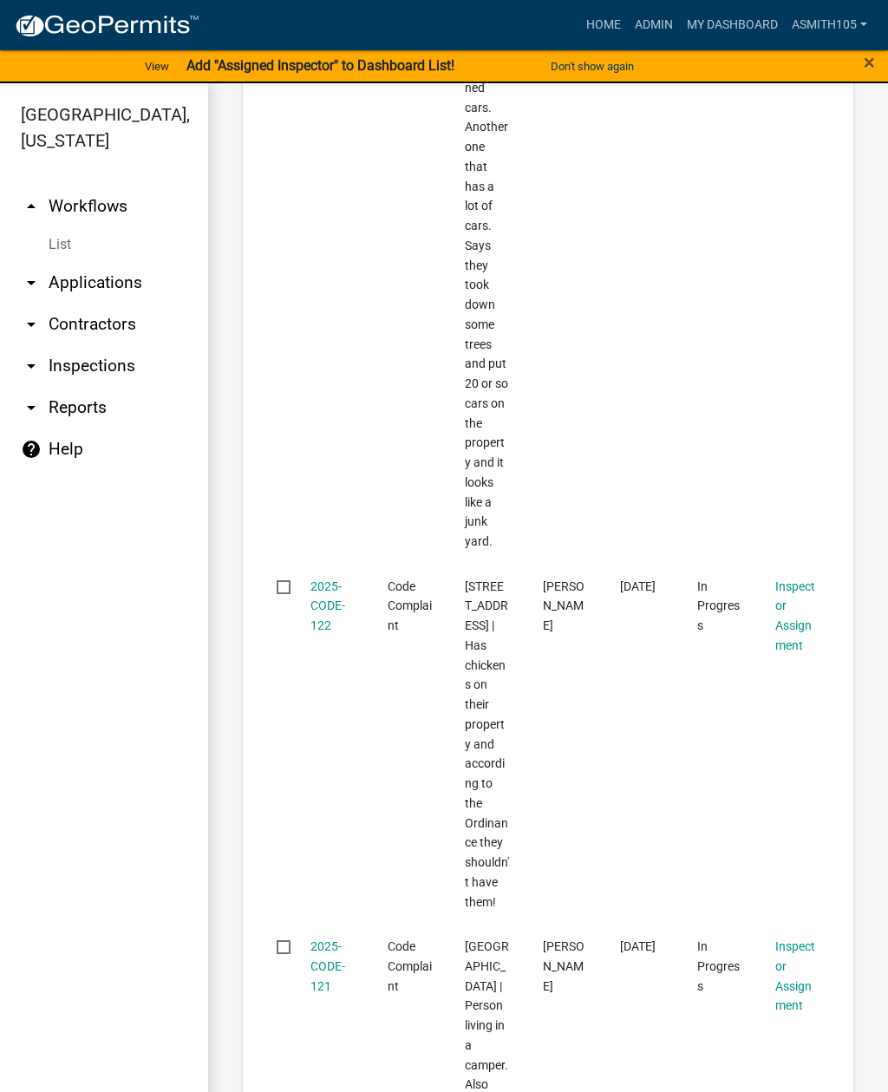
scroll to position [881, 0]
